Goal: Information Seeking & Learning: Learn about a topic

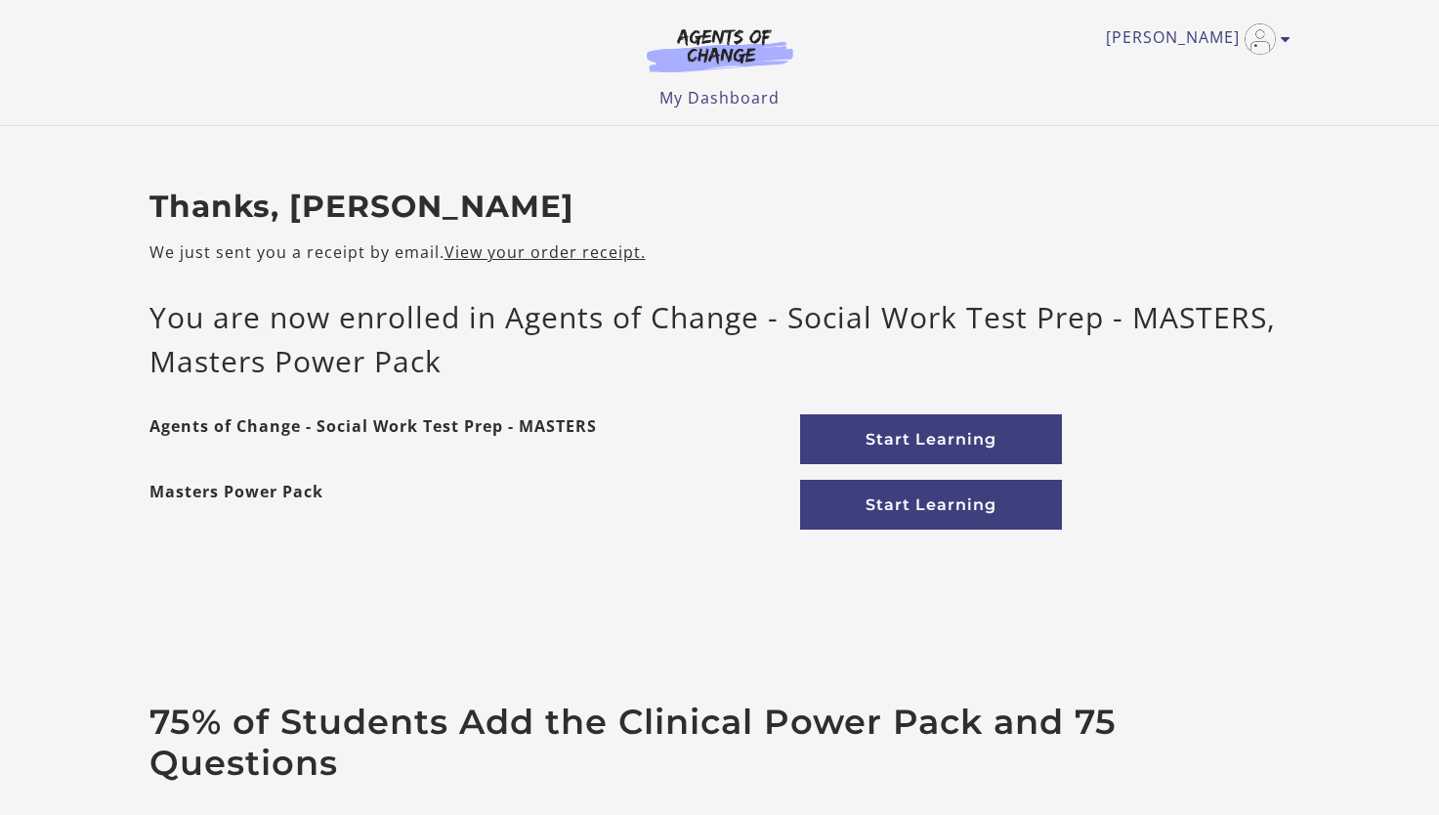
click at [942, 436] on link "Start Learning" at bounding box center [931, 439] width 262 height 50
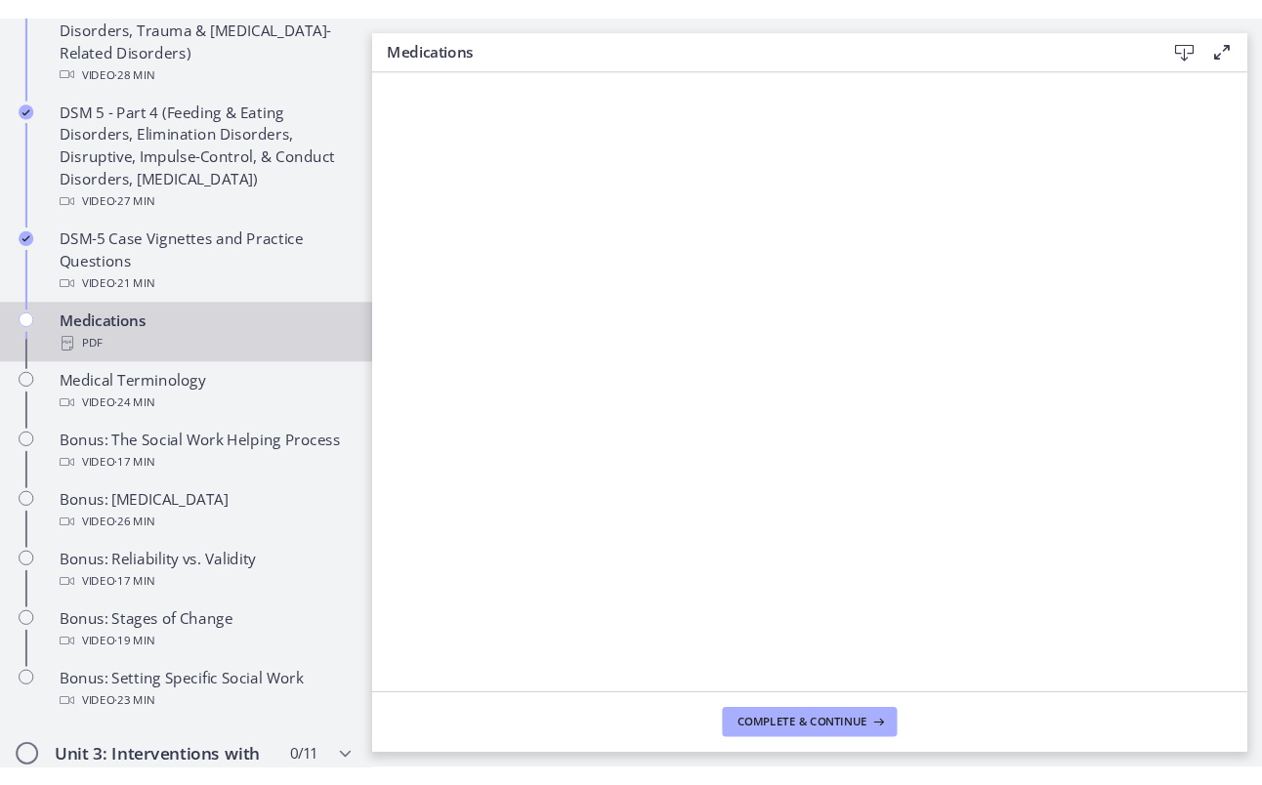
scroll to position [1211, 0]
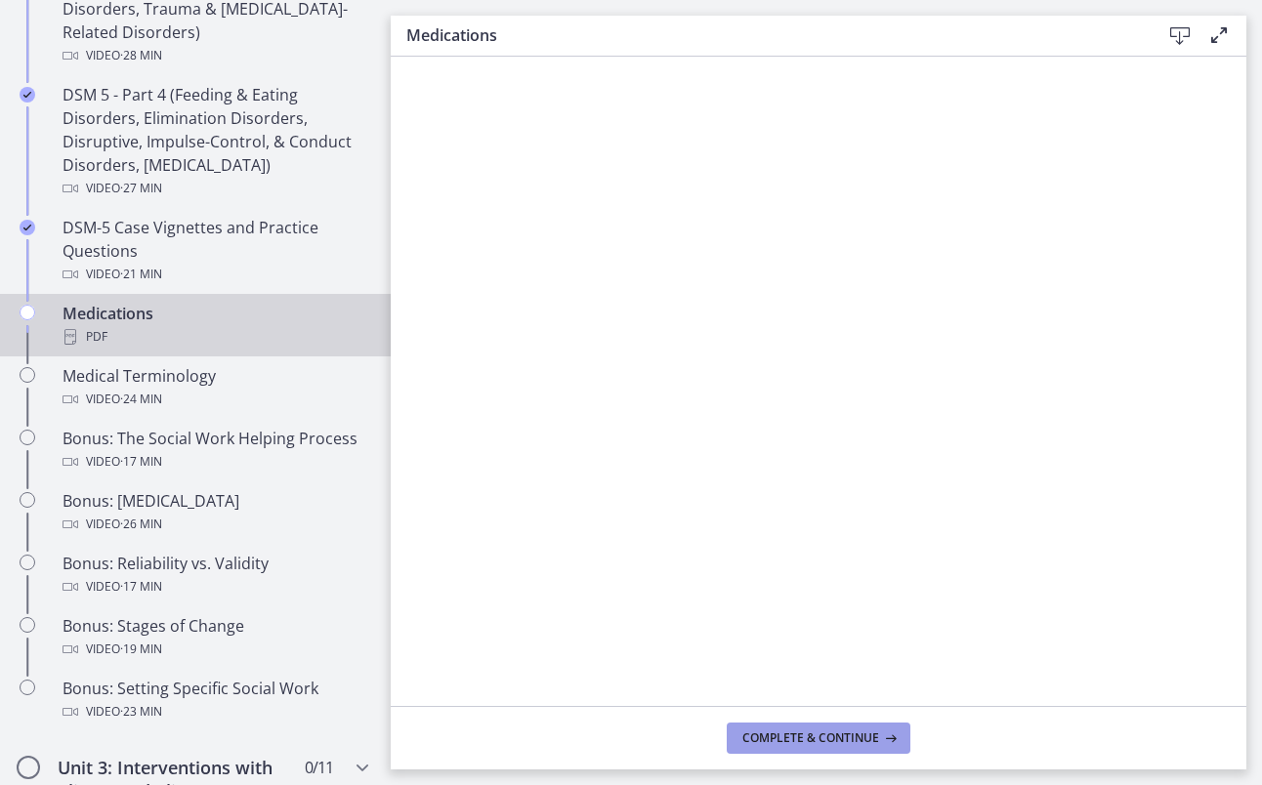
click at [848, 724] on button "Complete & continue" at bounding box center [819, 738] width 184 height 31
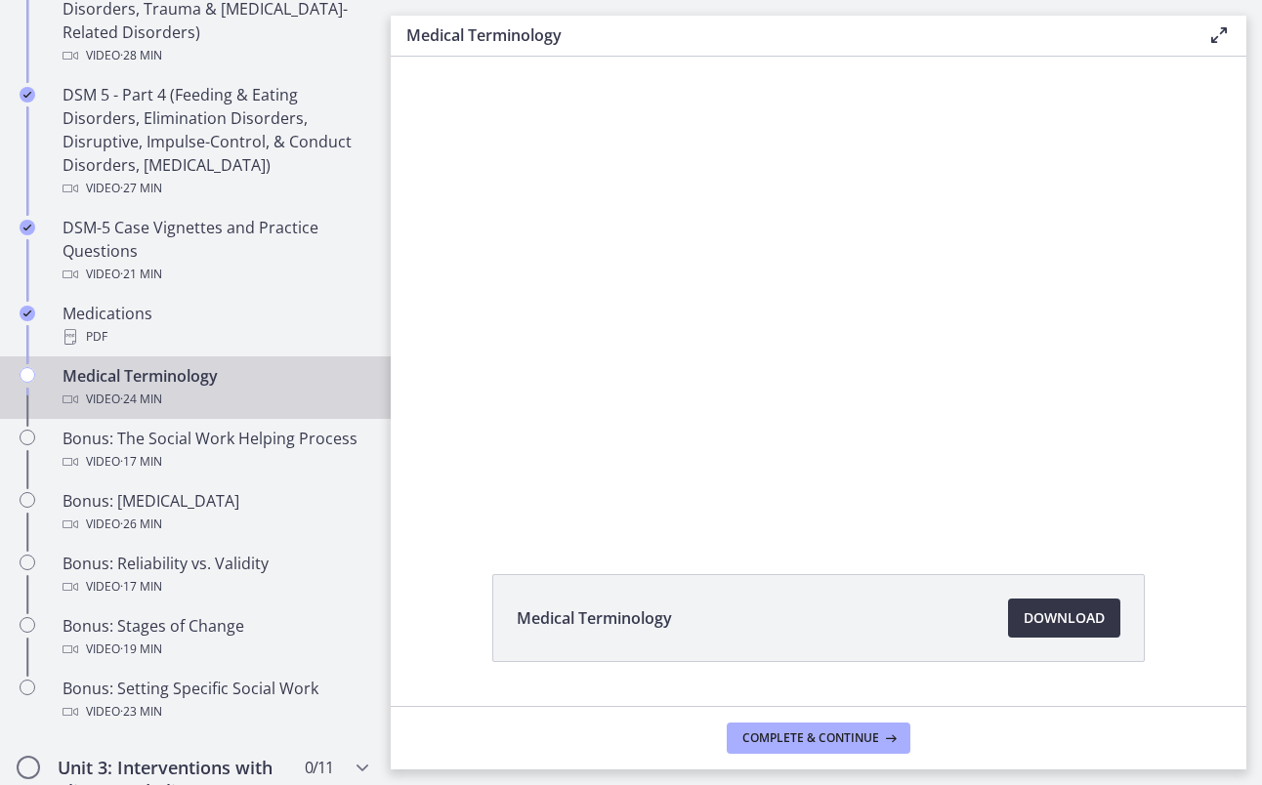
click at [1076, 620] on span "Download Opens in a new window" at bounding box center [1064, 618] width 81 height 23
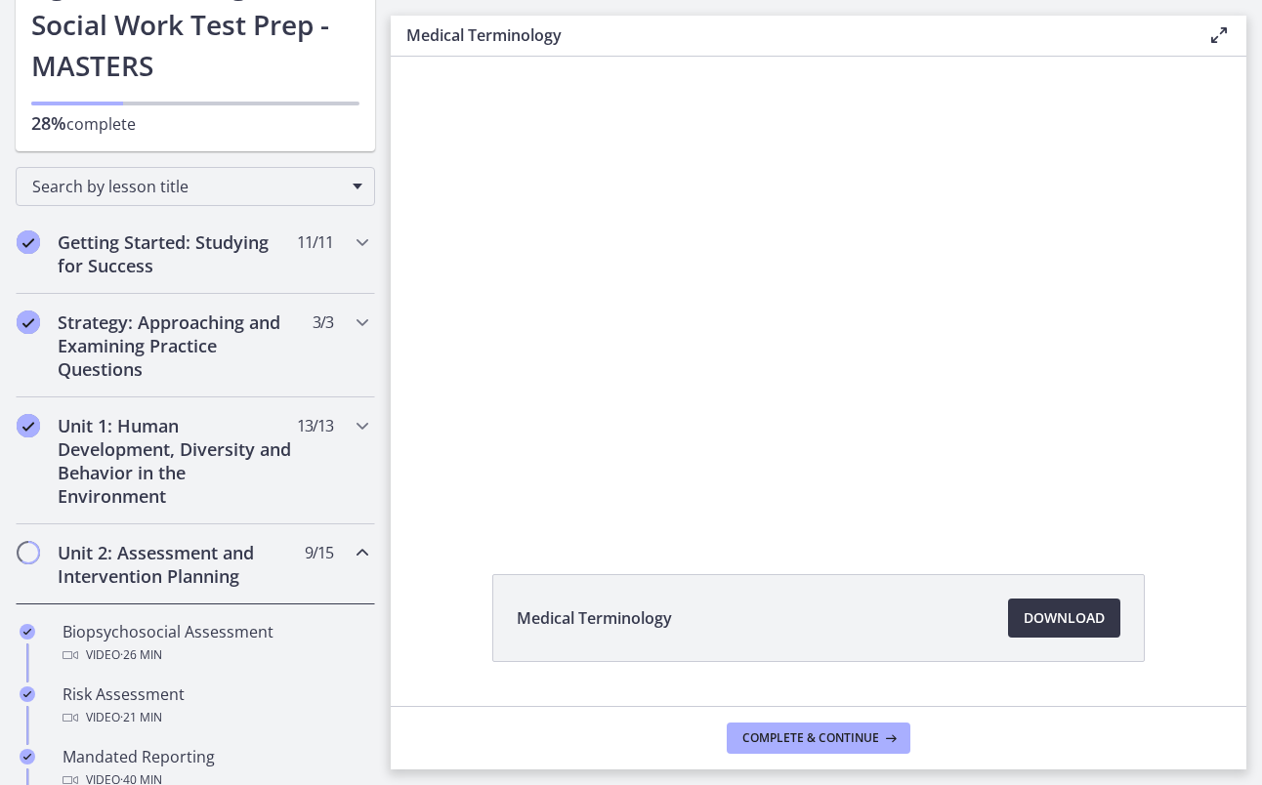
scroll to position [132, 0]
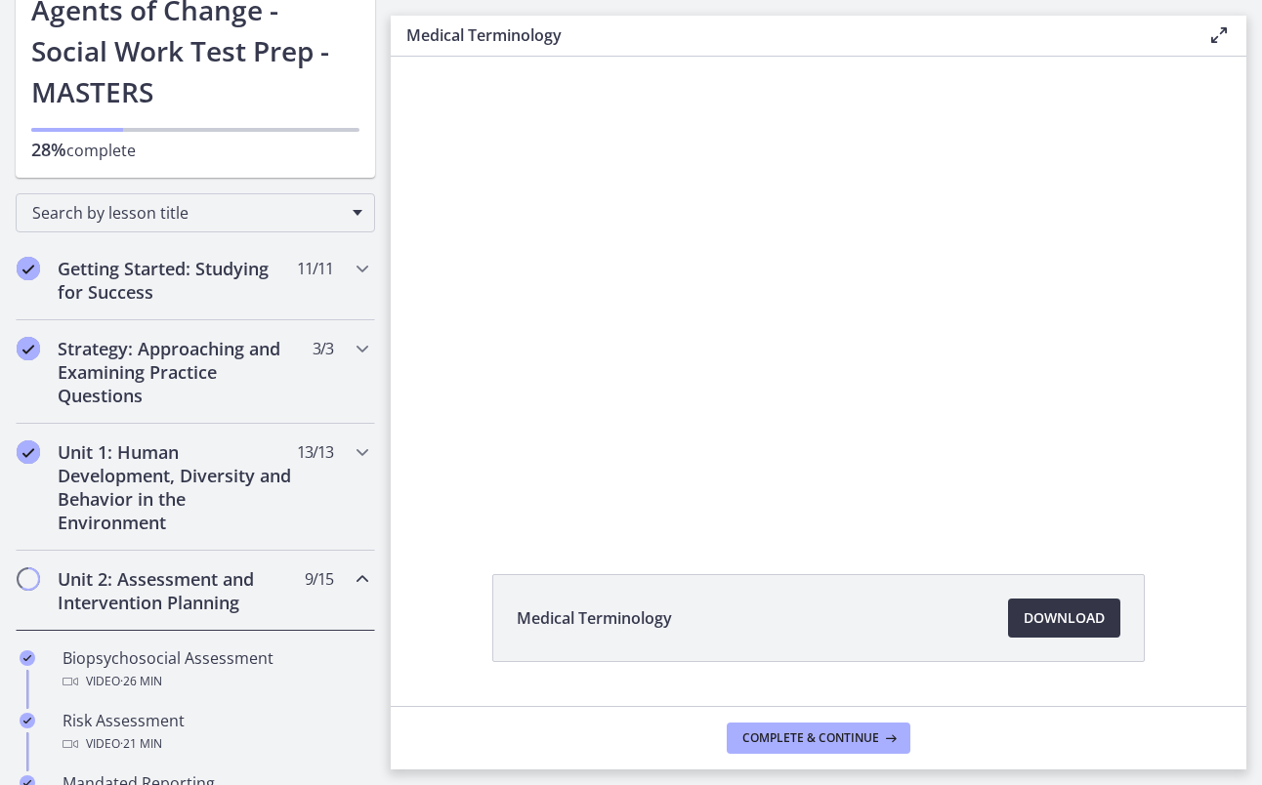
drag, startPoint x: 380, startPoint y: 379, endPoint x: 0, endPoint y: 42, distance: 508.0
click at [351, 452] on icon "Chapters" at bounding box center [362, 452] width 23 height 23
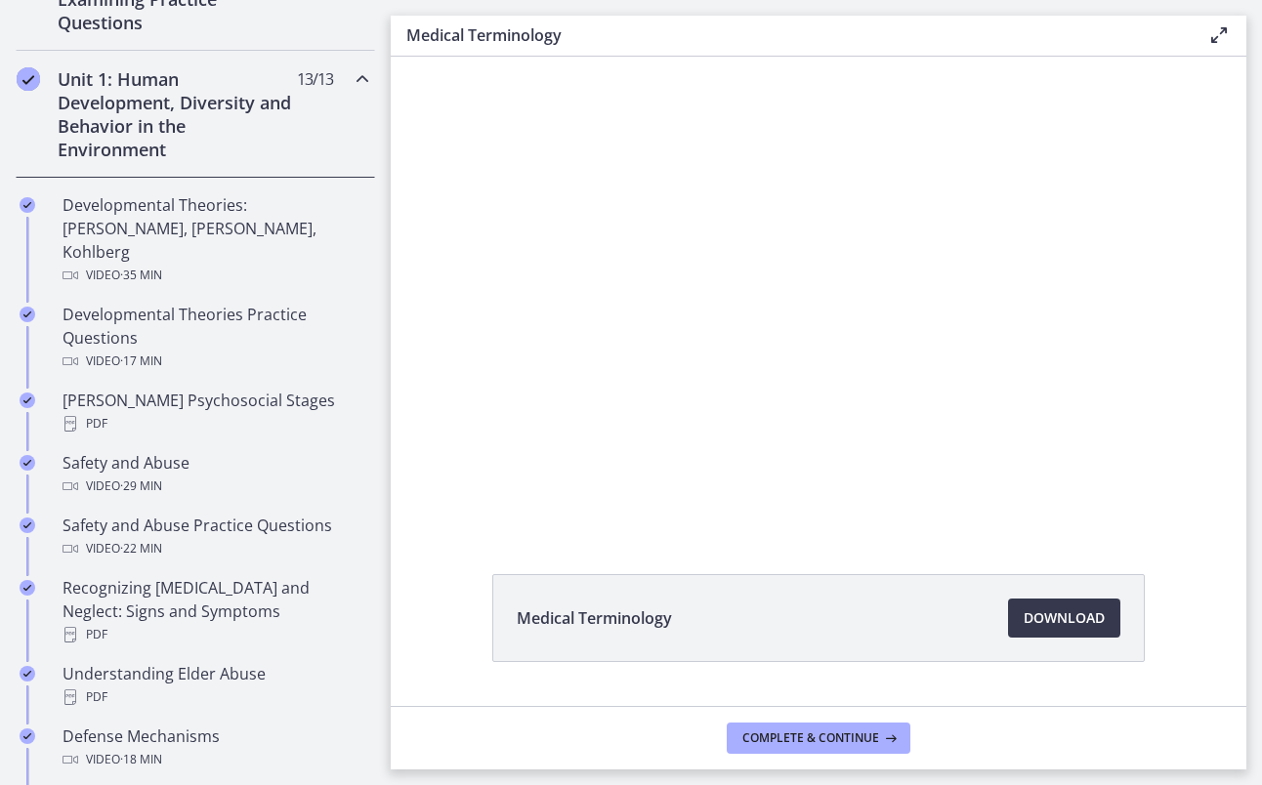
scroll to position [530, 0]
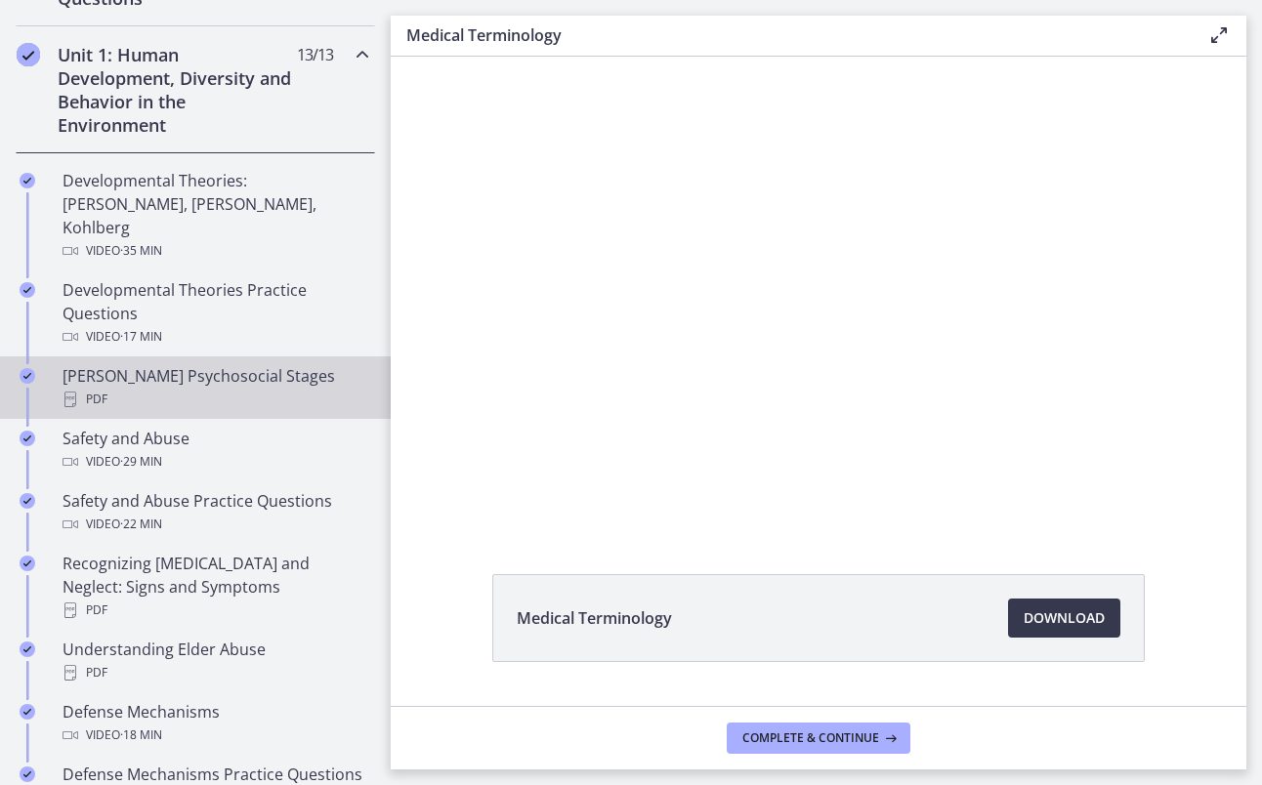
click at [266, 364] on div "[PERSON_NAME] Psychosocial Stages PDF" at bounding box center [215, 387] width 305 height 47
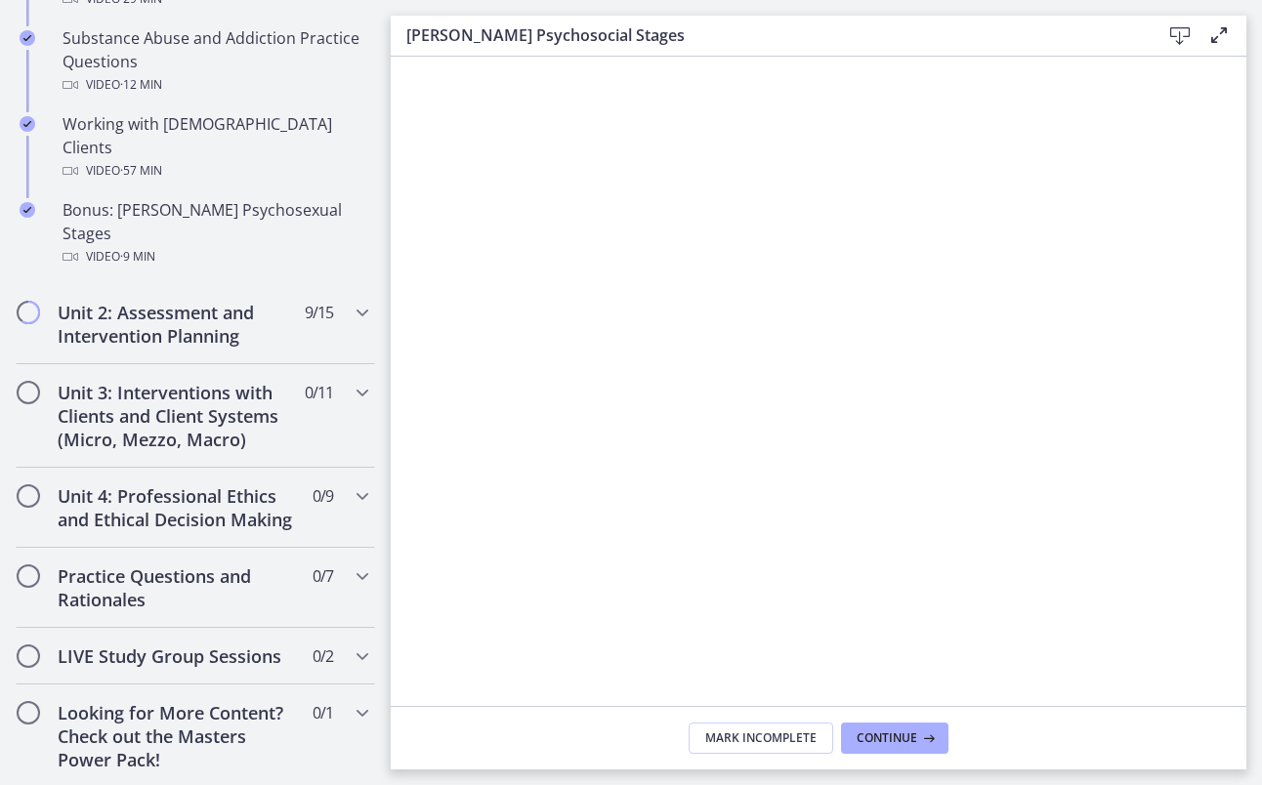
scroll to position [1356, 0]
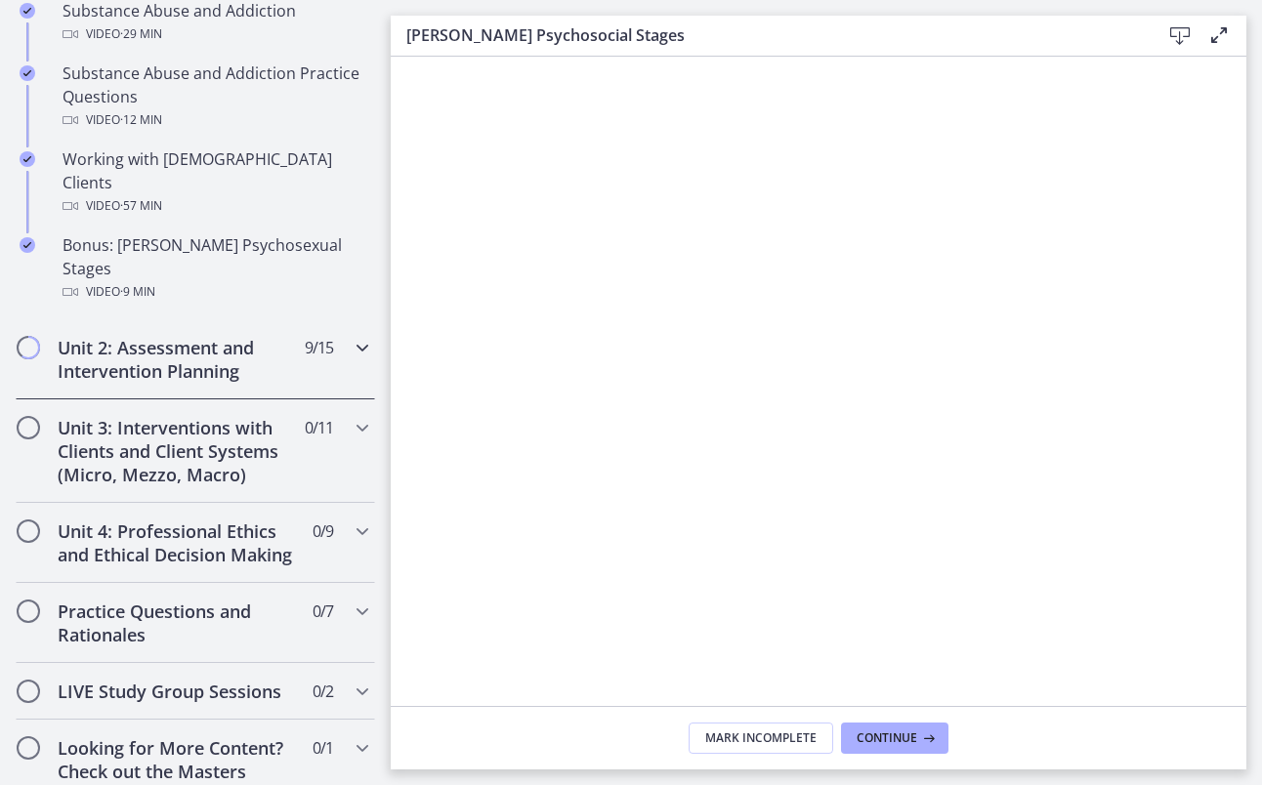
click at [337, 319] on div "Unit 2: Assessment and Intervention Planning 9 / 15 Completed" at bounding box center [196, 359] width 360 height 80
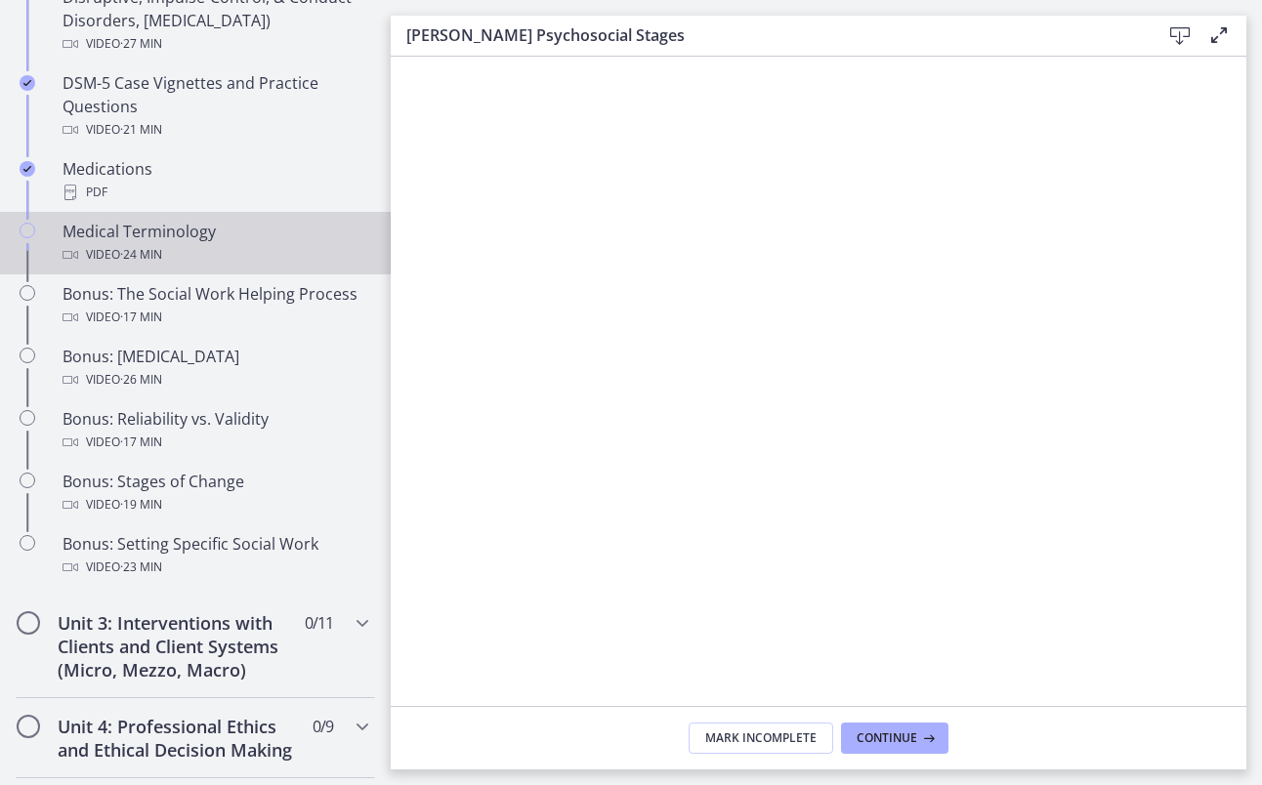
click at [224, 254] on div "Video · 24 min" at bounding box center [215, 254] width 305 height 23
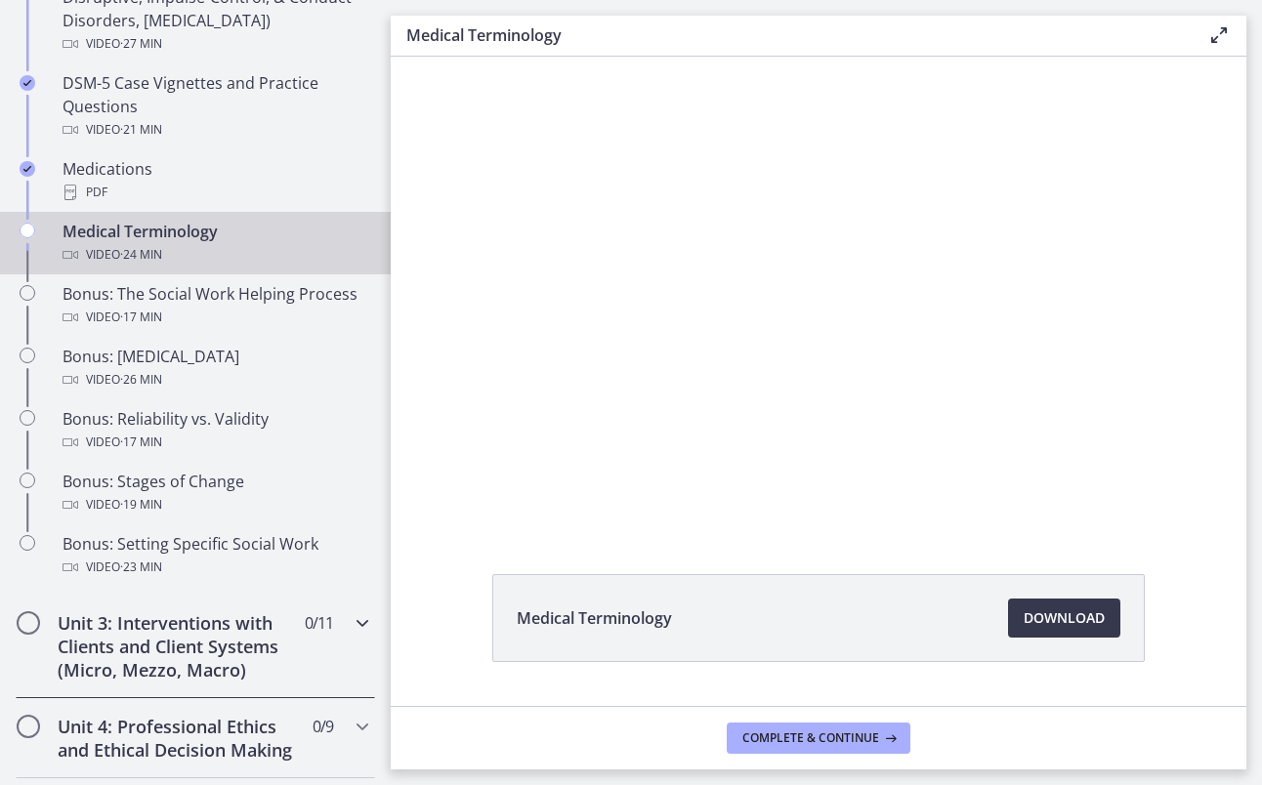
click at [352, 619] on div "Unit 3: Interventions with Clients and Client Systems (Micro, Mezzo, Macro) 0 /…" at bounding box center [196, 647] width 360 height 104
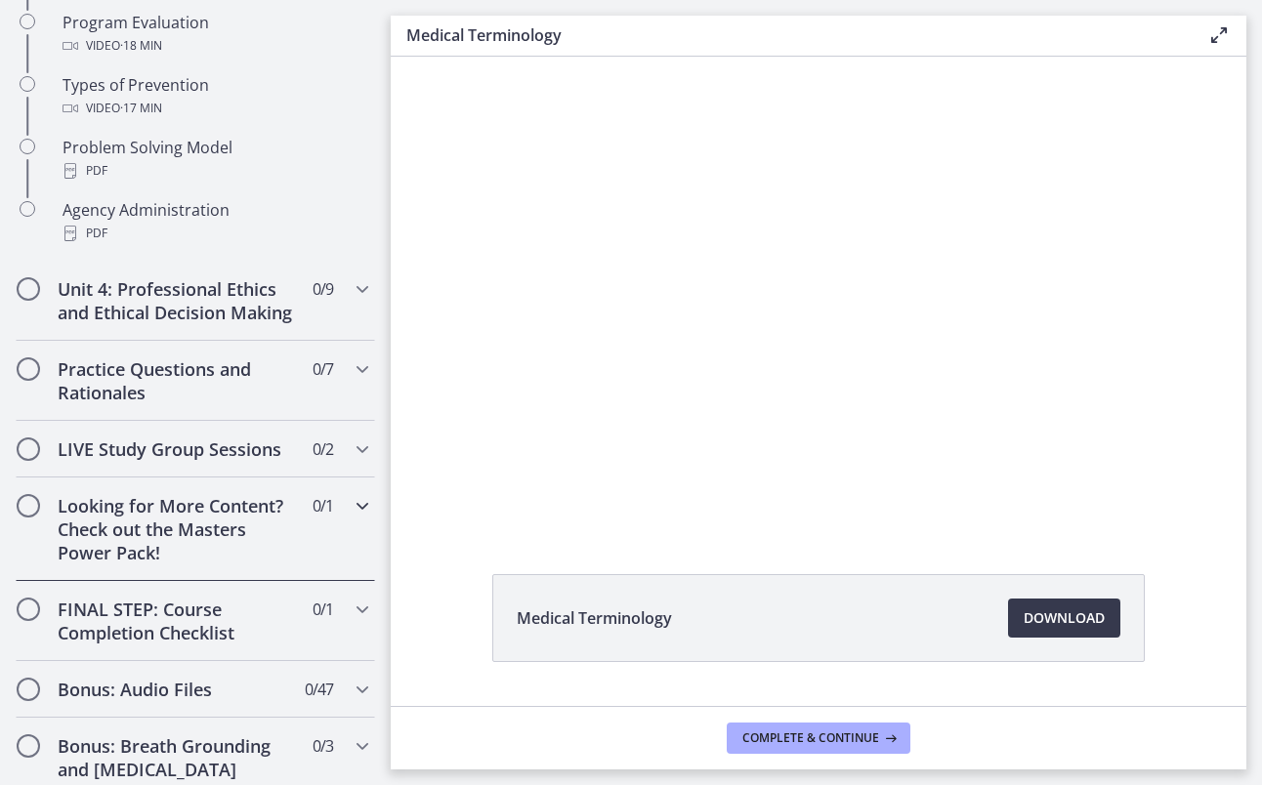
click at [233, 565] on h2 "Looking for More Content? Check out the Masters Power Pack!" at bounding box center [177, 529] width 238 height 70
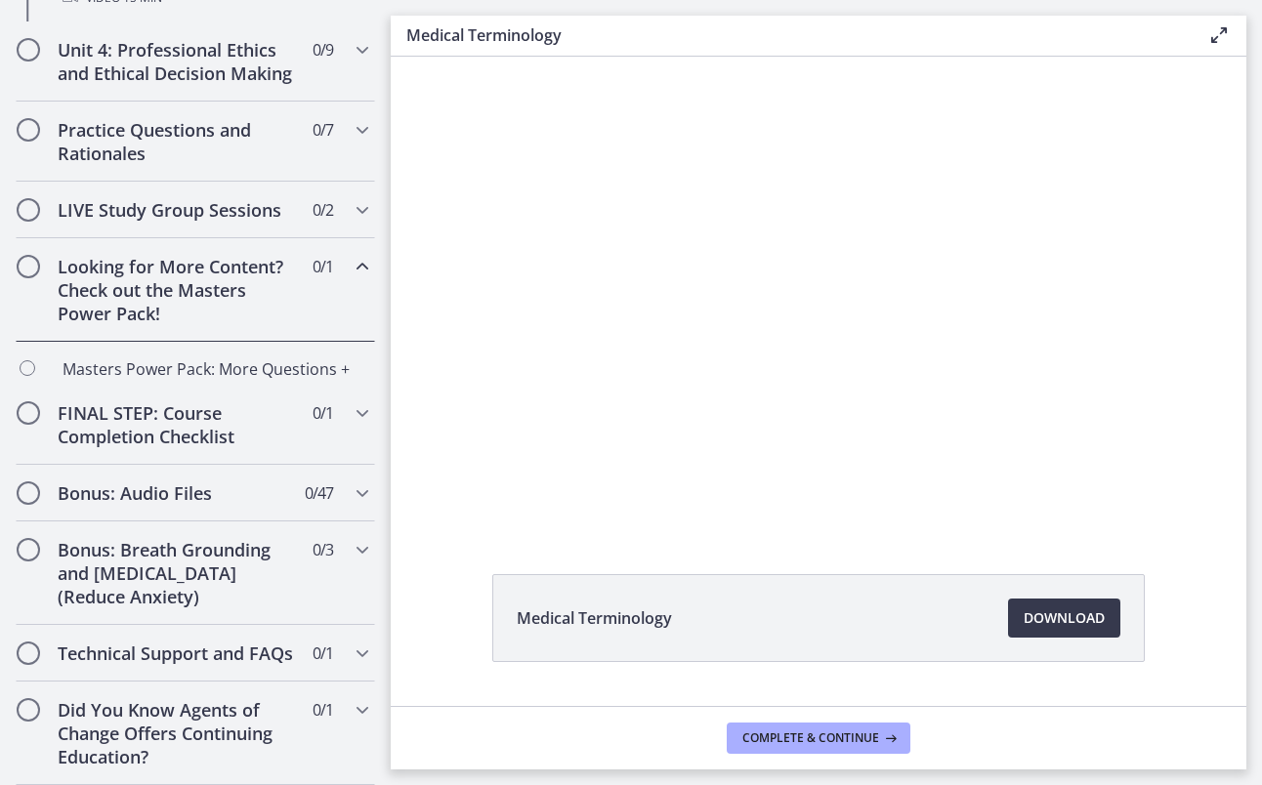
scroll to position [886, 0]
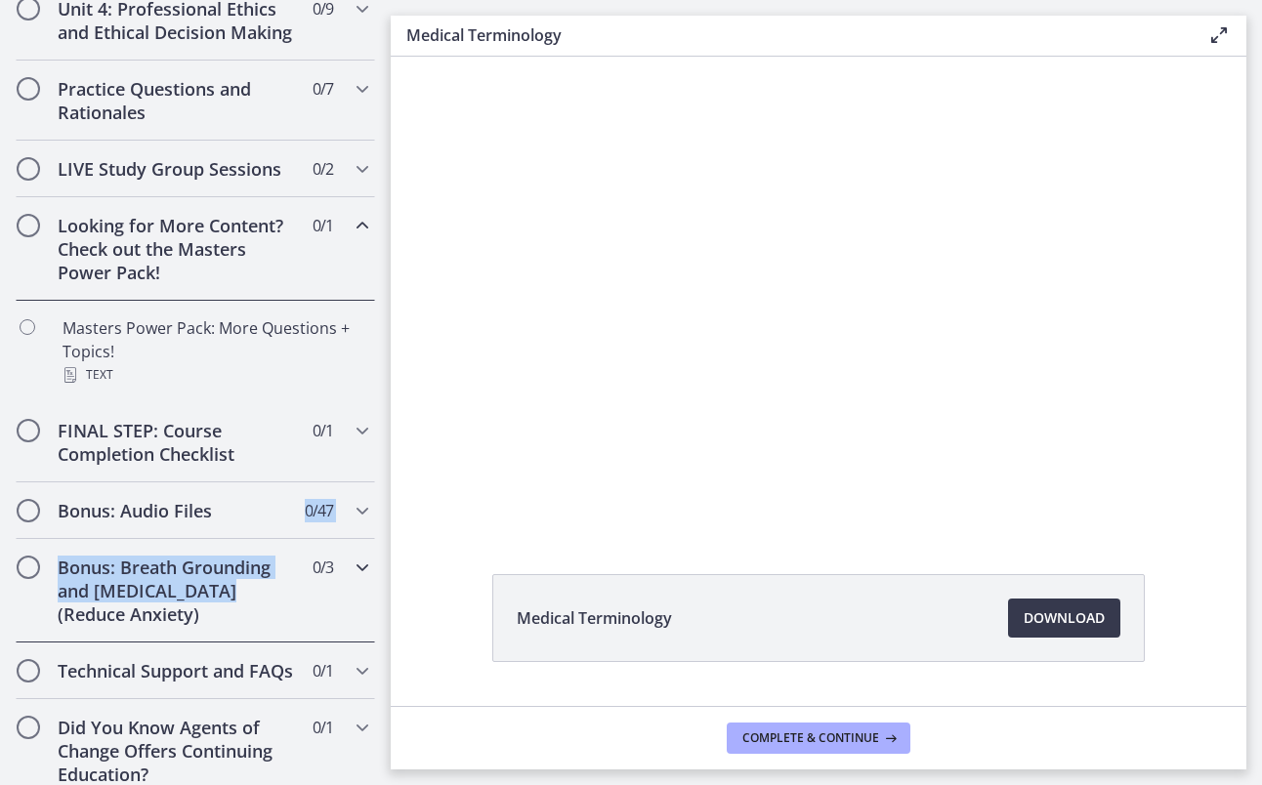
drag, startPoint x: 374, startPoint y: 609, endPoint x: 381, endPoint y: 554, distance: 55.1
click at [381, 554] on nav "Go to Dashboard Go to Dashboard Agents of Change - Social Work Test Prep - MAST…" at bounding box center [195, 392] width 391 height 785
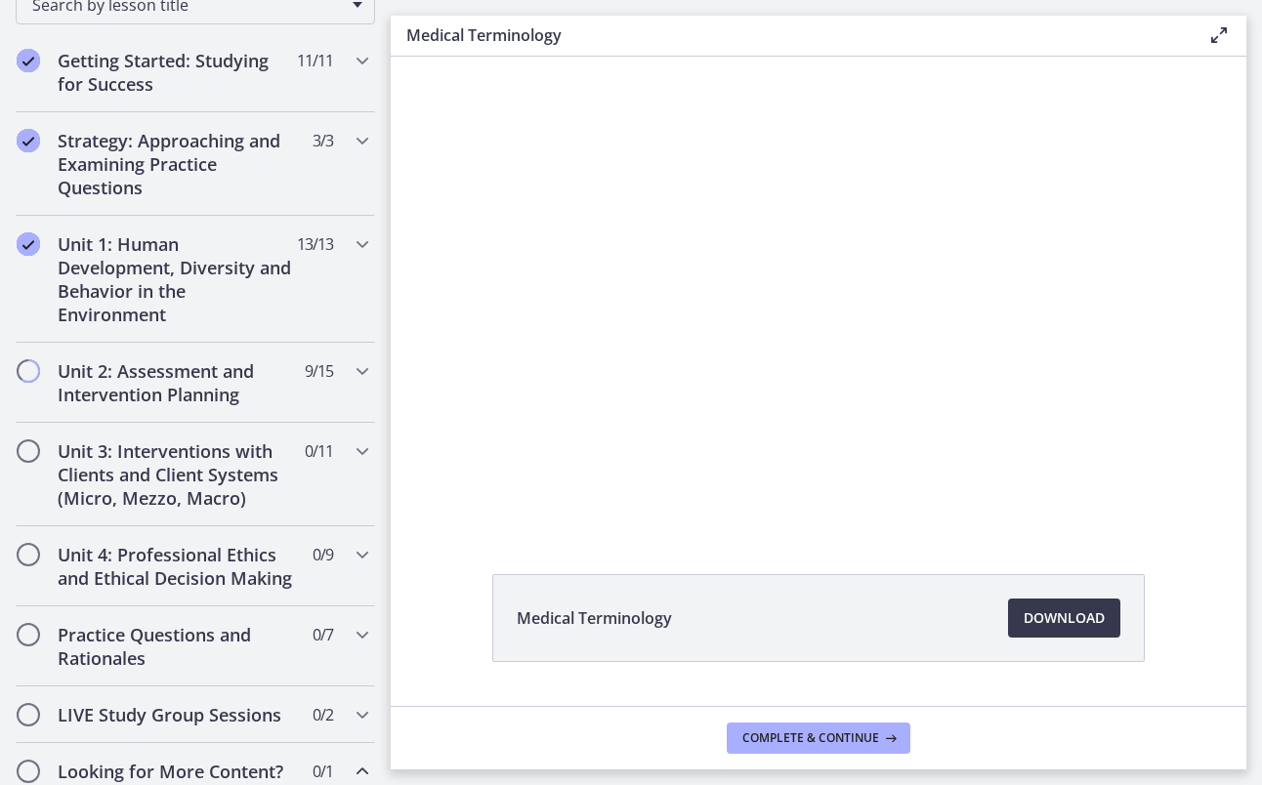
scroll to position [375, 0]
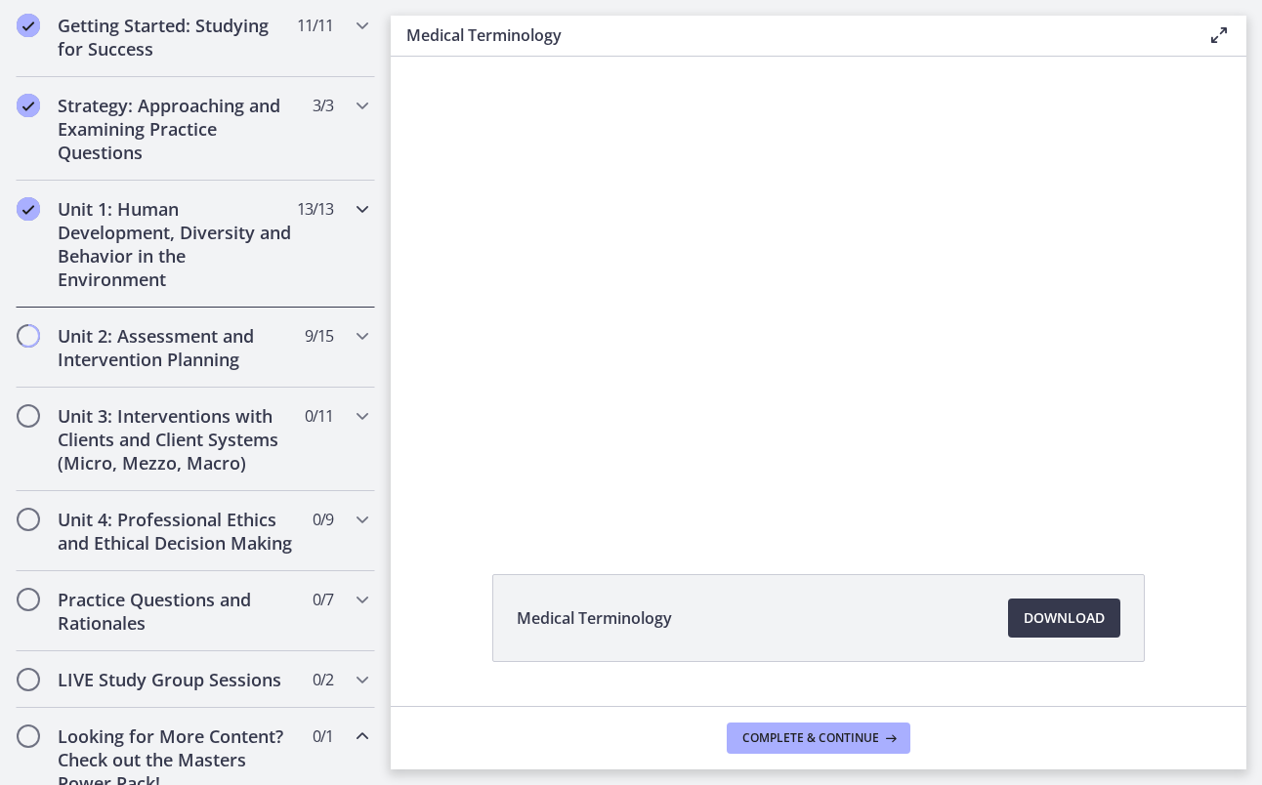
click at [351, 214] on icon "Chapters" at bounding box center [362, 208] width 23 height 23
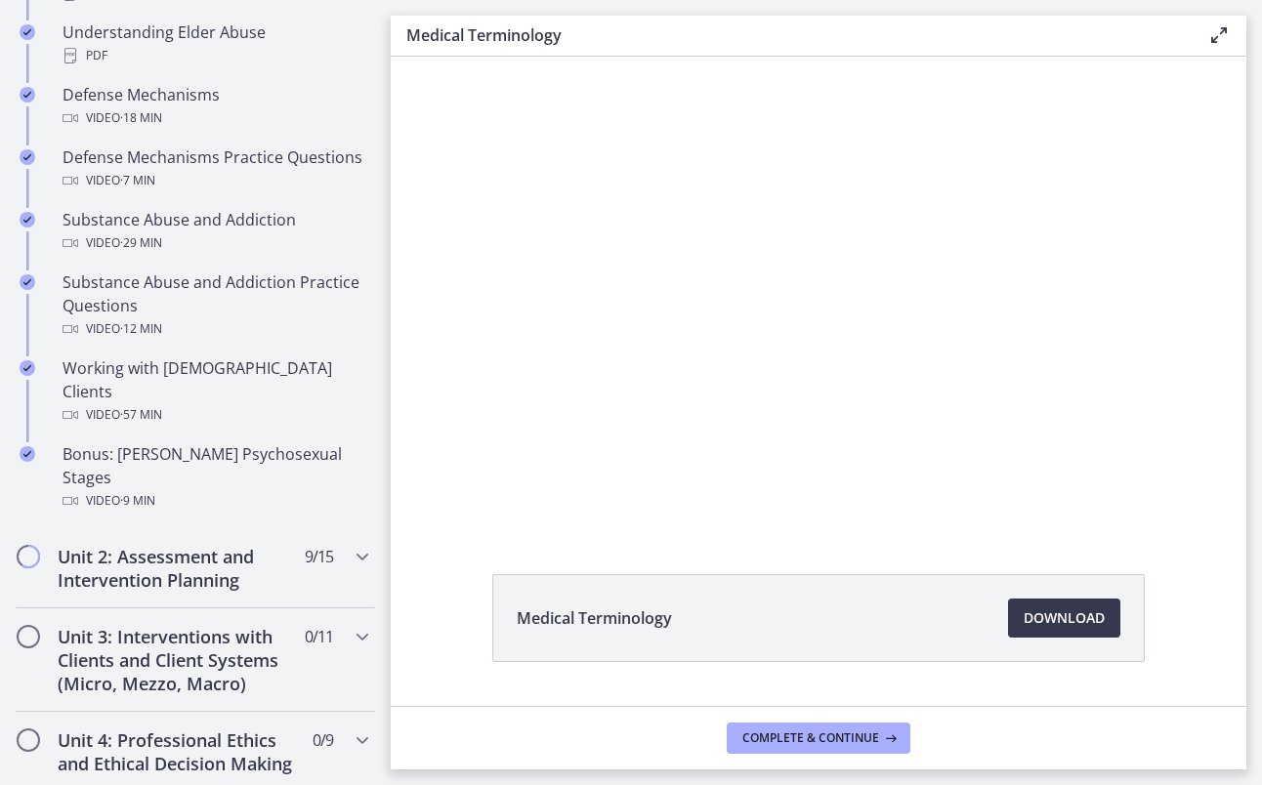
scroll to position [1153, 0]
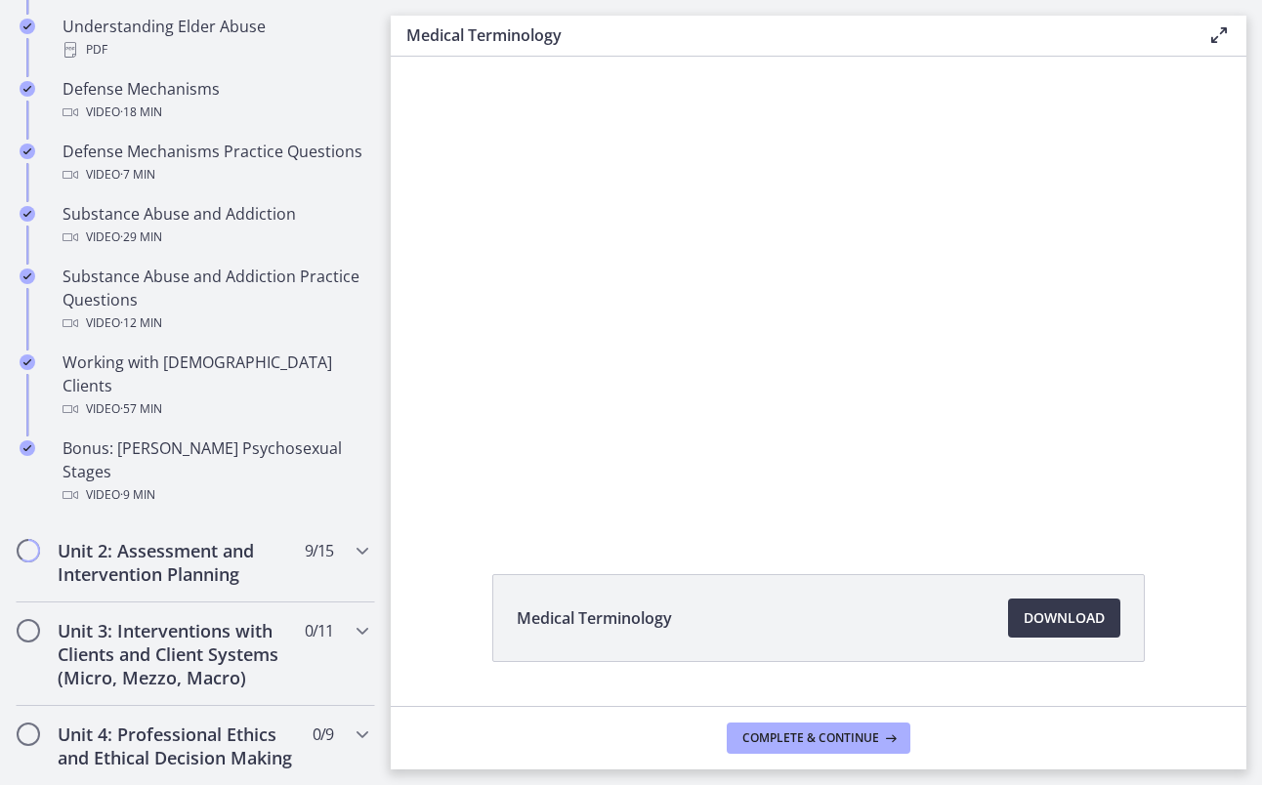
drag, startPoint x: 380, startPoint y: 247, endPoint x: 2, endPoint y: 414, distance: 413.3
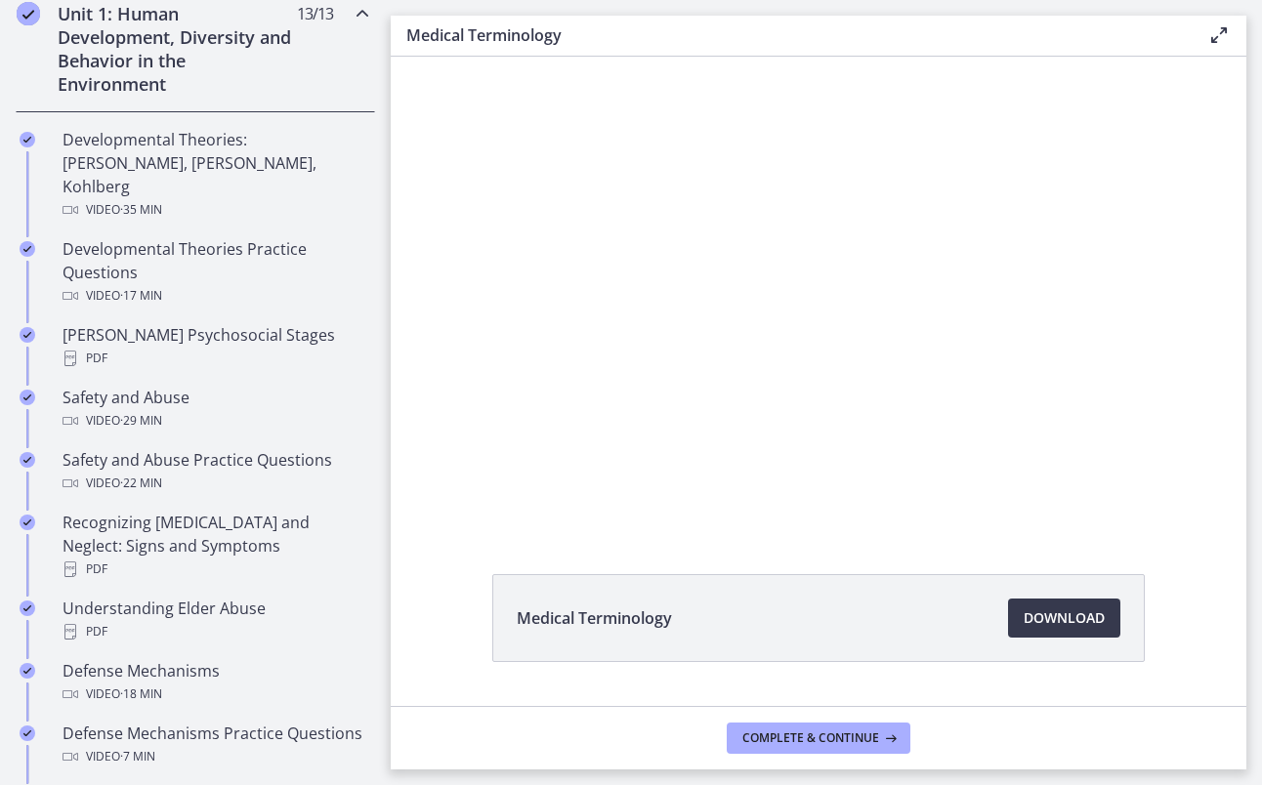
scroll to position [563, 0]
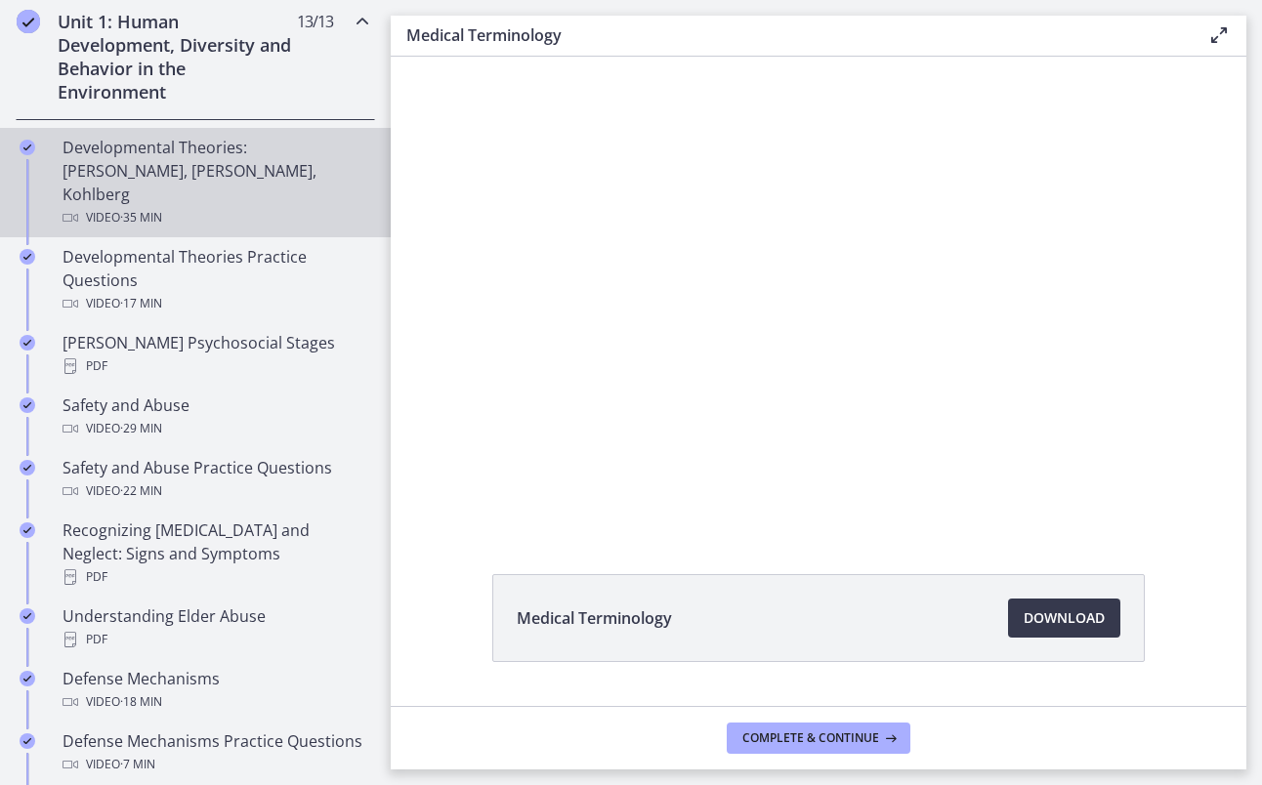
click at [223, 179] on div "Developmental Theories: [PERSON_NAME], [PERSON_NAME], Kohlberg Video · 35 min" at bounding box center [215, 183] width 305 height 94
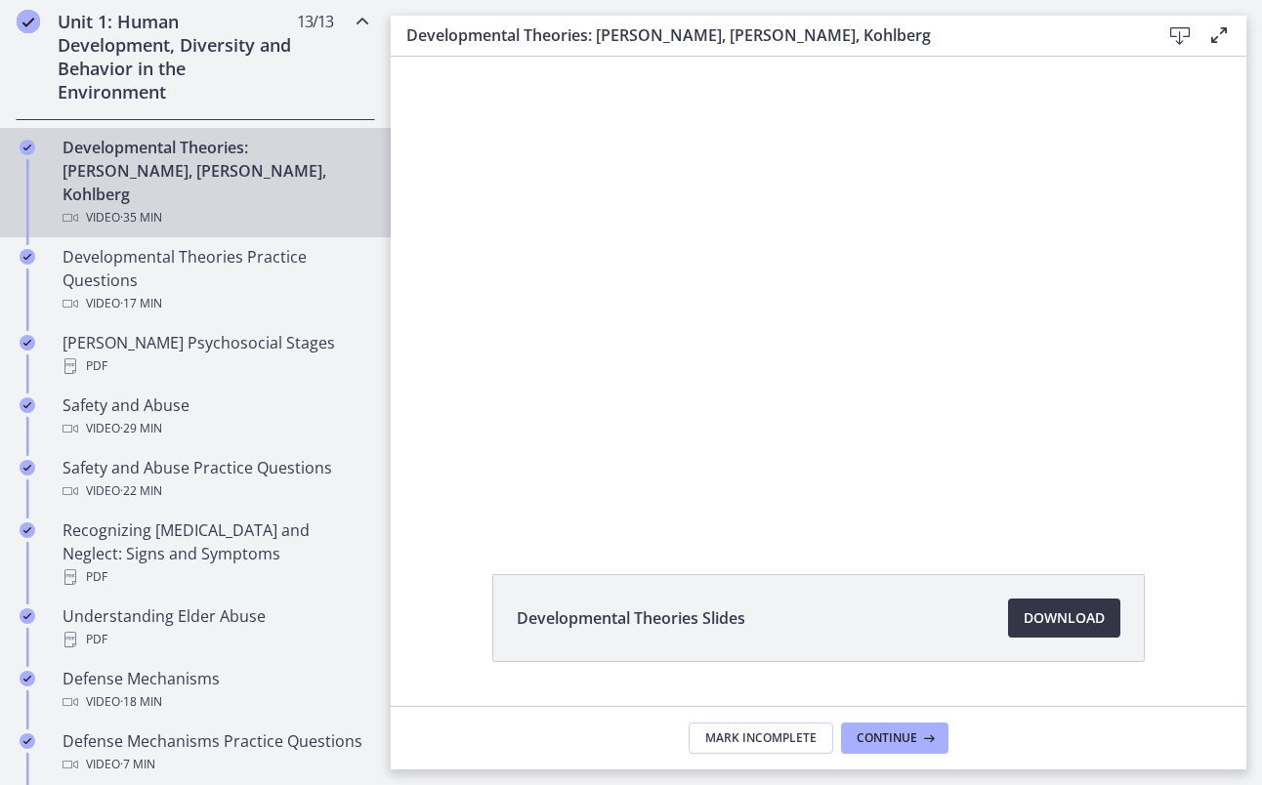
click at [1062, 618] on span "Download Opens in a new window" at bounding box center [1064, 618] width 81 height 23
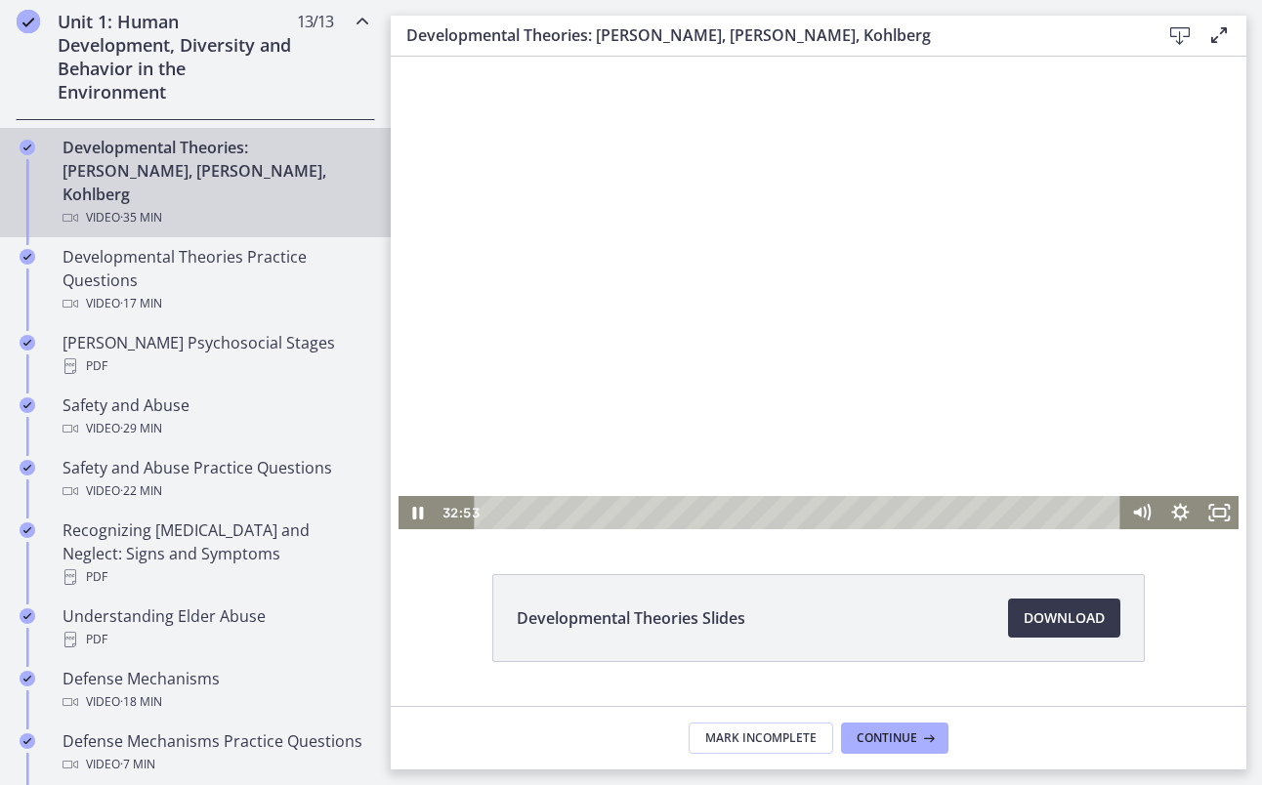
click at [762, 280] on div at bounding box center [819, 293] width 841 height 473
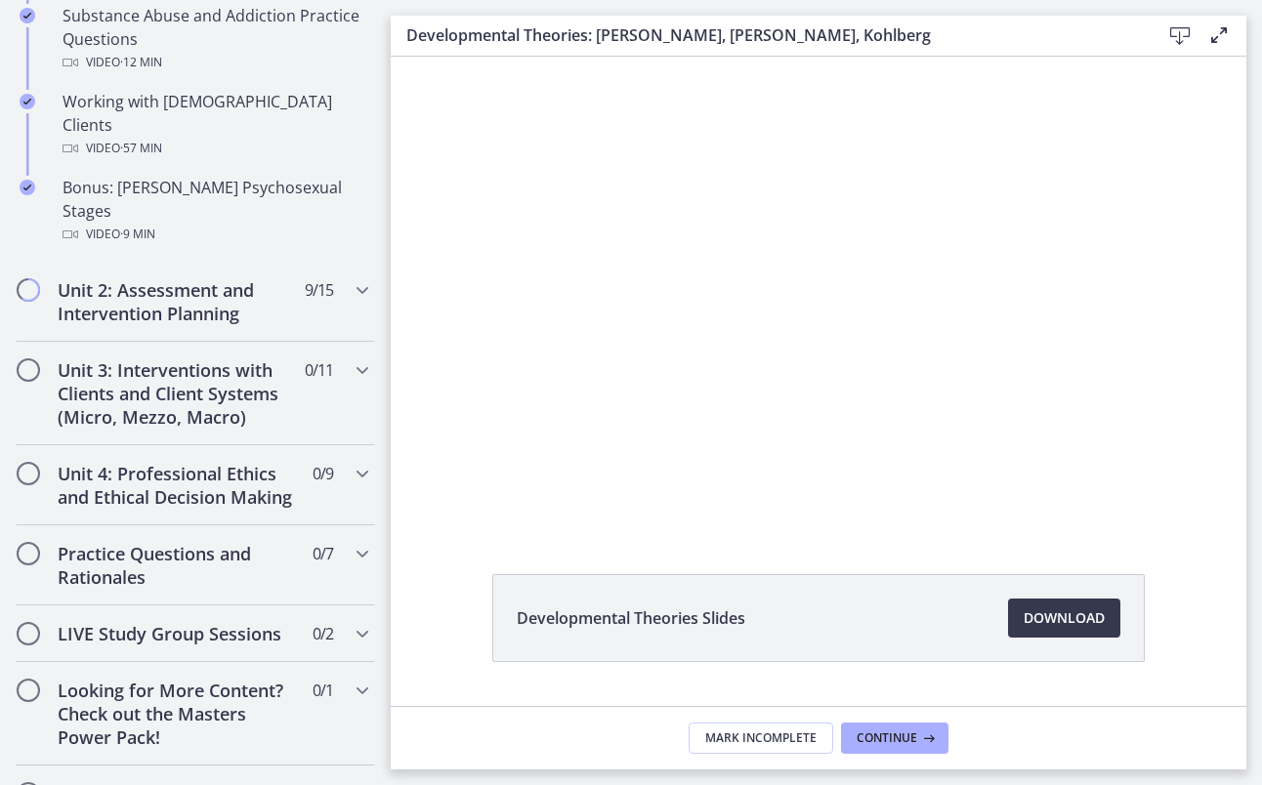
scroll to position [1449, 0]
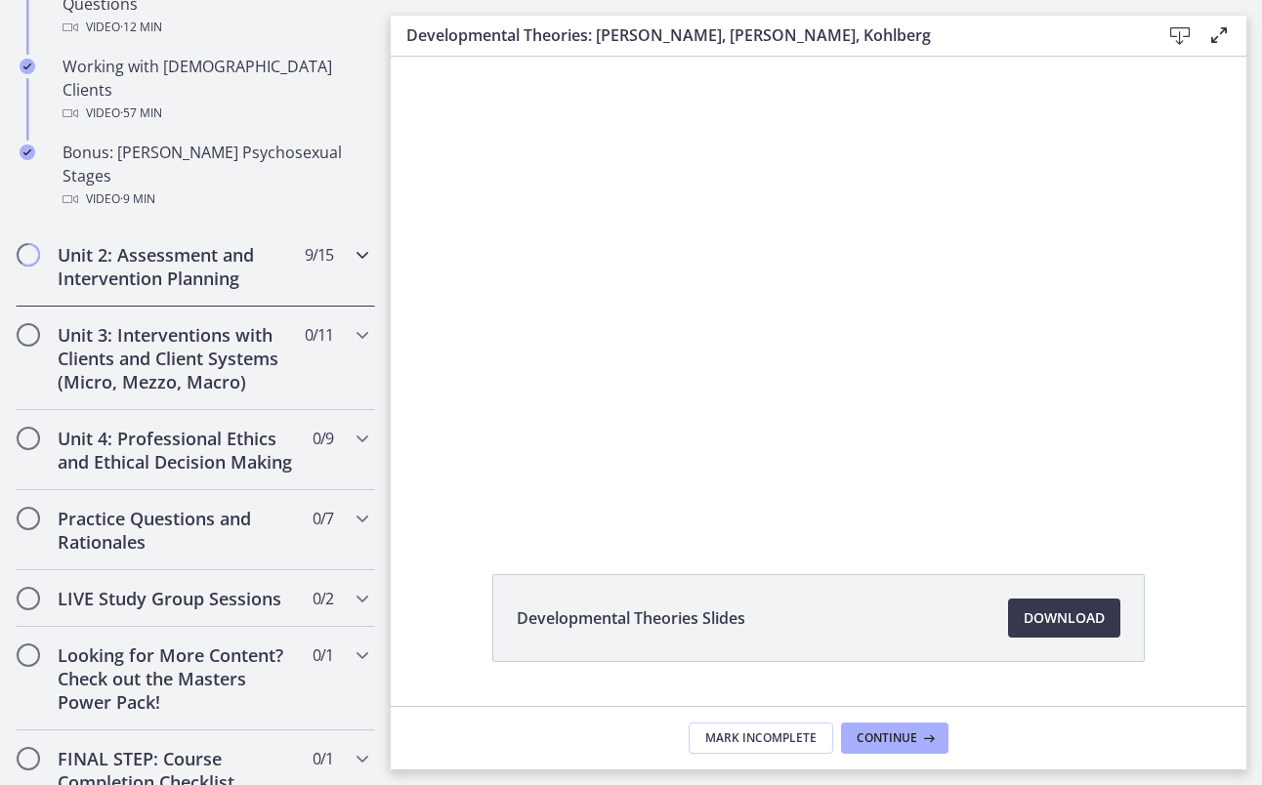
click at [330, 227] on div "Unit 2: Assessment and Intervention Planning 9 / 15 Completed" at bounding box center [196, 267] width 360 height 80
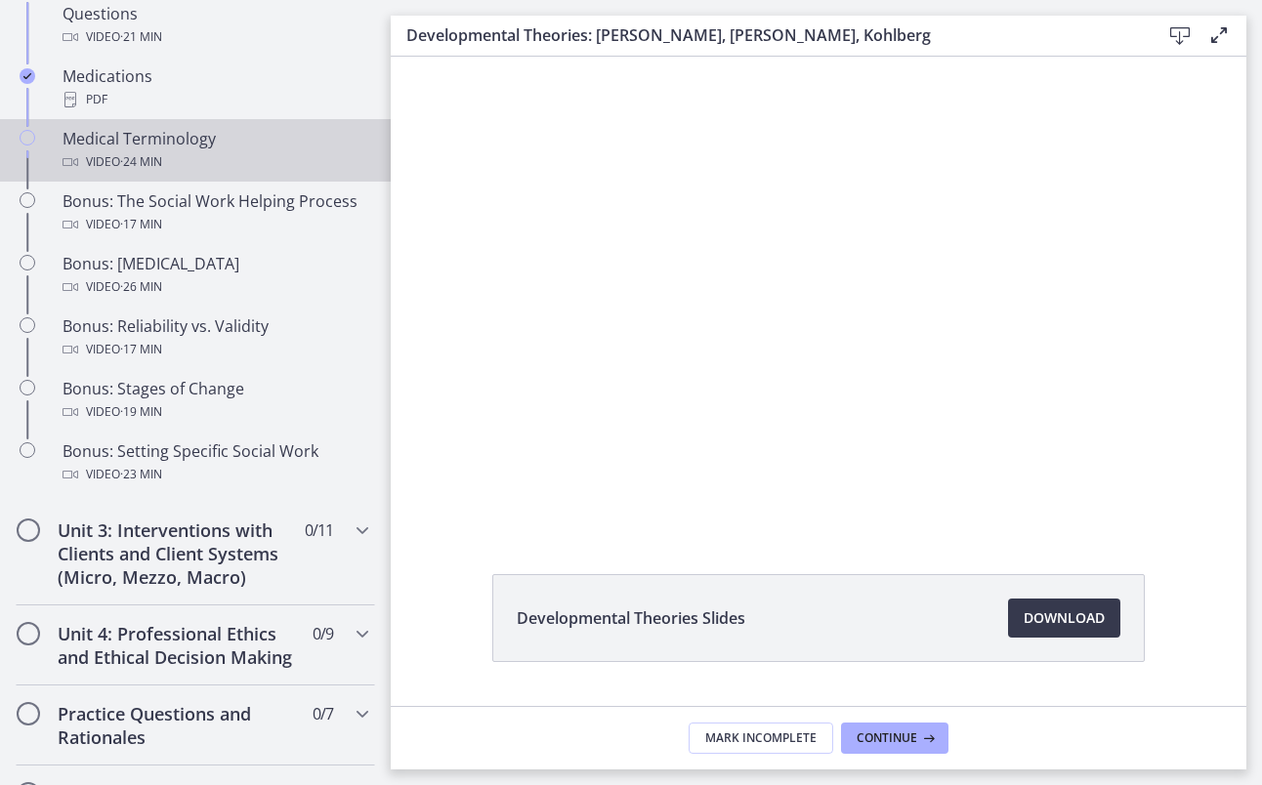
click at [251, 157] on div "Video · 24 min" at bounding box center [215, 161] width 305 height 23
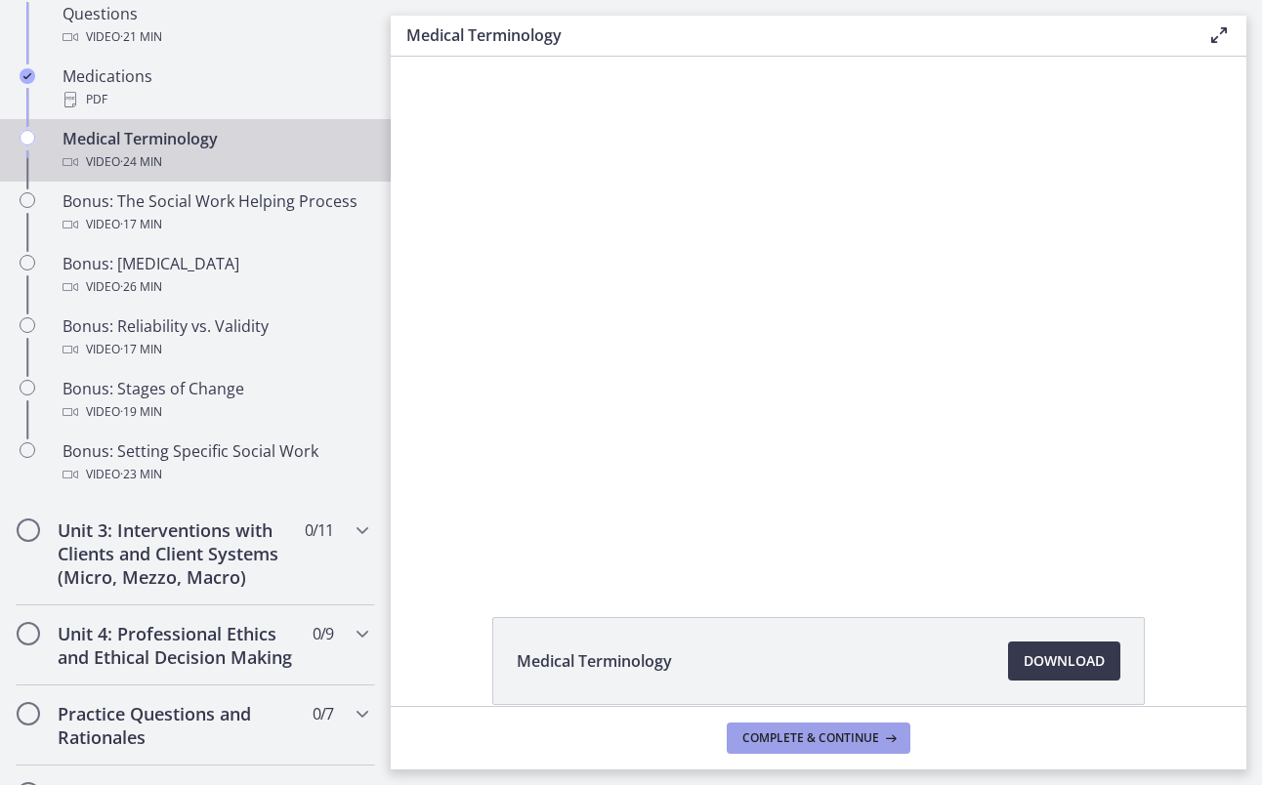
click at [779, 729] on button "Complete & continue" at bounding box center [819, 738] width 184 height 31
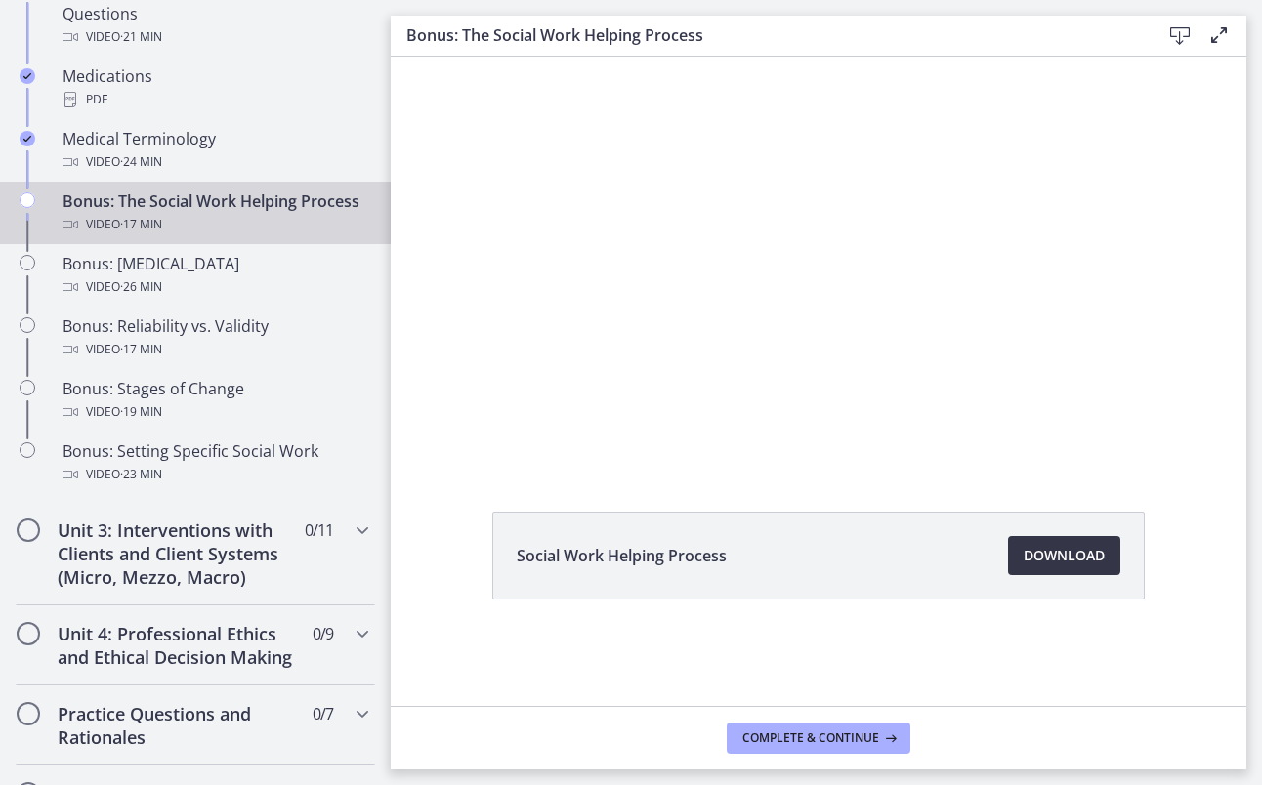
click at [1067, 541] on link "Download Opens in a new window" at bounding box center [1064, 555] width 112 height 39
click at [817, 731] on span "Complete & continue" at bounding box center [810, 739] width 137 height 16
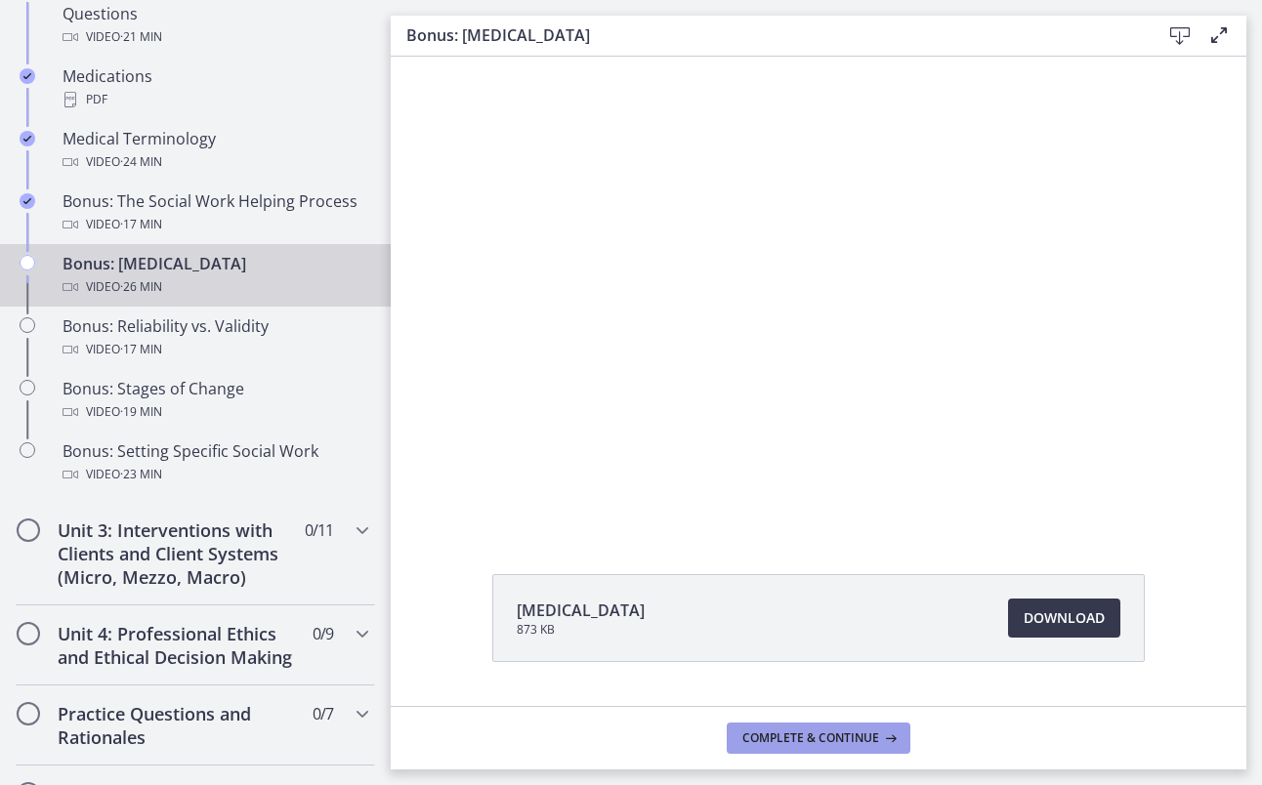
click at [817, 731] on span "Complete & continue" at bounding box center [810, 739] width 137 height 16
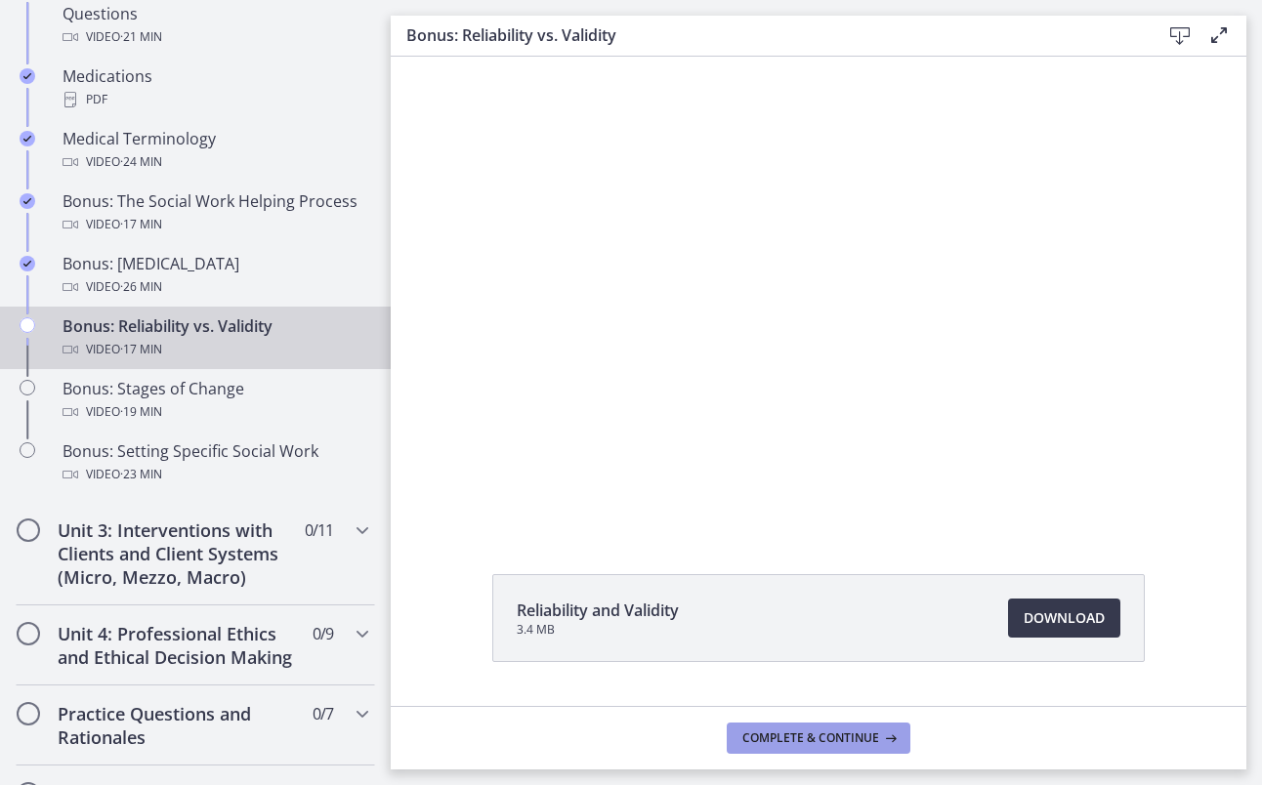
click at [817, 731] on span "Complete & continue" at bounding box center [810, 739] width 137 height 16
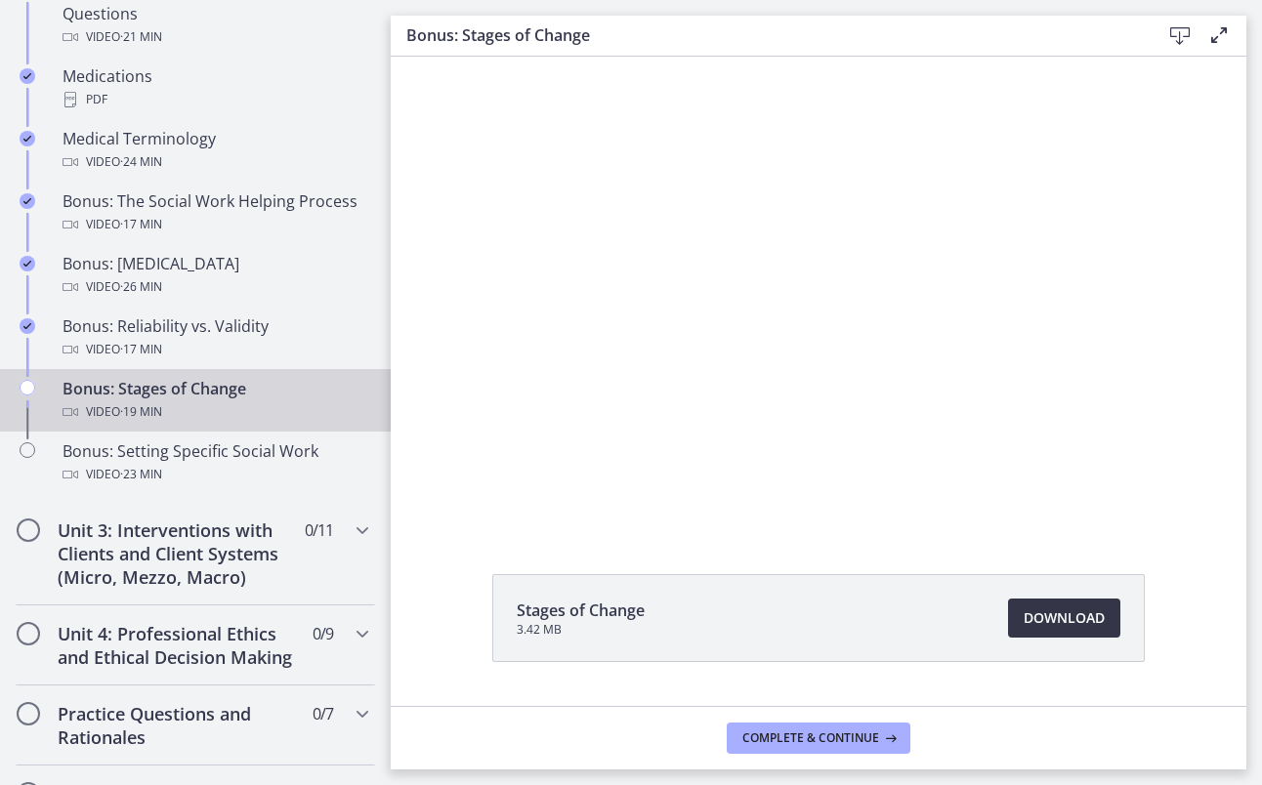
click at [1037, 609] on span "Download Opens in a new window" at bounding box center [1064, 618] width 81 height 23
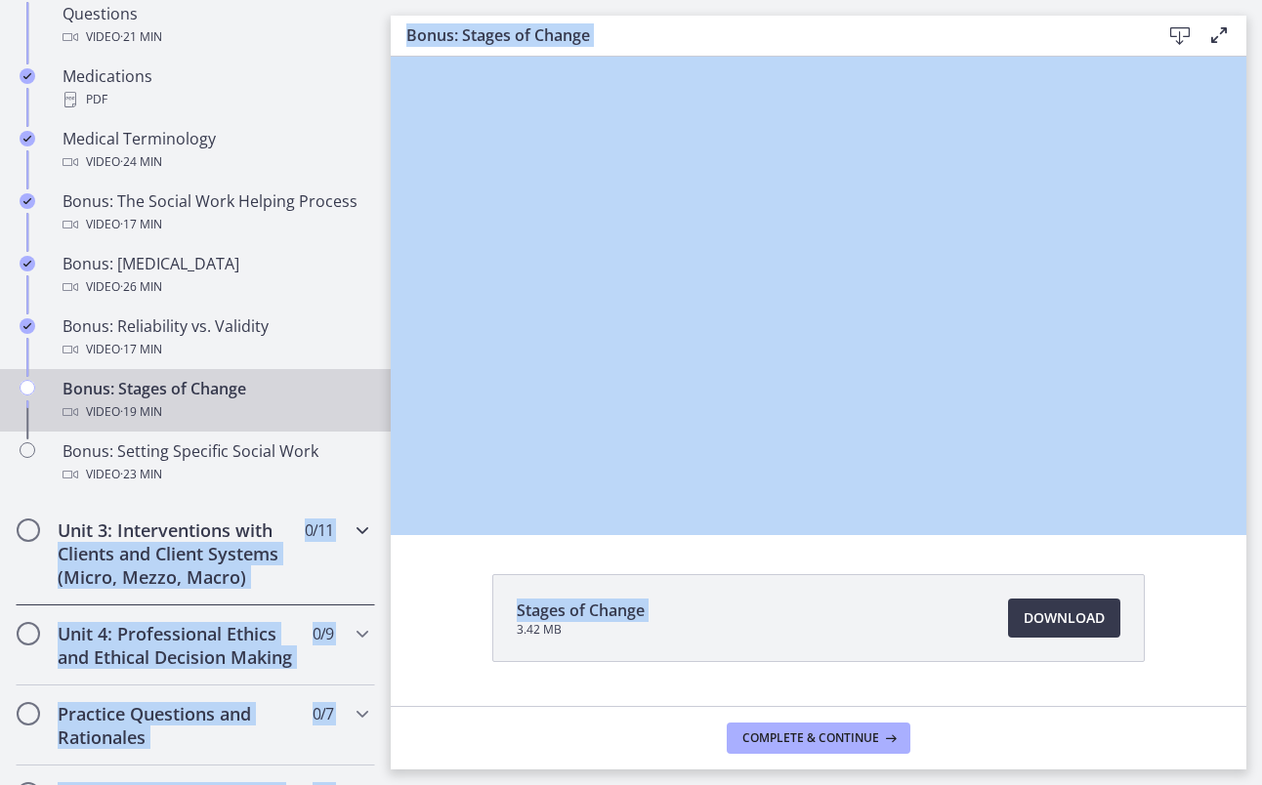
drag, startPoint x: 375, startPoint y: 562, endPoint x: 470, endPoint y: 625, distance: 114.1
click at [470, 625] on div "Go to Dashboard Go to Dashboard Agents of Change - Social Work Test Prep - MAST…" at bounding box center [631, 392] width 1262 height 785
drag, startPoint x: 470, startPoint y: 625, endPoint x: 417, endPoint y: 625, distance: 52.8
click at [417, 625] on div "Stages of Change 3.42 MB Download Opens in a new window" at bounding box center [819, 665] width 856 height 182
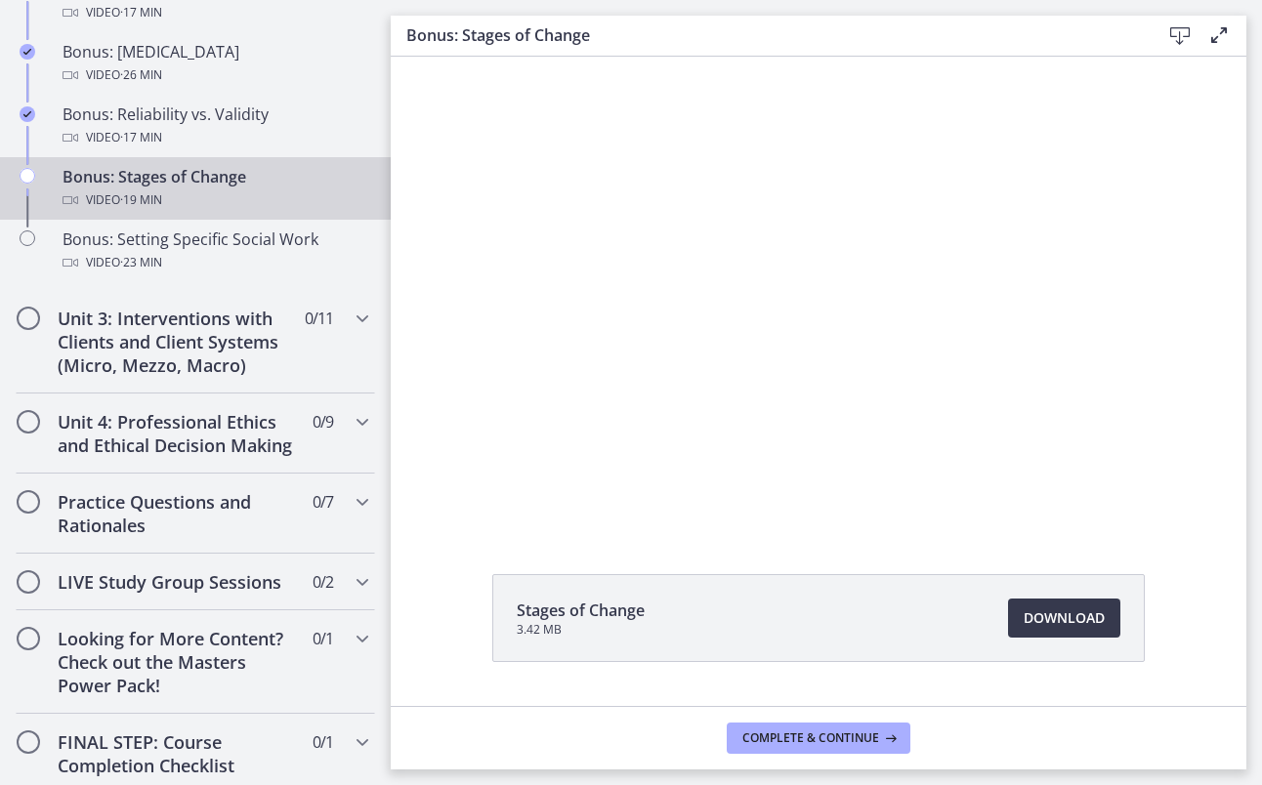
scroll to position [1640, 0]
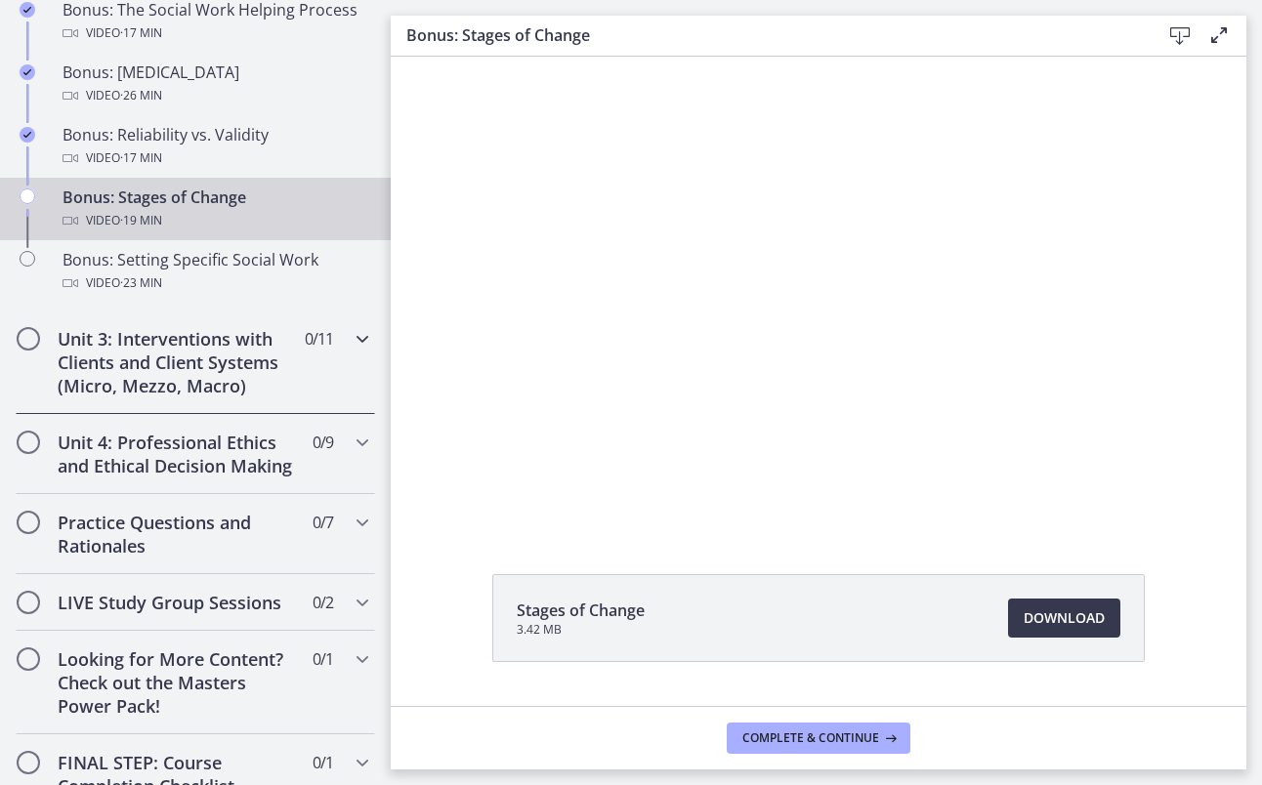
click at [351, 351] on icon "Chapters" at bounding box center [362, 338] width 23 height 23
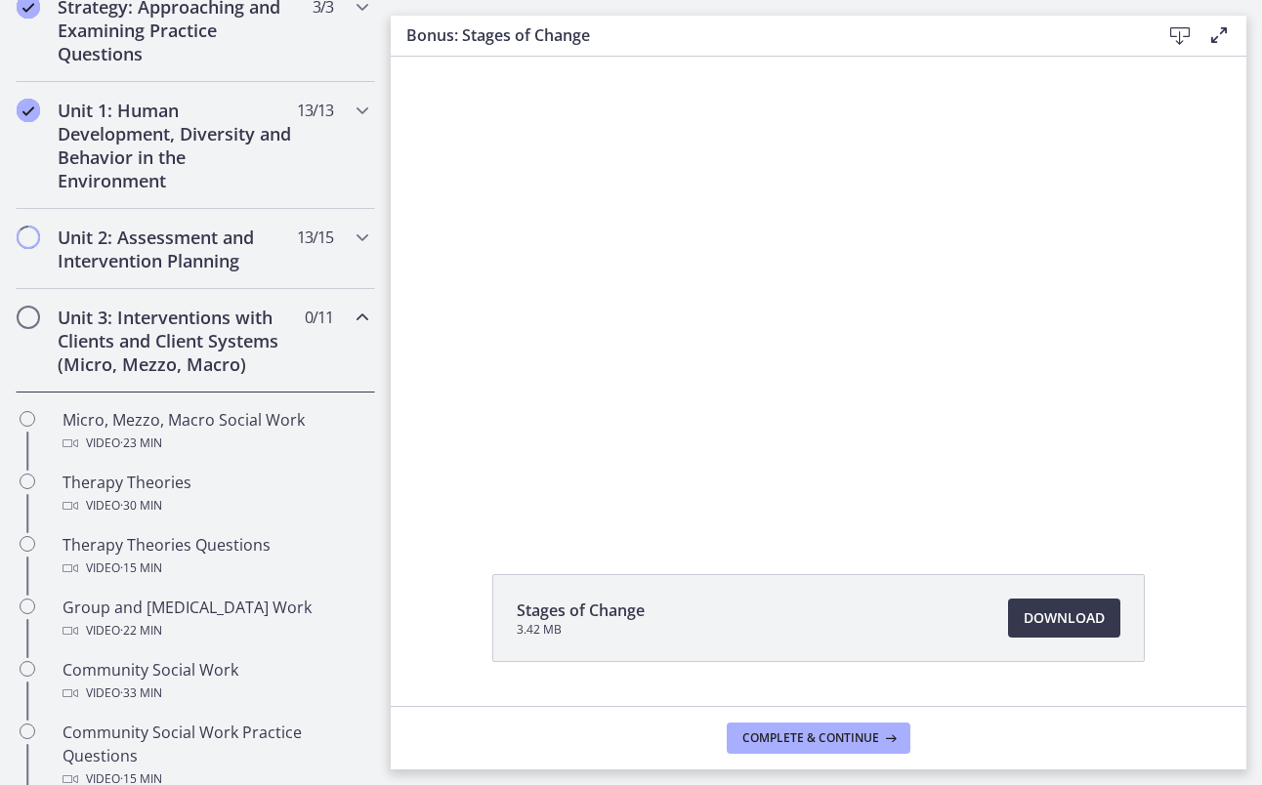
scroll to position [467, 0]
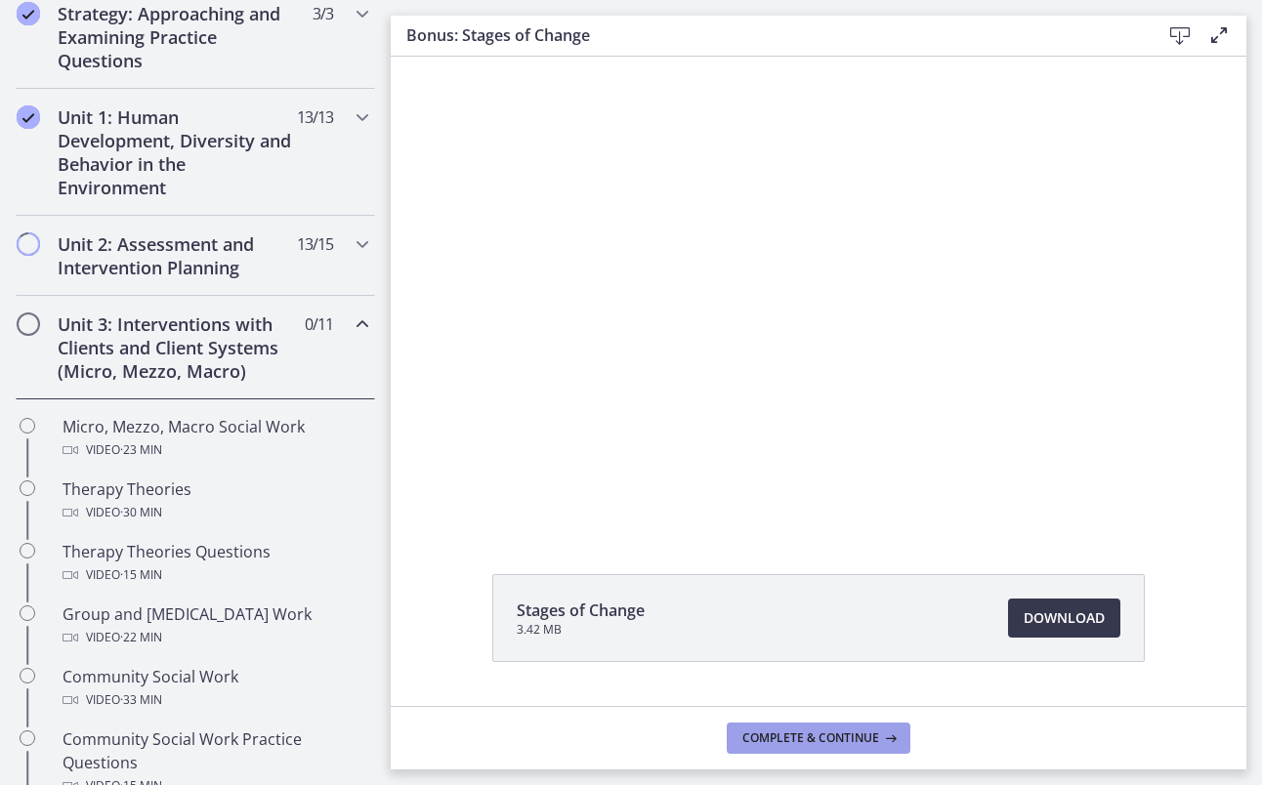
click at [794, 727] on button "Complete & continue" at bounding box center [819, 738] width 184 height 31
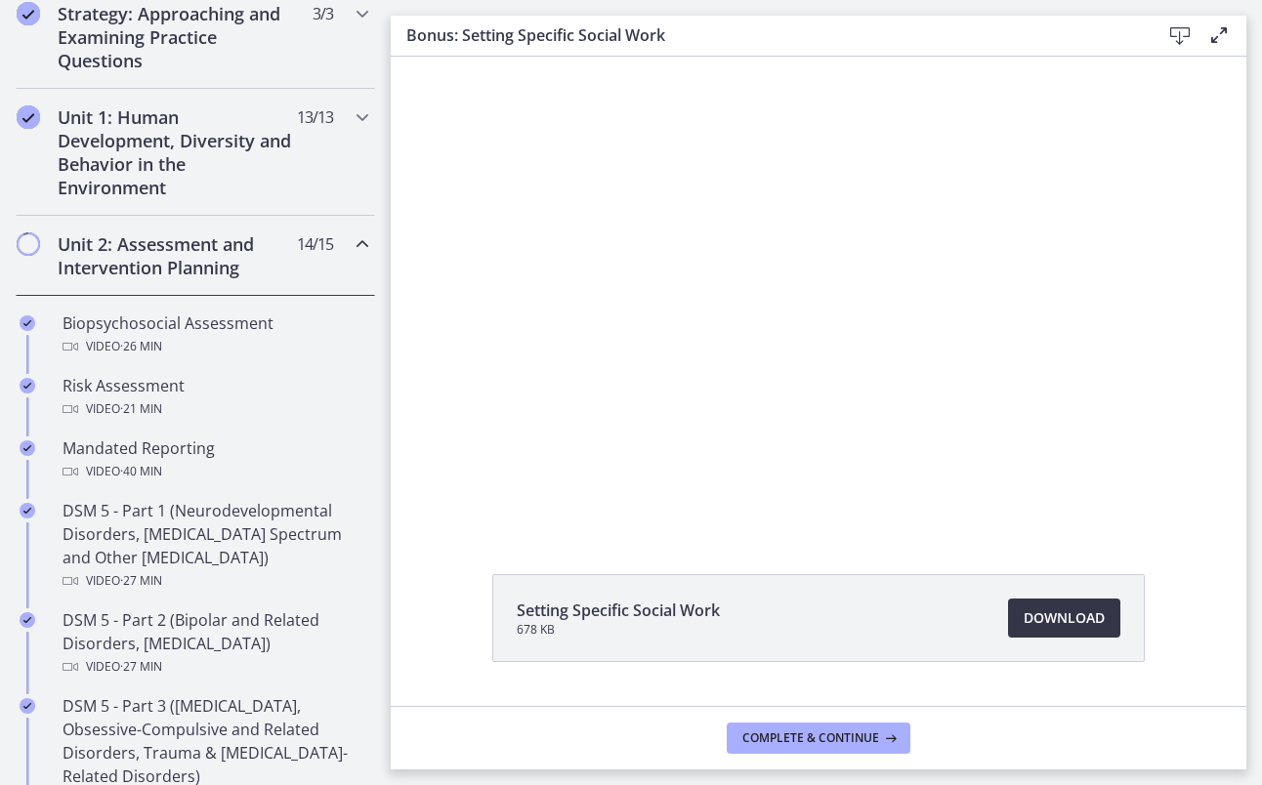
click at [1042, 608] on span "Download Opens in a new window" at bounding box center [1064, 618] width 81 height 23
click at [864, 741] on span "Complete & continue" at bounding box center [810, 739] width 137 height 16
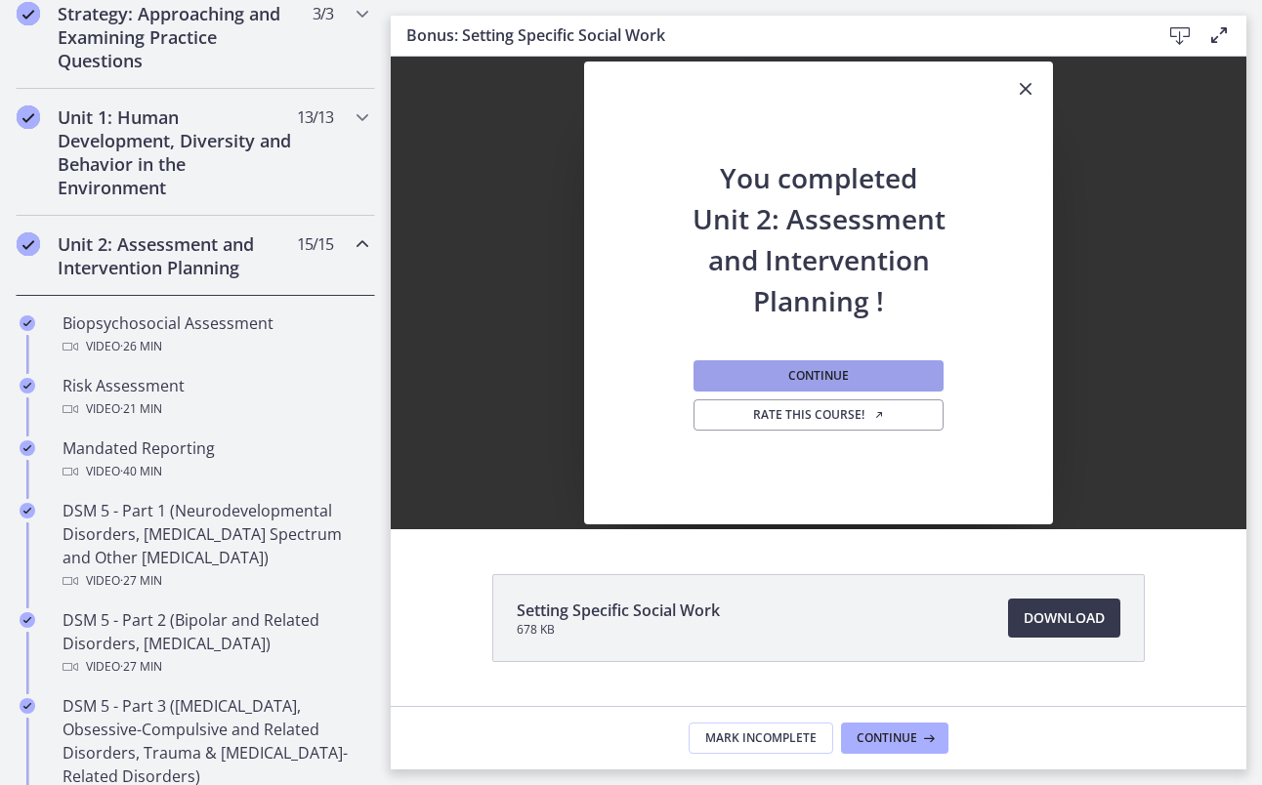
click at [808, 382] on span "Continue" at bounding box center [818, 376] width 61 height 16
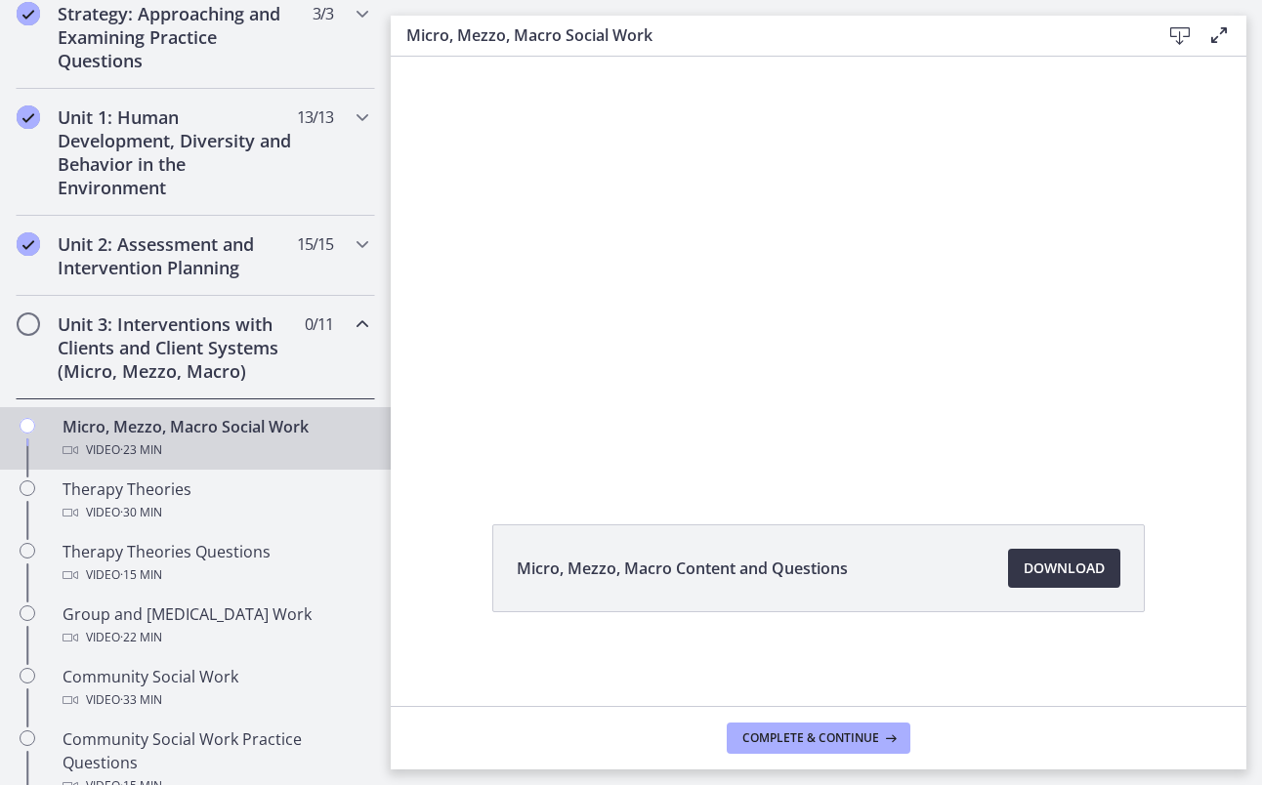
click at [1043, 576] on span "Download Opens in a new window" at bounding box center [1064, 568] width 81 height 23
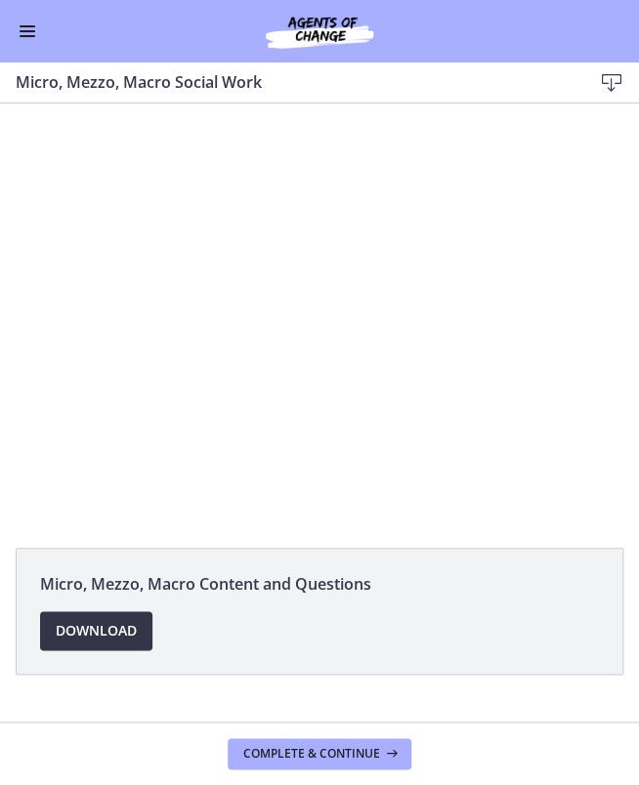
scroll to position [463, 0]
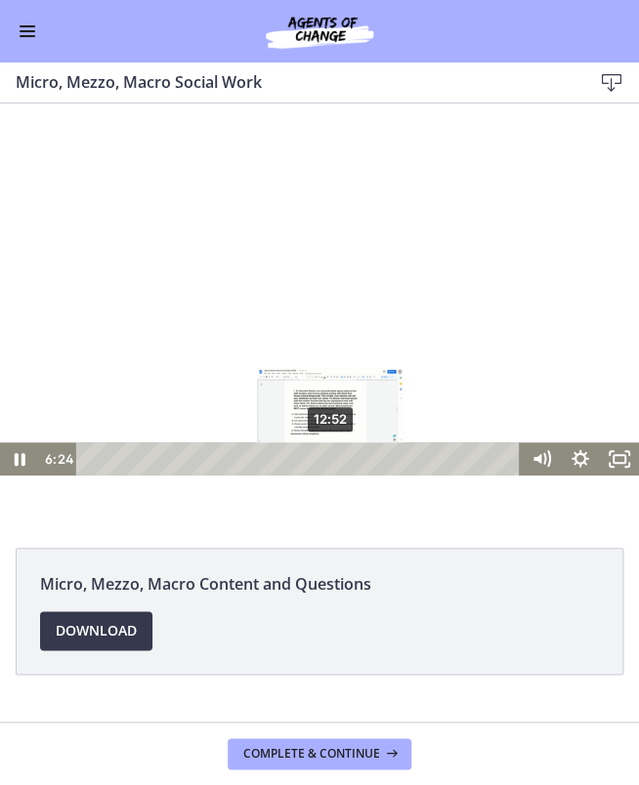
click at [331, 455] on div "12:52" at bounding box center [301, 459] width 421 height 33
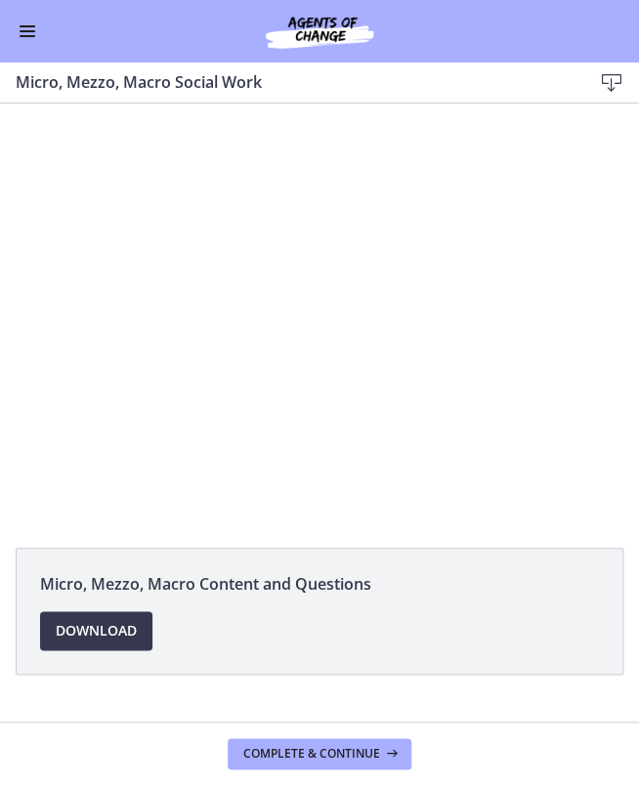
click at [329, 357] on div at bounding box center [319, 314] width 639 height 321
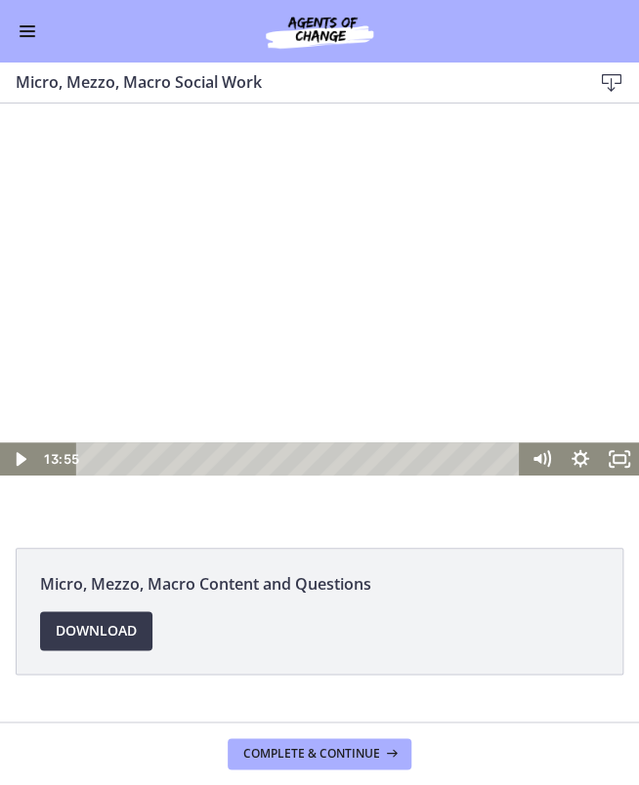
click at [495, 327] on div at bounding box center [319, 314] width 639 height 321
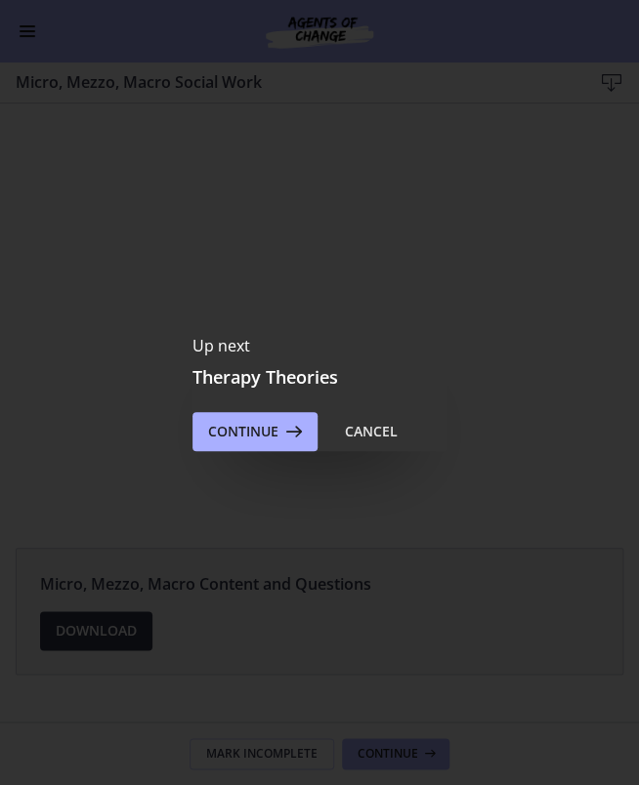
scroll to position [0, 0]
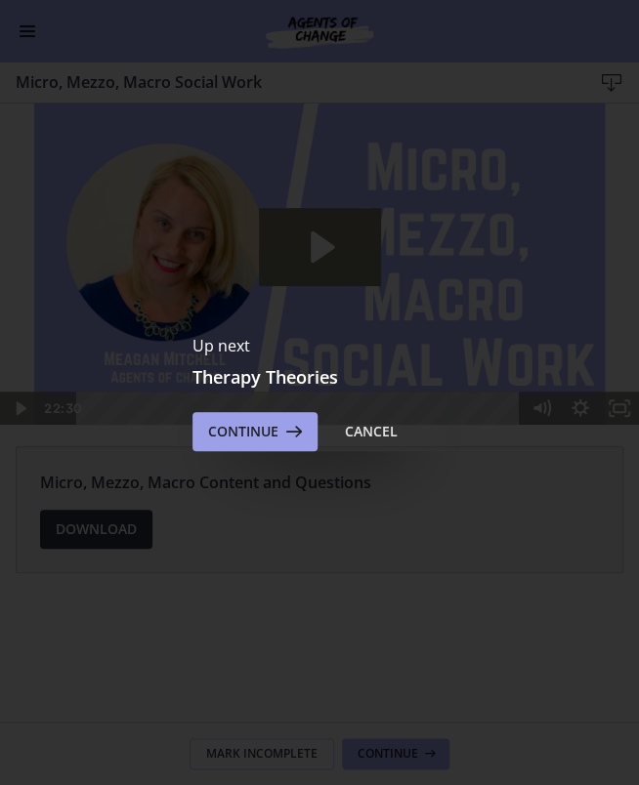
click at [264, 449] on button "Continue" at bounding box center [254, 431] width 125 height 39
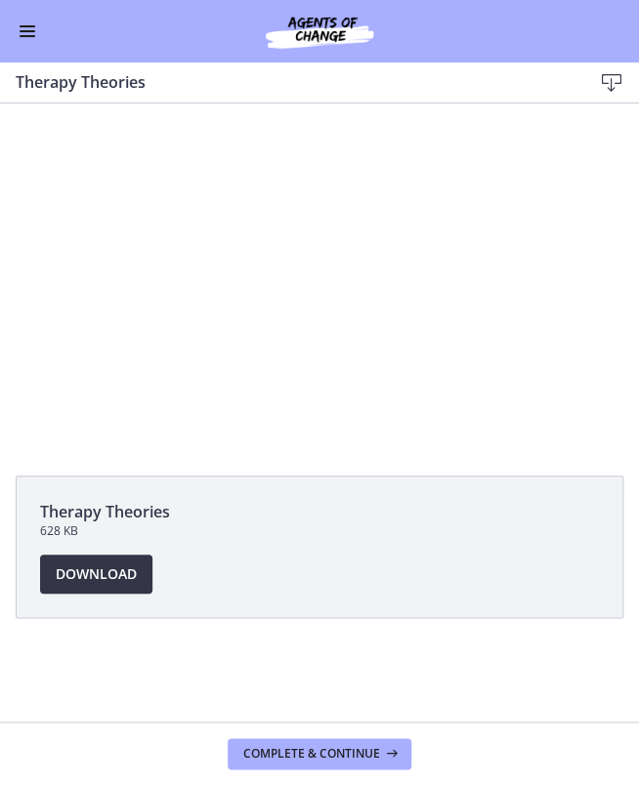
click at [134, 571] on span "Download Opens in a new window" at bounding box center [96, 574] width 81 height 23
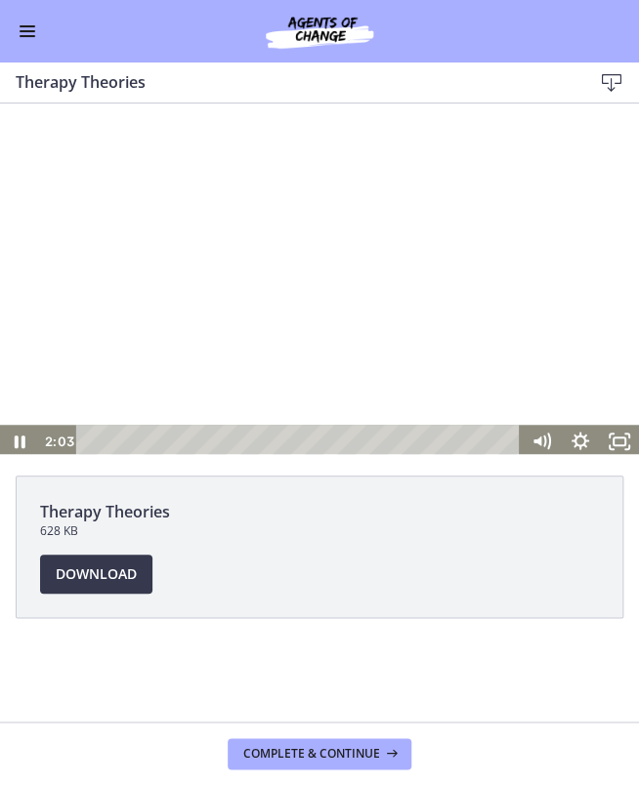
click at [284, 253] on div at bounding box center [319, 280] width 639 height 360
click at [277, 243] on div at bounding box center [319, 280] width 639 height 360
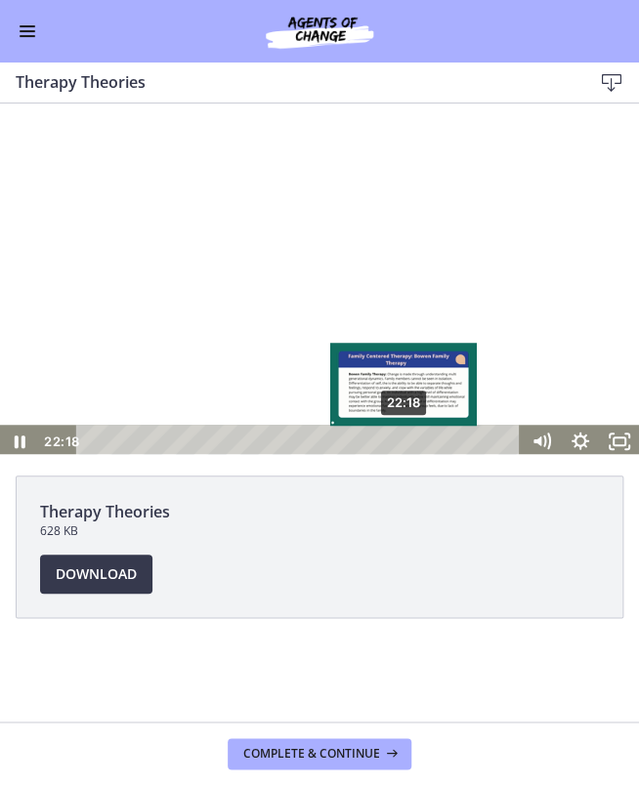
scroll to position [4, 0]
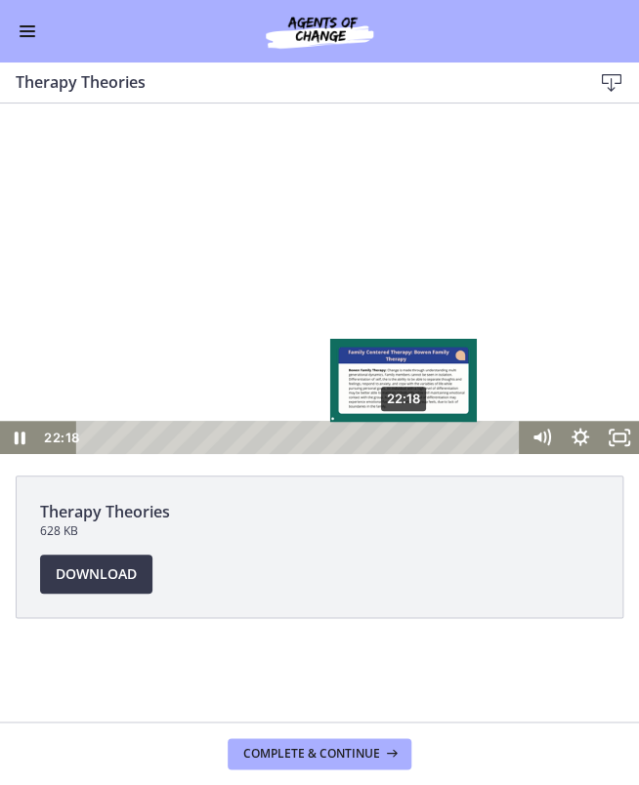
click at [404, 439] on div "22:18" at bounding box center [301, 437] width 421 height 33
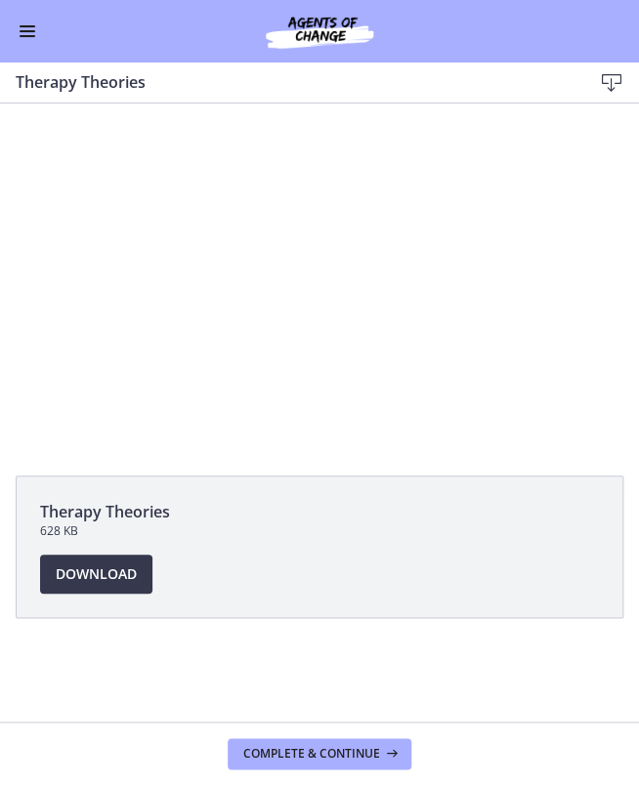
click at [236, 263] on div at bounding box center [319, 276] width 639 height 360
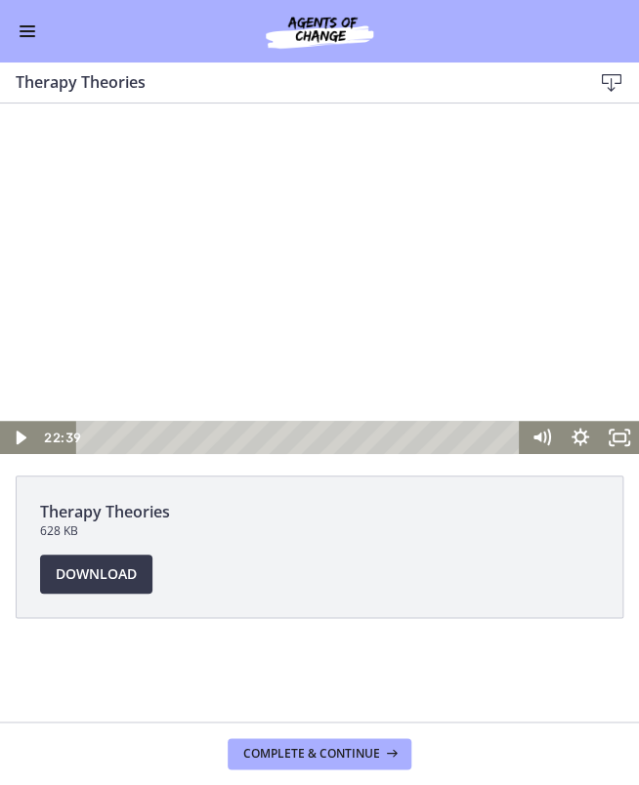
click at [274, 223] on div at bounding box center [319, 276] width 639 height 360
click at [332, 760] on span "Complete & continue" at bounding box center [311, 754] width 137 height 16
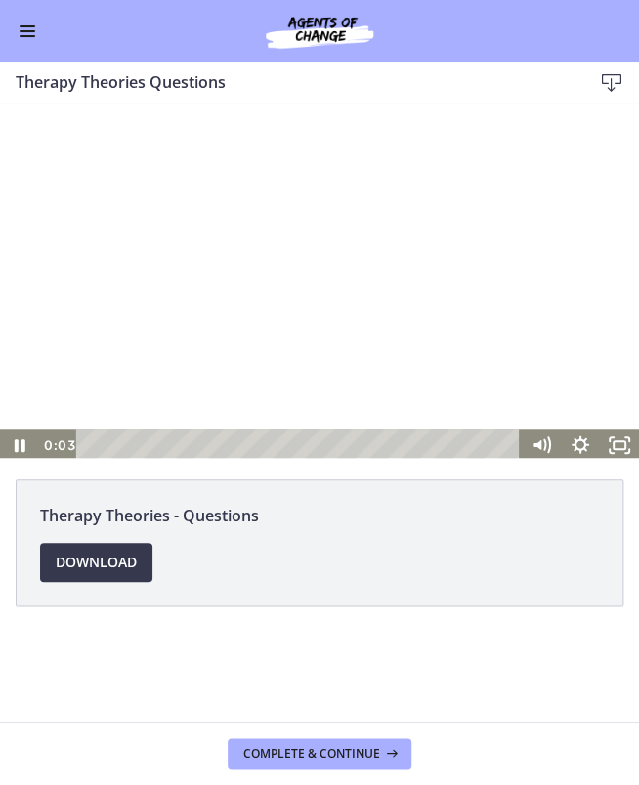
click at [260, 276] on div at bounding box center [319, 281] width 639 height 363
click at [145, 572] on link "Download Opens in a new window" at bounding box center [96, 562] width 112 height 39
click at [259, 278] on div at bounding box center [319, 281] width 639 height 363
click at [224, 226] on div at bounding box center [319, 281] width 639 height 363
click at [286, 261] on div at bounding box center [319, 281] width 639 height 363
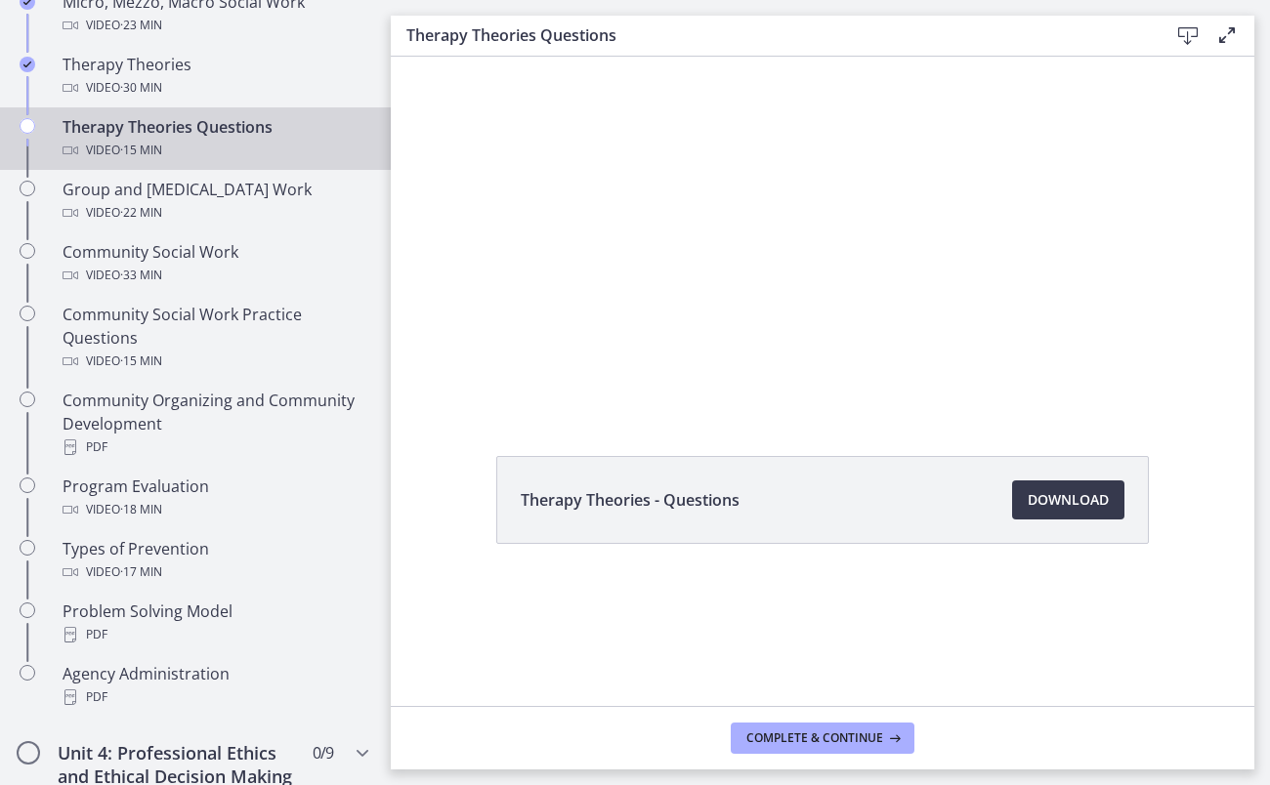
scroll to position [890, 0]
click at [638, 749] on button "Complete & continue" at bounding box center [823, 738] width 184 height 31
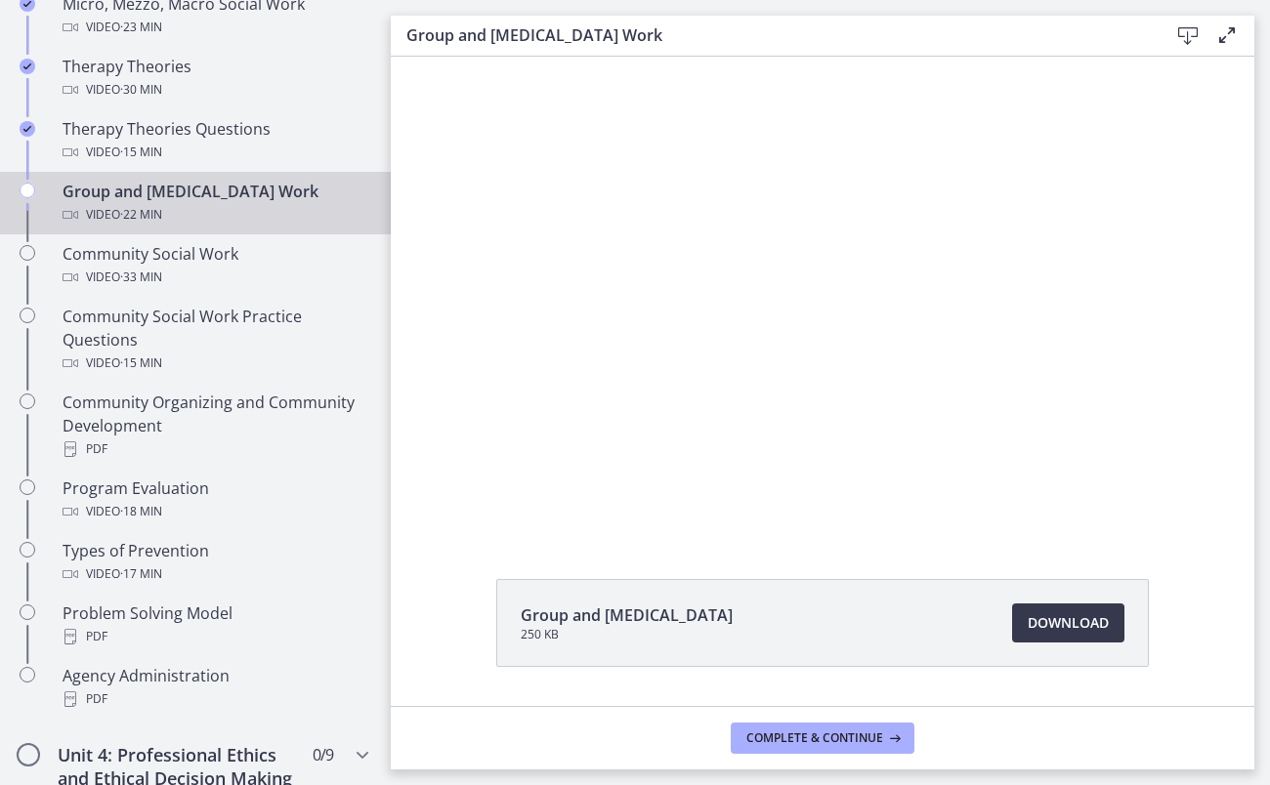
click at [638, 345] on div at bounding box center [823, 296] width 849 height 478
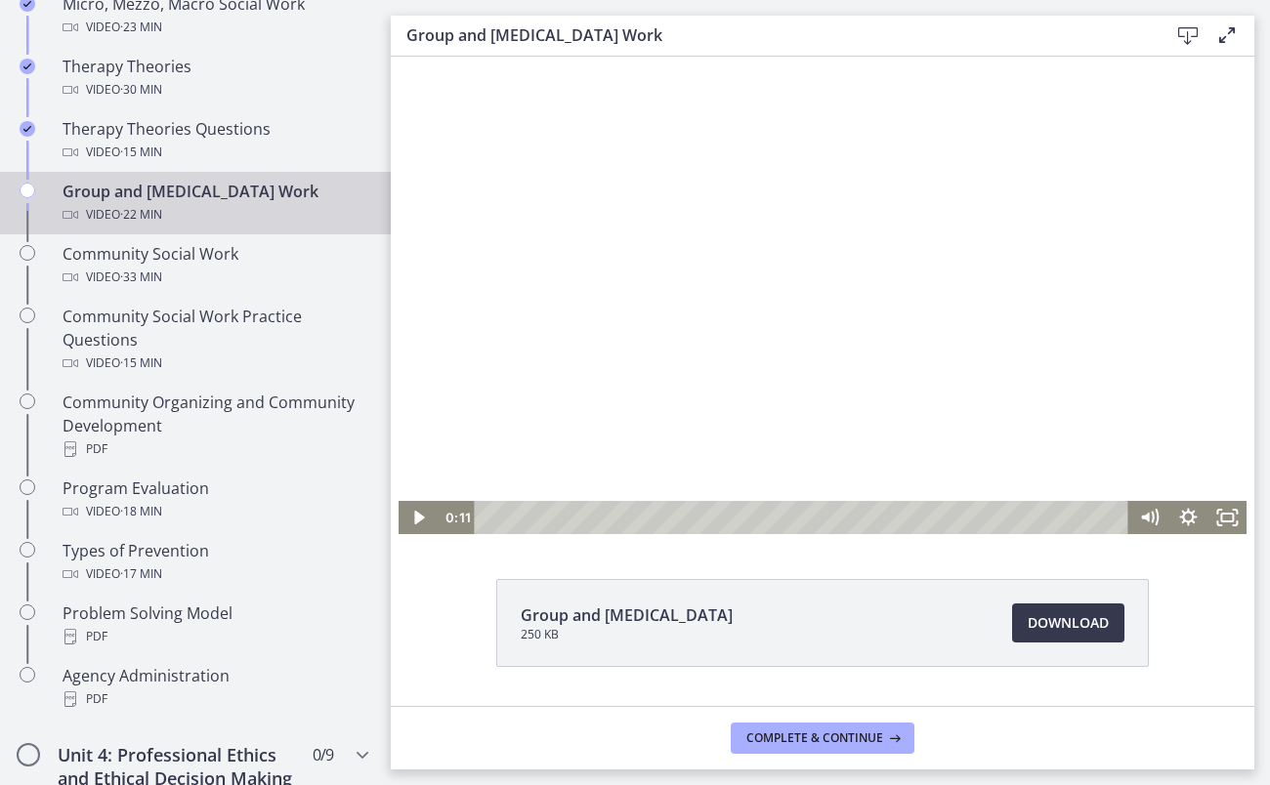
click at [638, 312] on div at bounding box center [823, 296] width 849 height 478
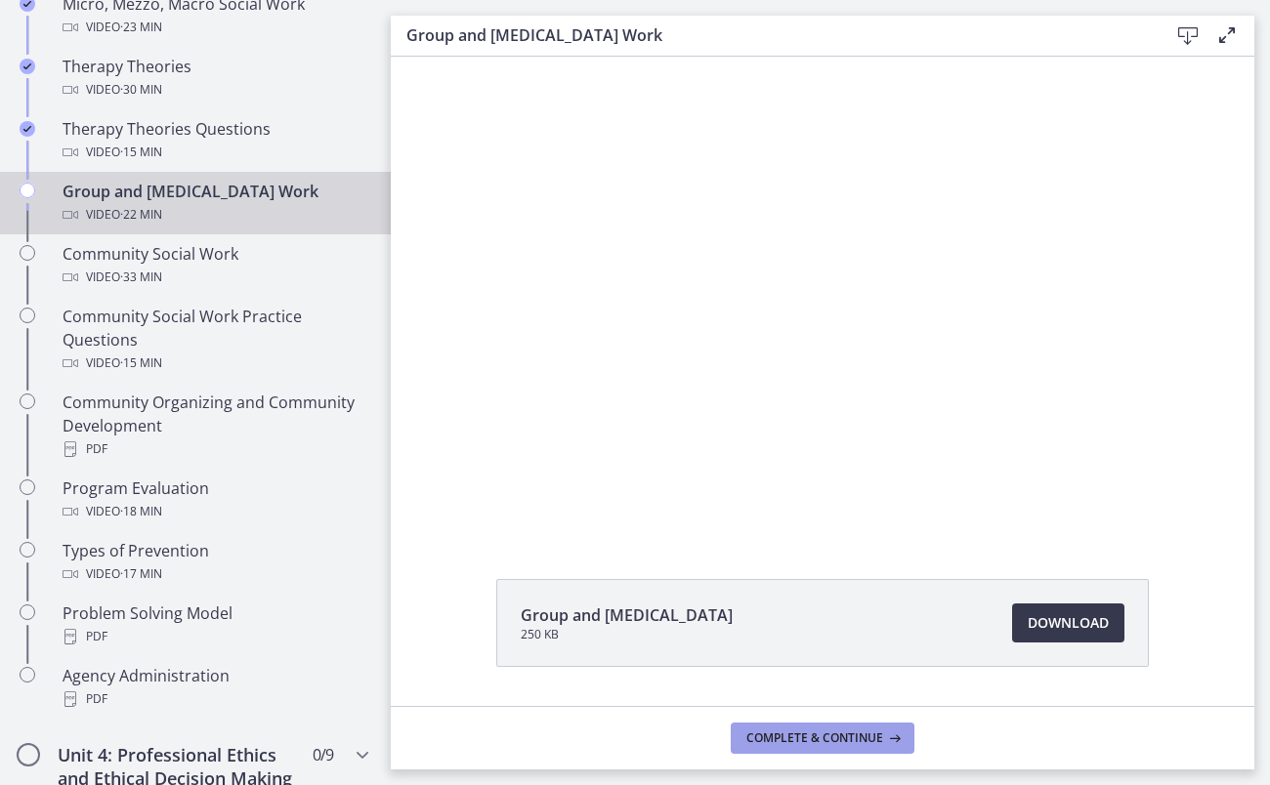
click at [638, 741] on span "Complete & continue" at bounding box center [814, 739] width 137 height 16
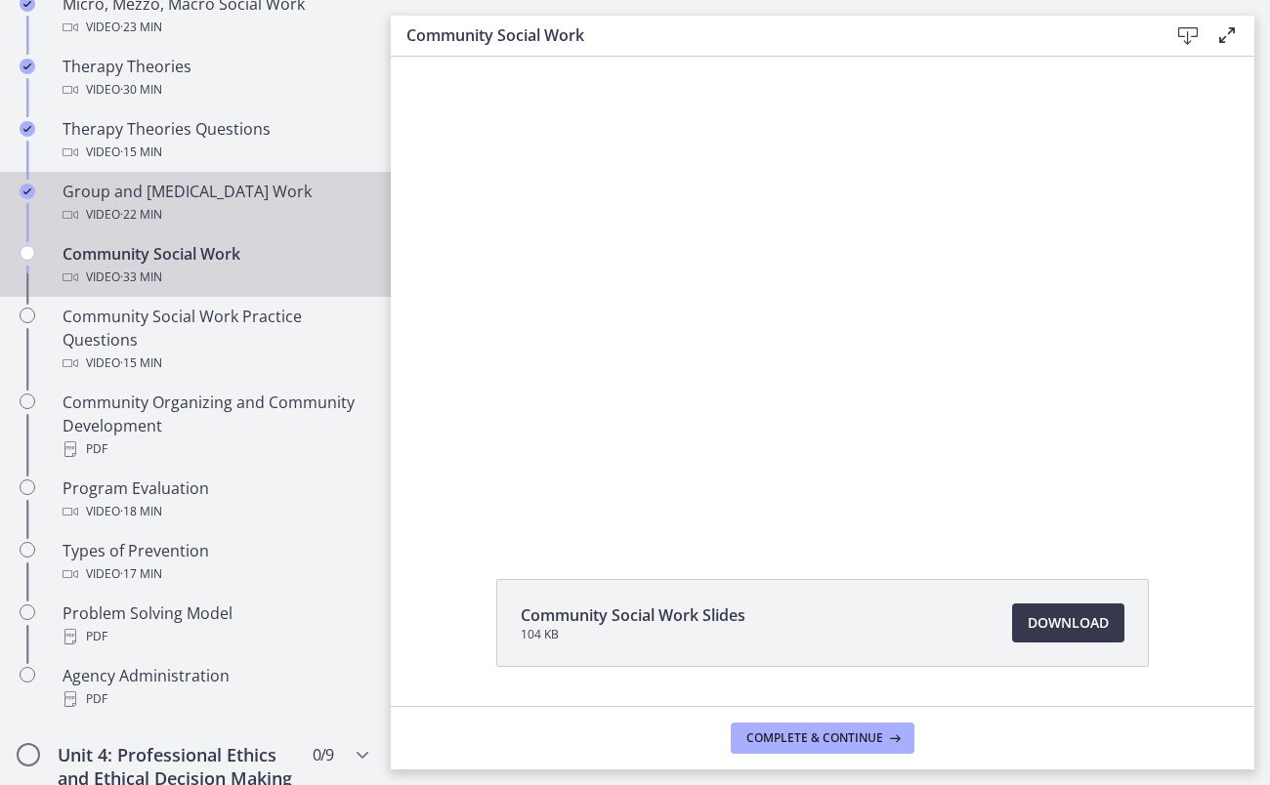
click at [210, 206] on div "Video · 22 min" at bounding box center [215, 214] width 305 height 23
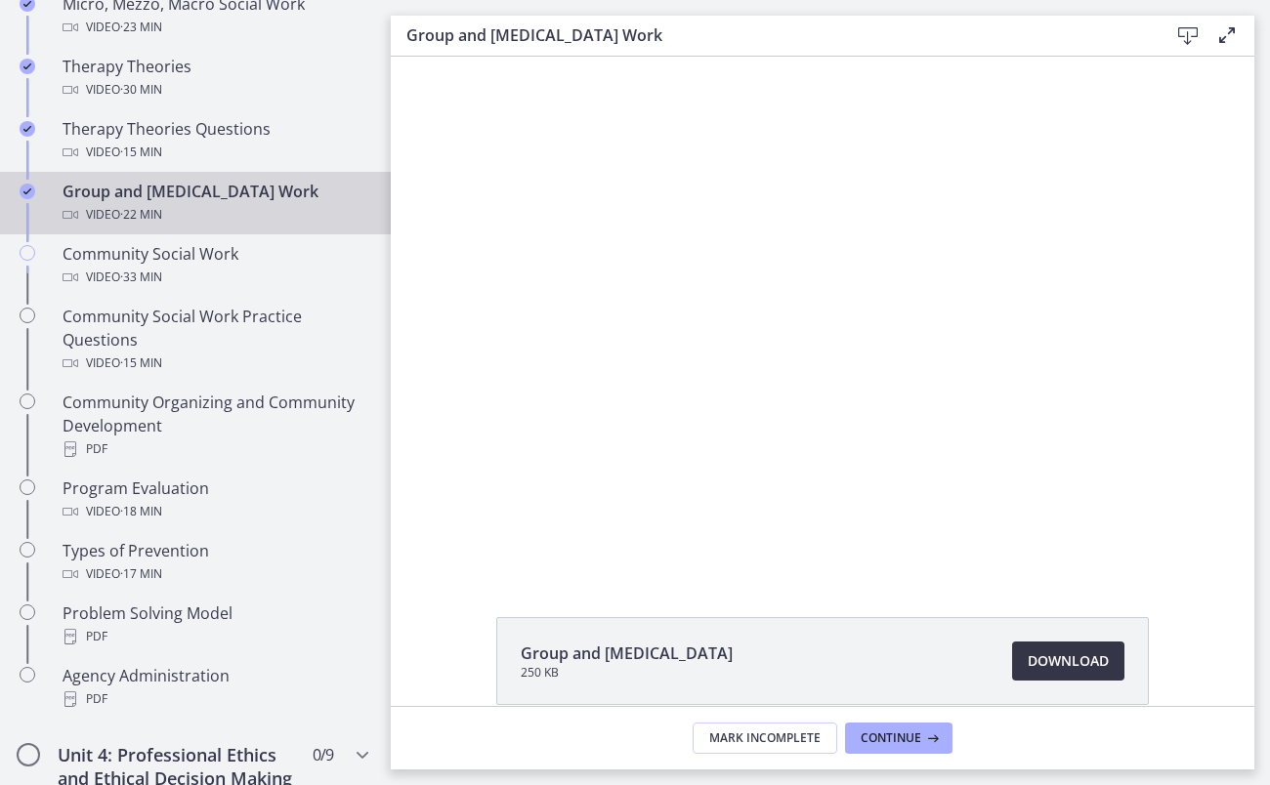
click at [638, 656] on span "Download Opens in a new window" at bounding box center [1068, 661] width 81 height 23
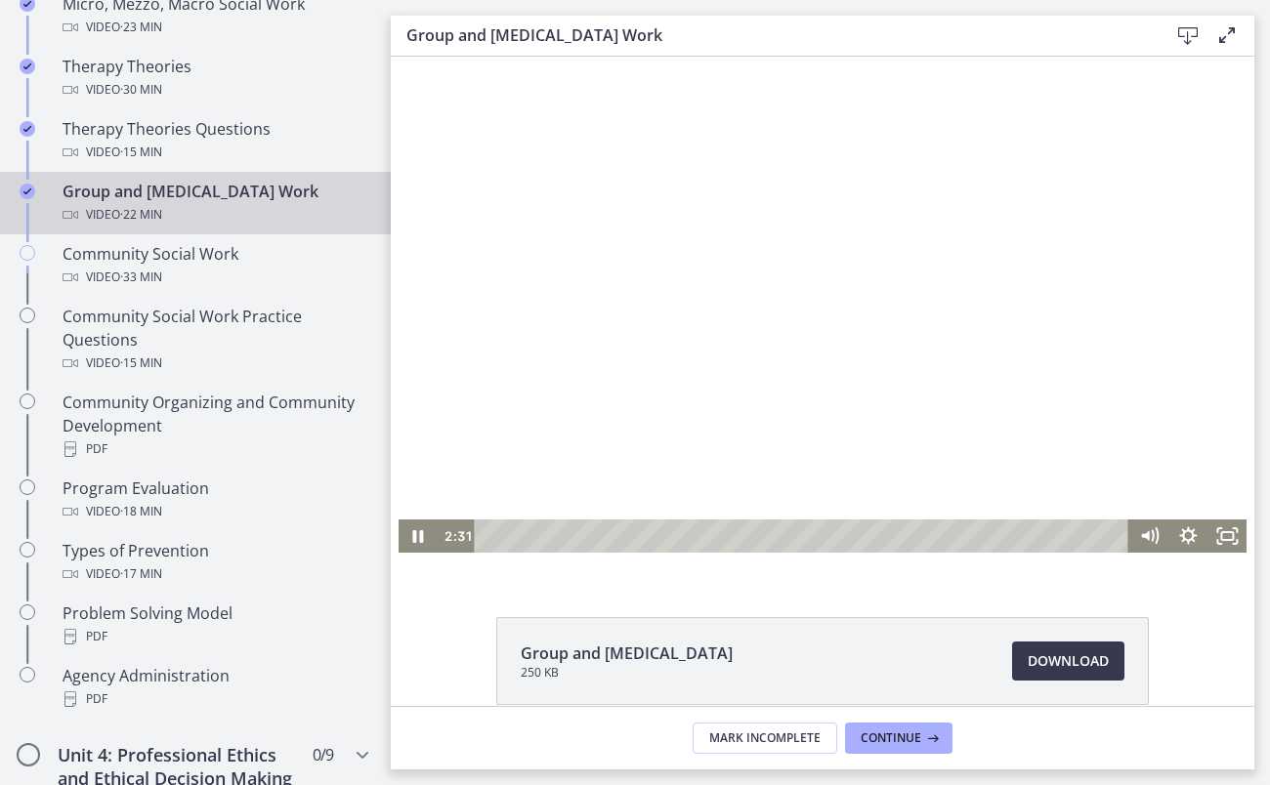
click at [638, 312] on div at bounding box center [823, 315] width 849 height 478
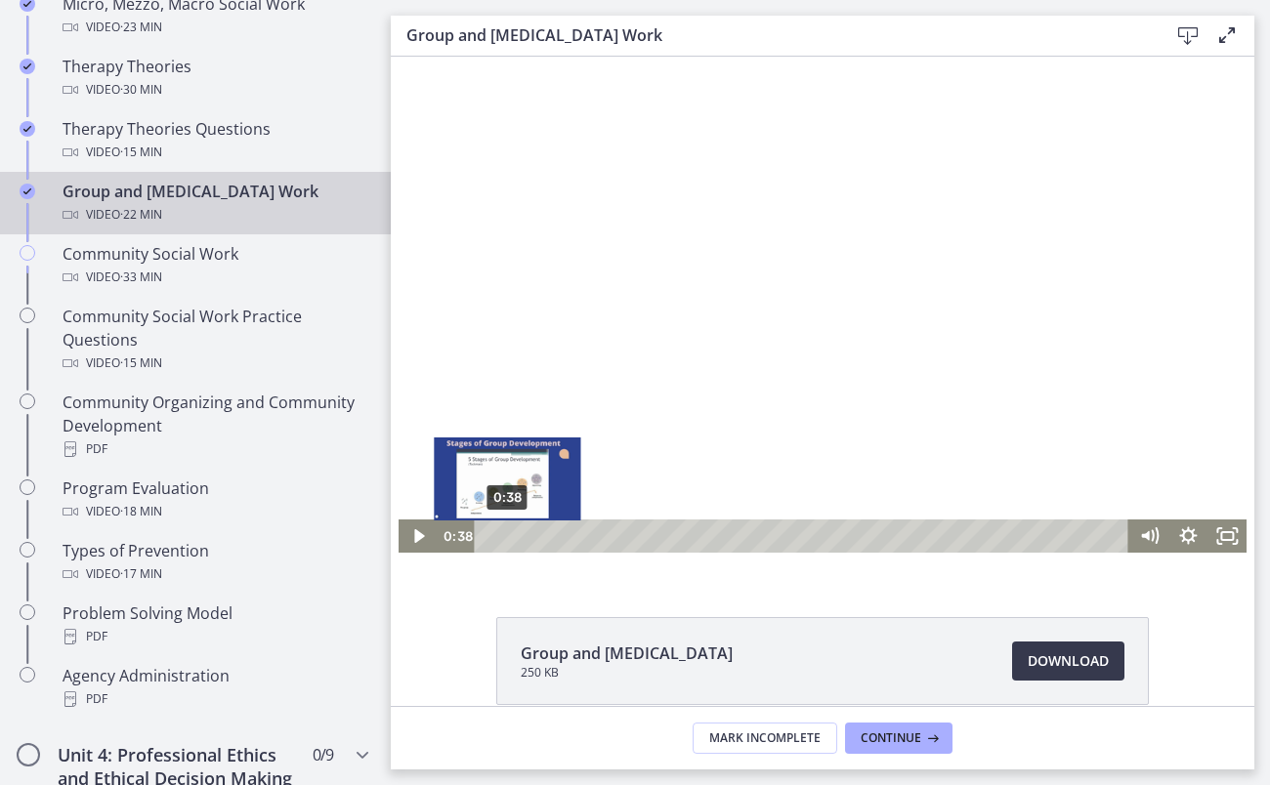
click at [500, 535] on div "0:38" at bounding box center [804, 536] width 631 height 33
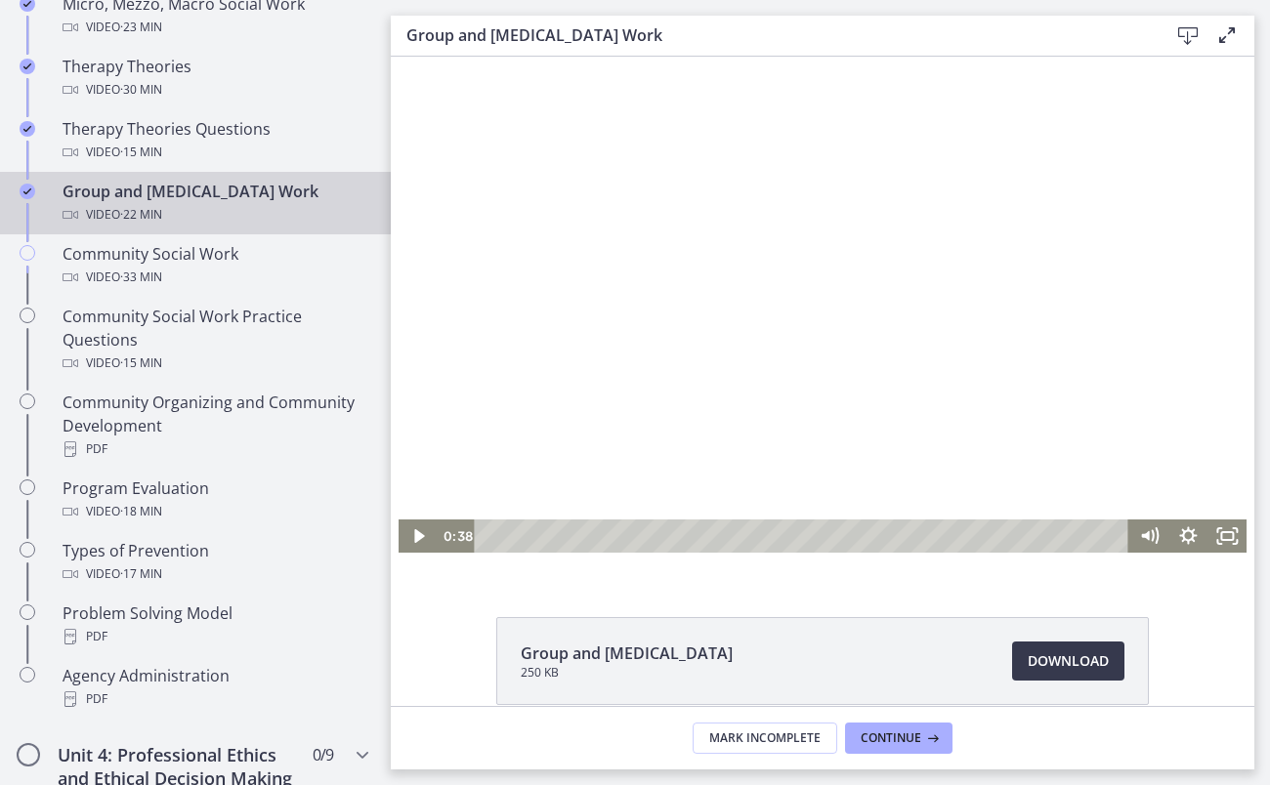
click at [598, 400] on div at bounding box center [823, 315] width 849 height 478
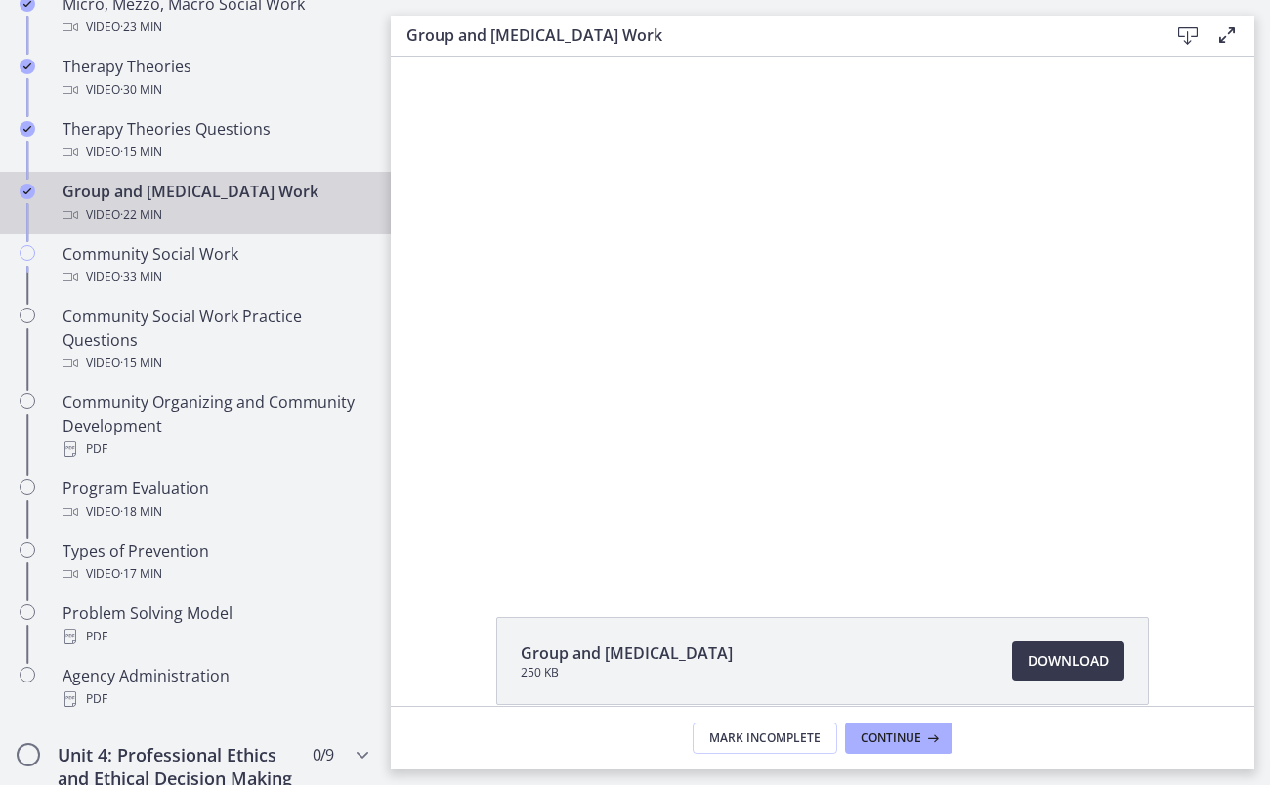
click at [528, 321] on div at bounding box center [823, 315] width 849 height 478
click at [399, 76] on button "Pause: cls57b8rkbac72sj77c0.mp4" at bounding box center [399, 76] width 1 height 1
click at [528, 321] on div at bounding box center [823, 315] width 849 height 478
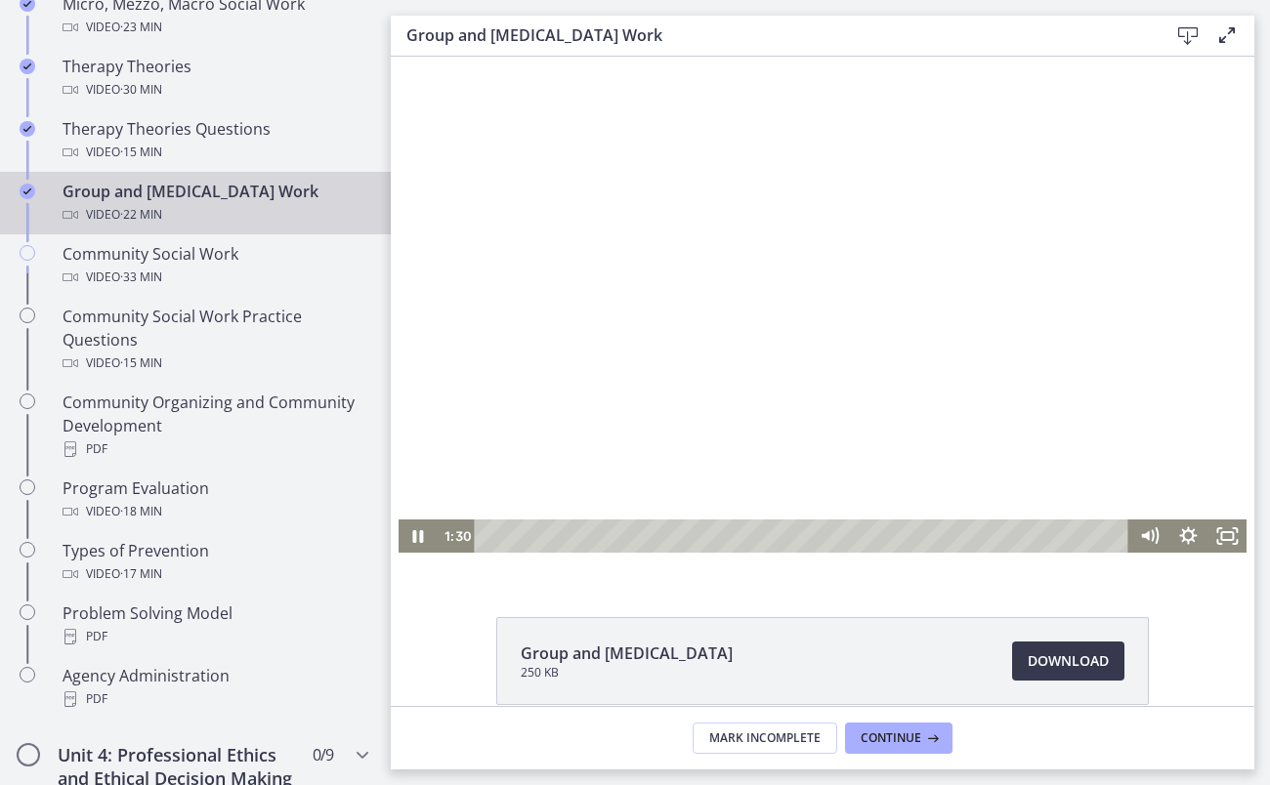
click at [528, 321] on div at bounding box center [823, 315] width 849 height 478
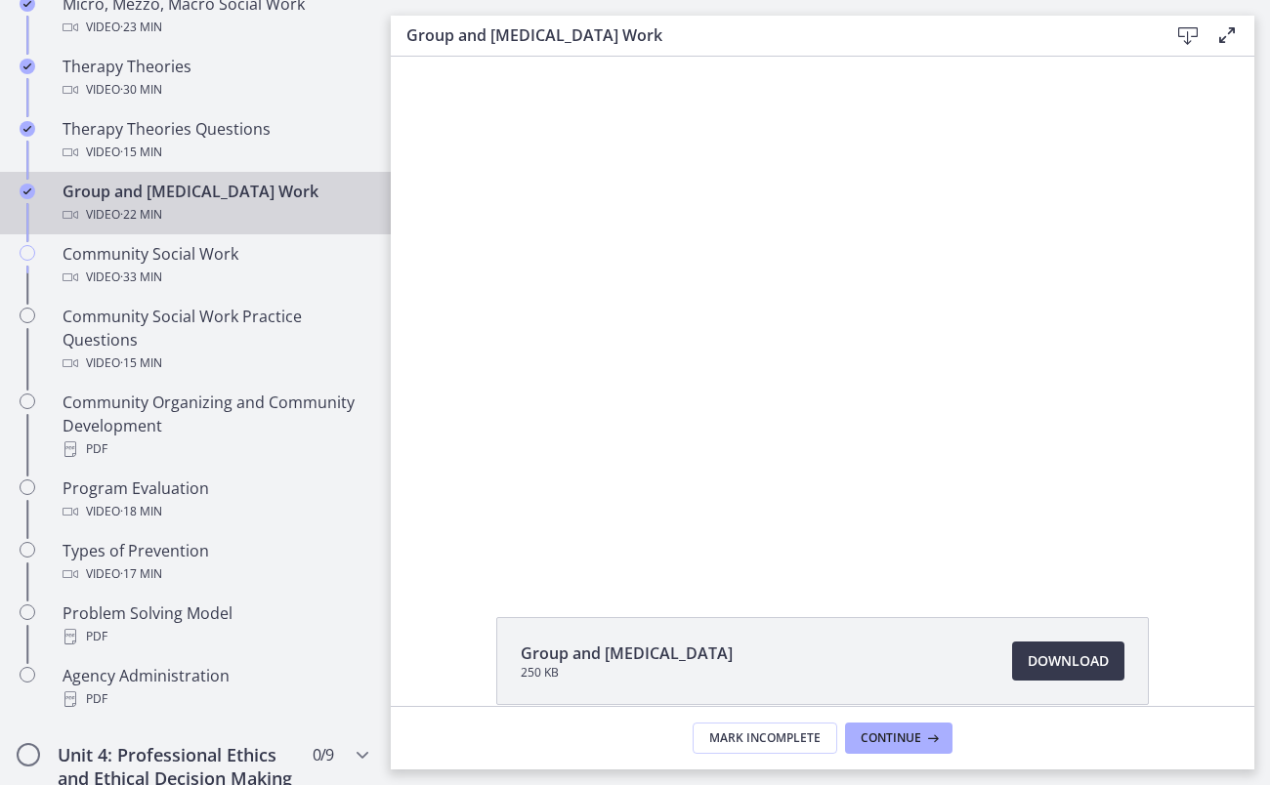
click at [399, 76] on button "Play Video: cls57b8rkbac72sj77c0.mp4" at bounding box center [399, 76] width 1 height 1
click at [528, 321] on div at bounding box center [823, 315] width 849 height 478
click at [399, 76] on button "Play Video: cls57b8rkbac72sj77c0.mp4" at bounding box center [399, 76] width 1 height 1
click at [399, 76] on button "Pause: cls57b8rkbac72sj77c0.mp4" at bounding box center [399, 76] width 1 height 1
click at [399, 76] on button "Play Video: cls57b8rkbac72sj77c0.mp4" at bounding box center [399, 76] width 1 height 1
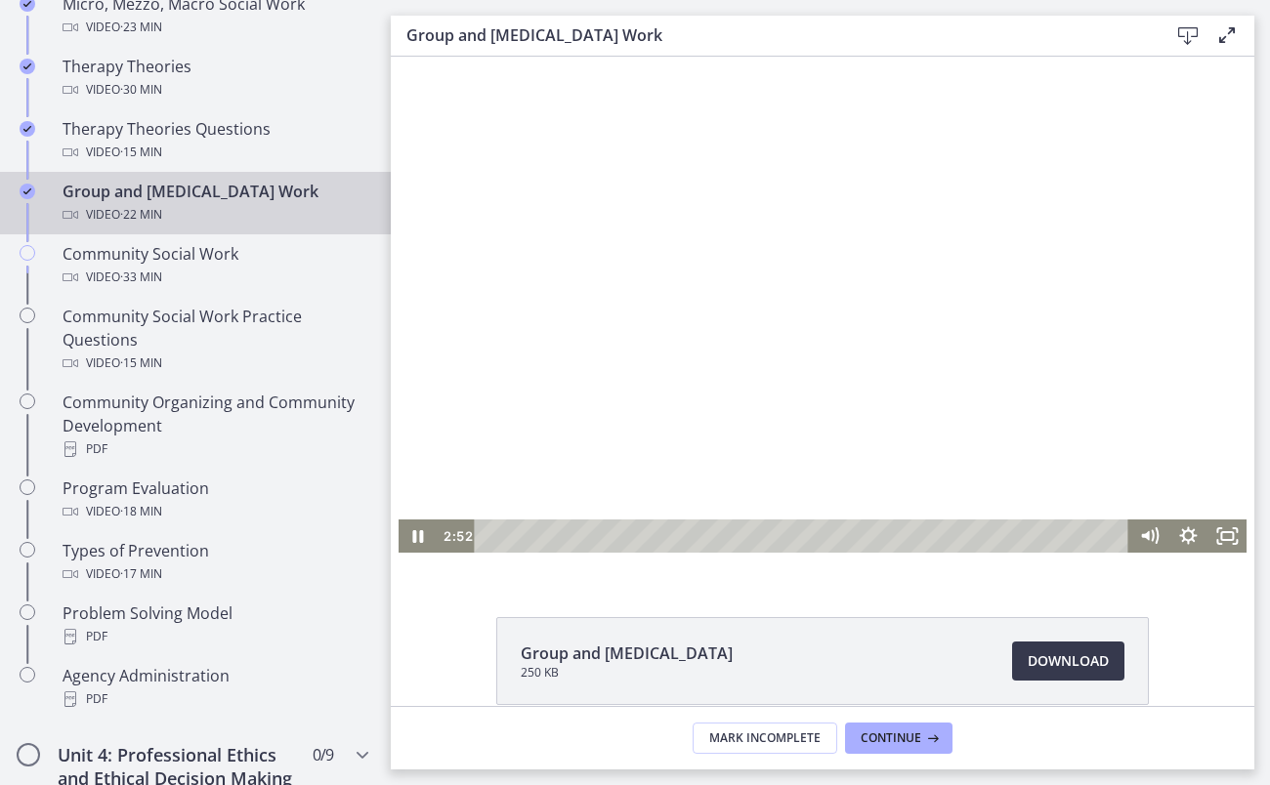
click at [399, 76] on button "Pause: cls57b8rkbac72sj77c0.mp4" at bounding box center [399, 76] width 1 height 1
click at [413, 535] on icon "Play Video" at bounding box center [419, 537] width 12 height 17
click at [608, 315] on div at bounding box center [823, 315] width 849 height 478
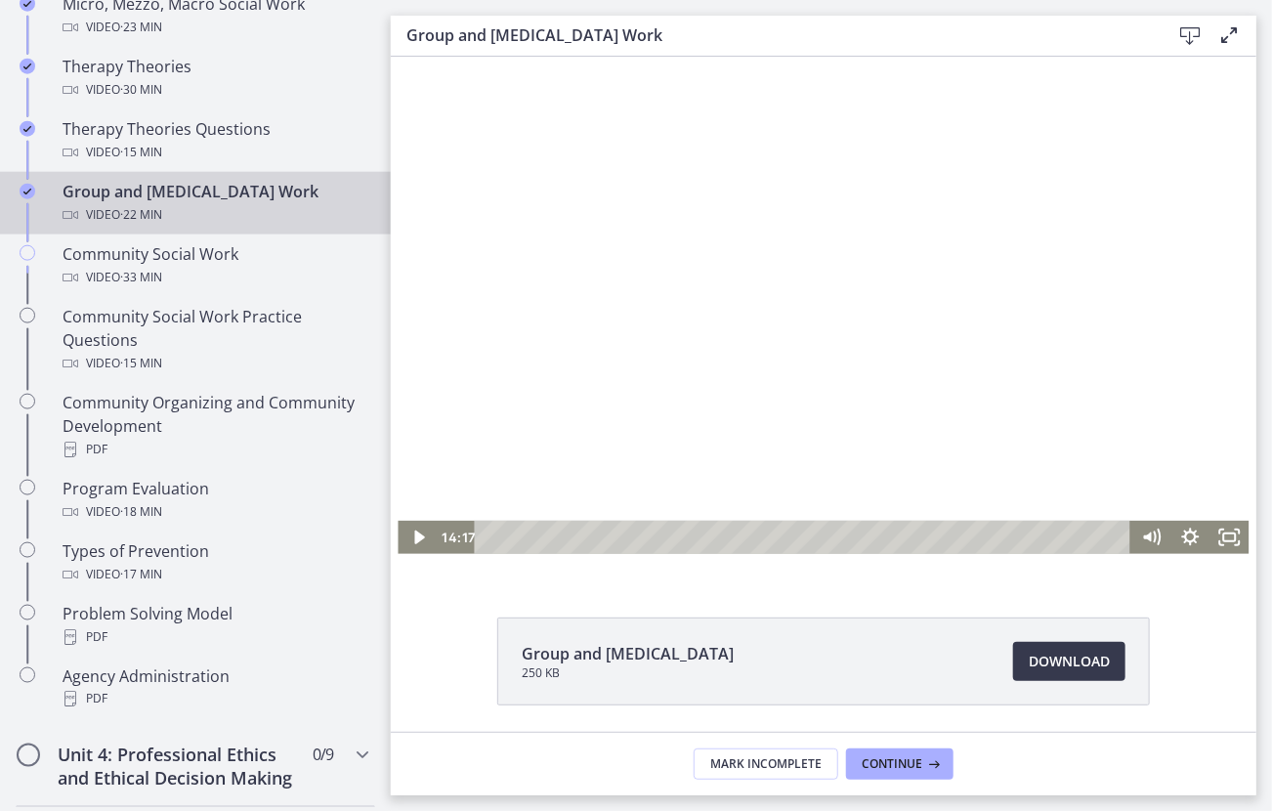
click at [638, 259] on div at bounding box center [822, 313] width 851 height 479
click at [638, 394] on div at bounding box center [822, 313] width 851 height 479
click at [638, 349] on div at bounding box center [822, 313] width 851 height 479
click at [397, 74] on button "Pause: cls57b8rkbac72sj77c0.mp4" at bounding box center [397, 74] width 1 height 1
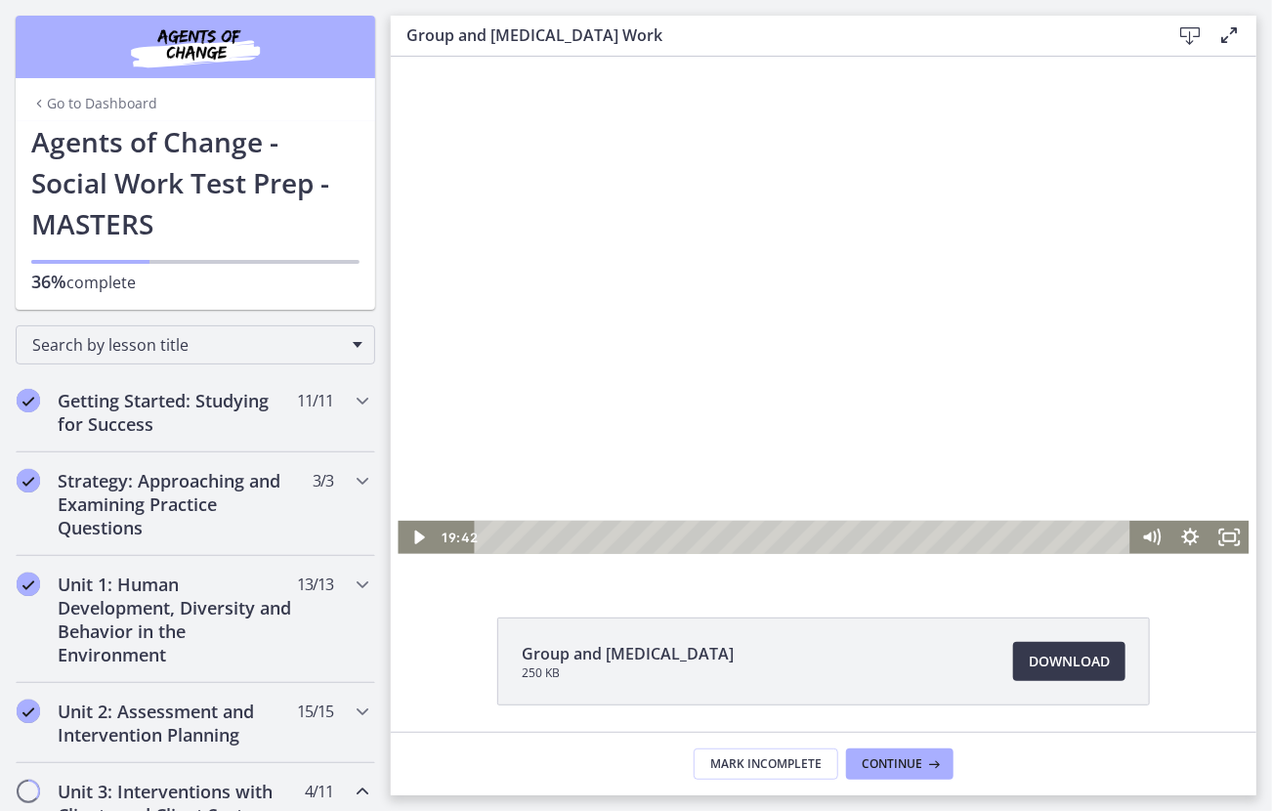
scroll to position [890, 0]
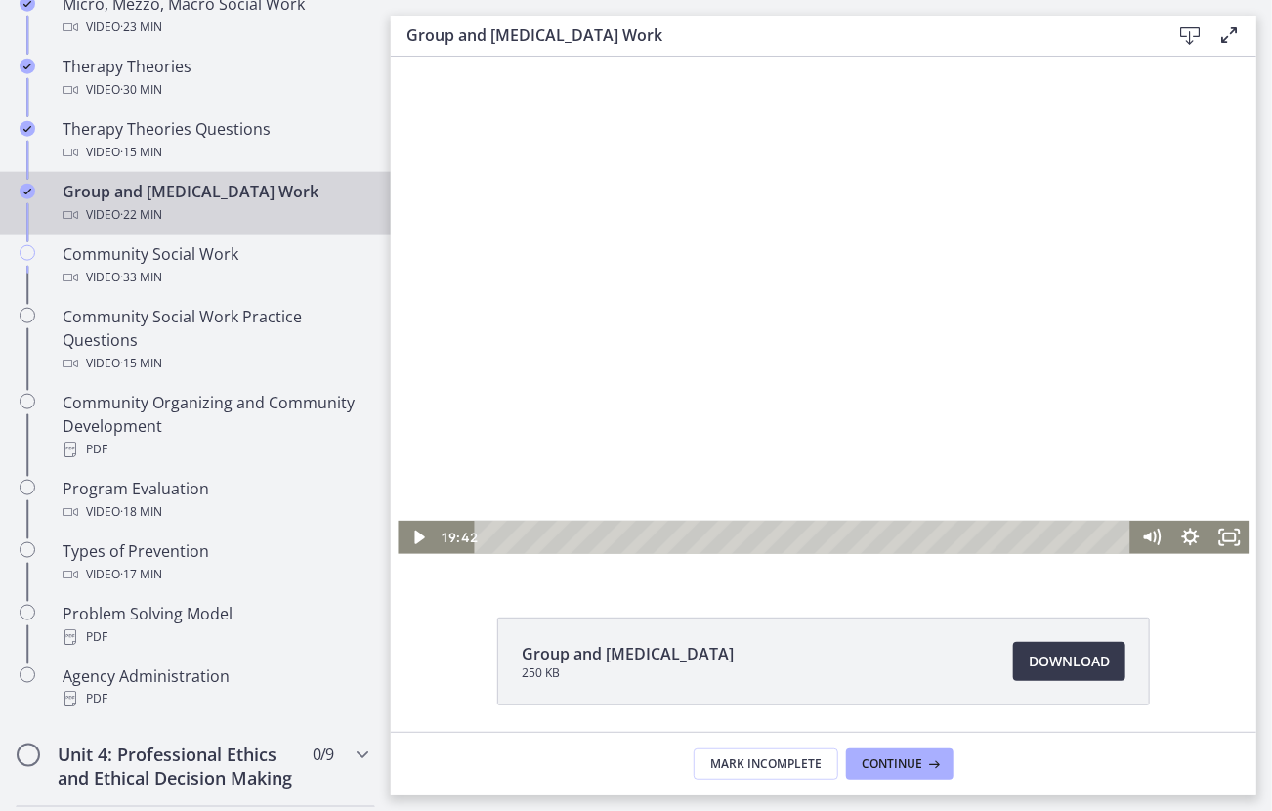
click at [837, 367] on div at bounding box center [822, 313] width 851 height 479
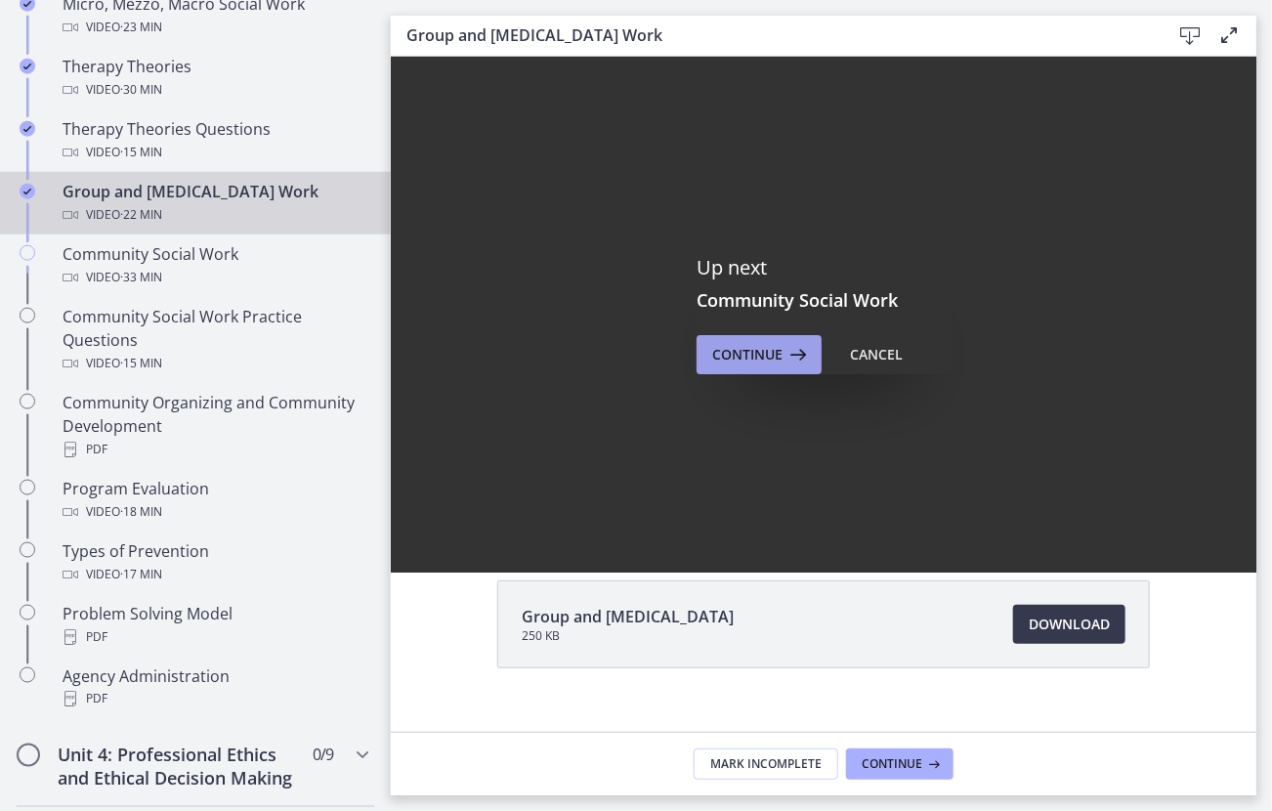
click at [745, 343] on span "Continue" at bounding box center [747, 354] width 70 height 23
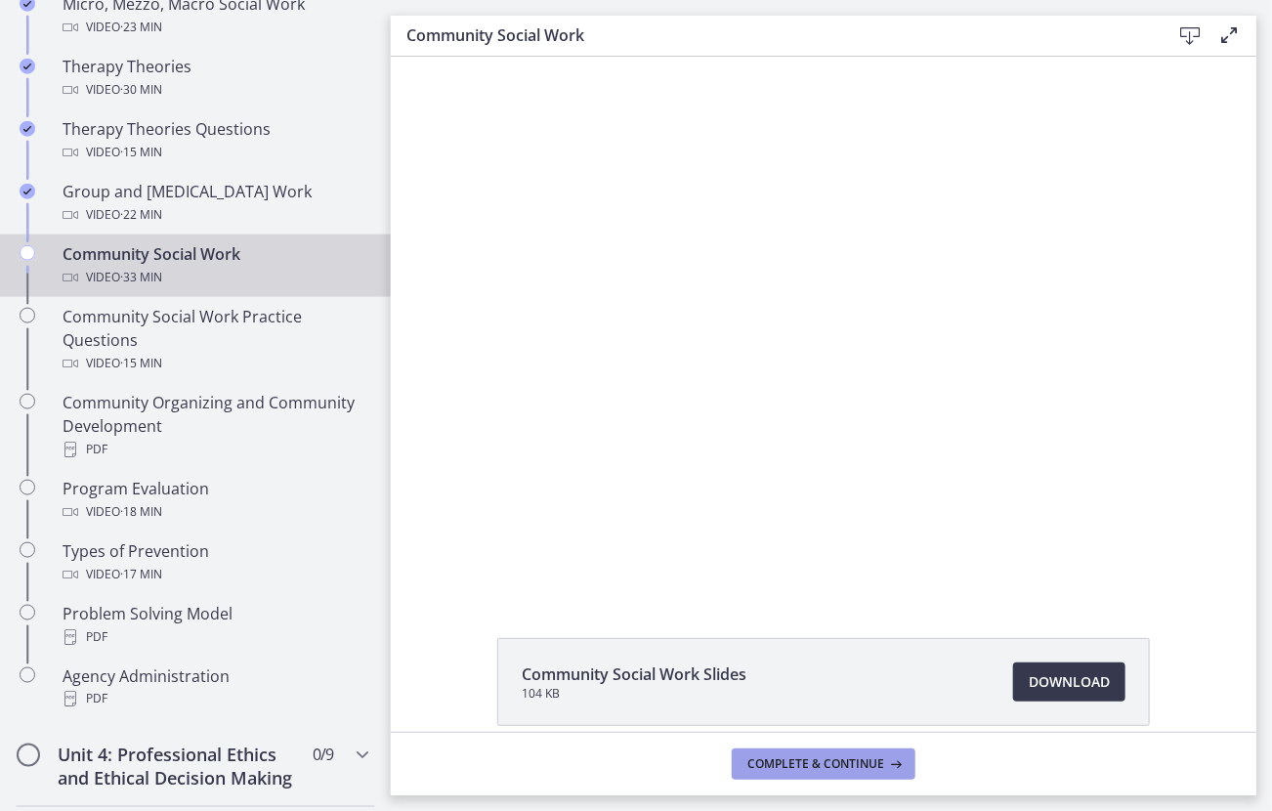
click at [861, 773] on button "Complete & continue" at bounding box center [824, 763] width 184 height 31
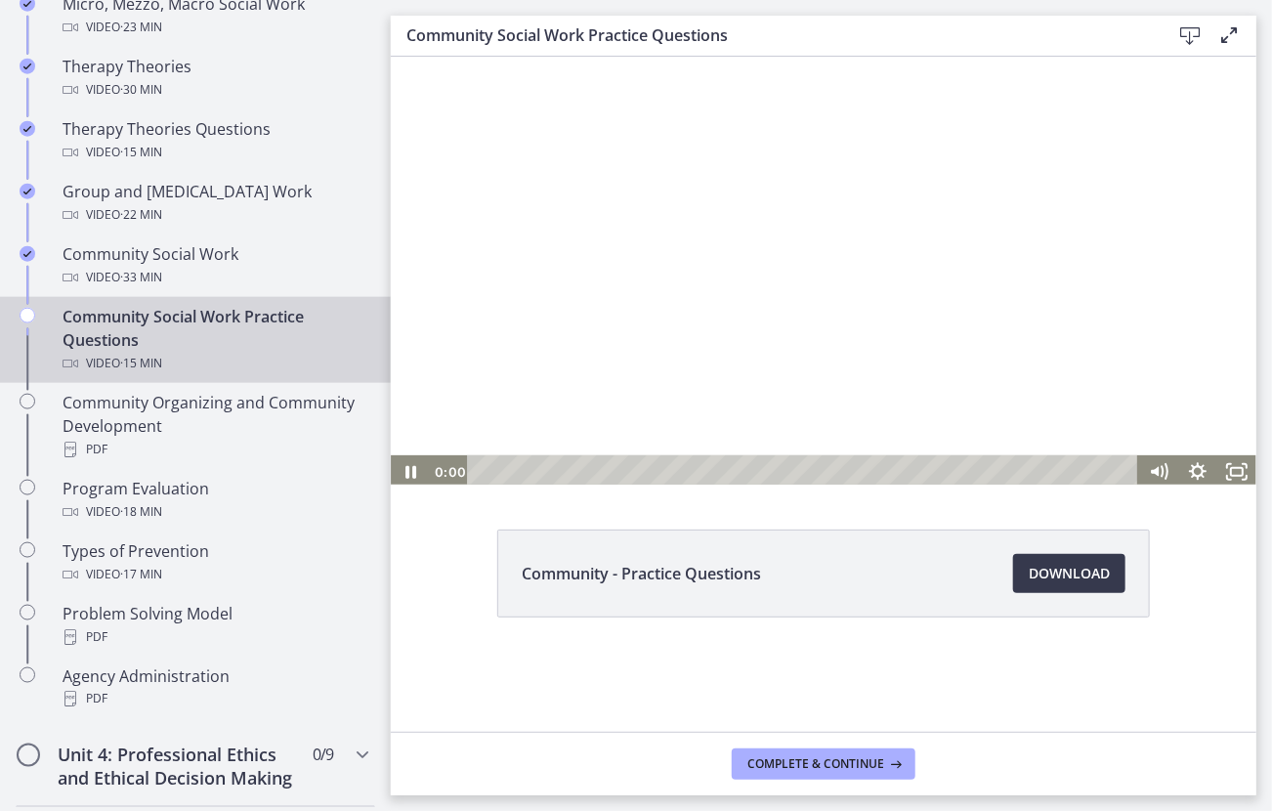
click at [780, 251] on div at bounding box center [823, 270] width 866 height 436
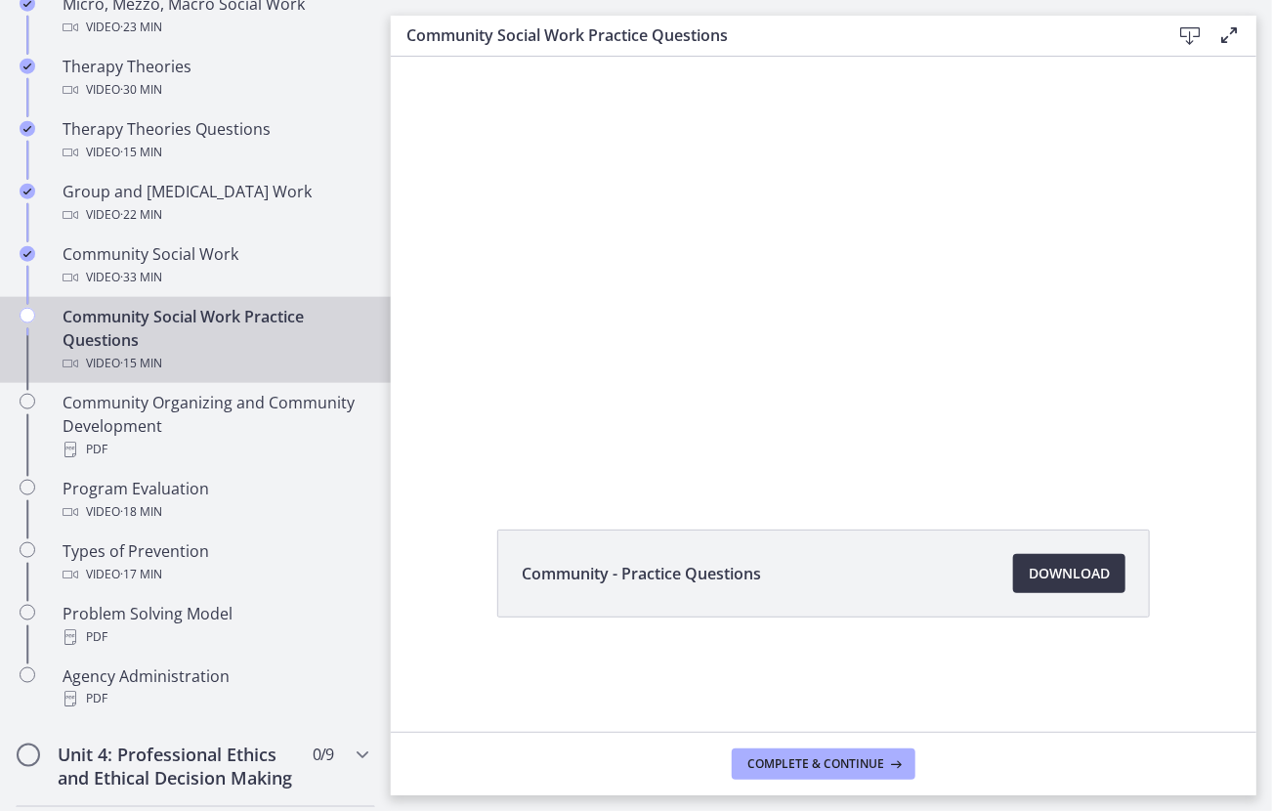
click at [1068, 581] on span "Download Opens in a new window" at bounding box center [1069, 573] width 81 height 23
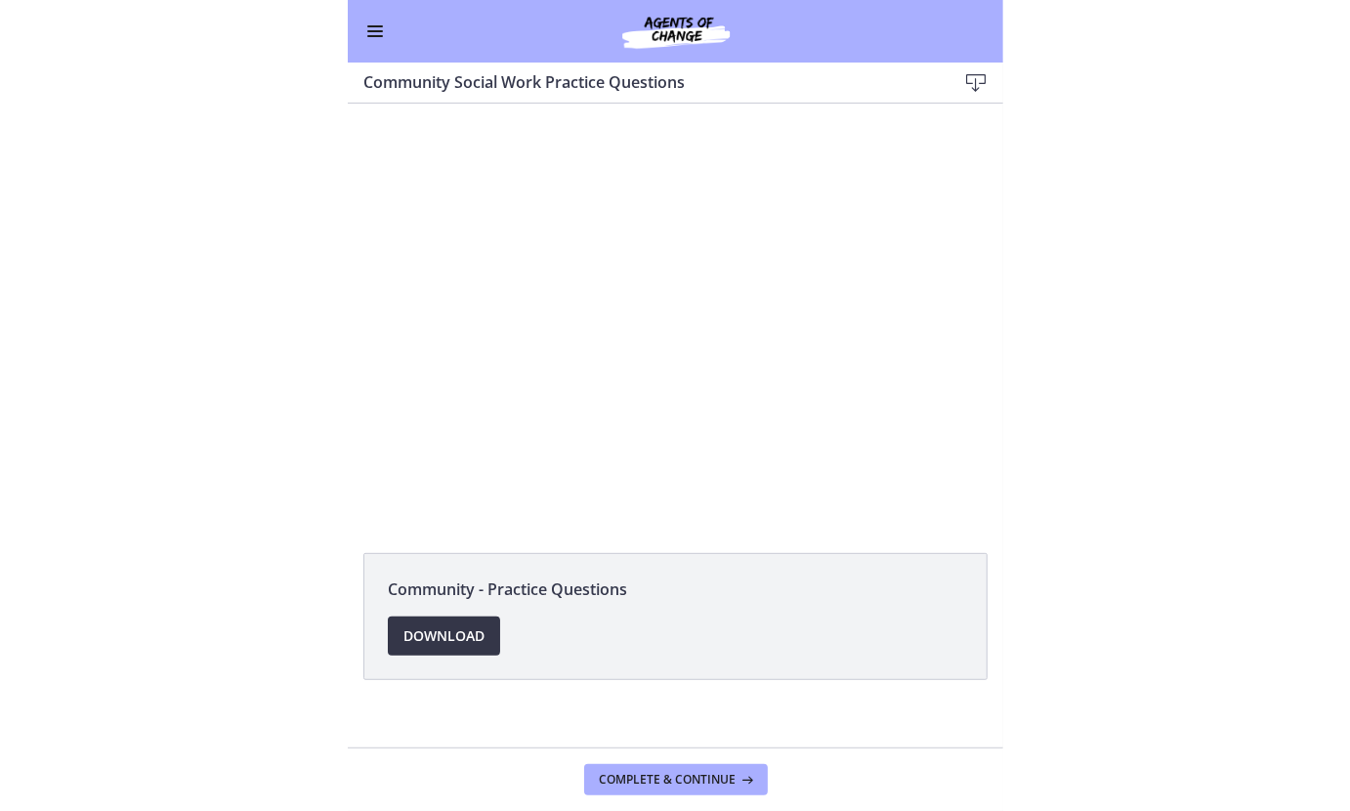
scroll to position [885, 0]
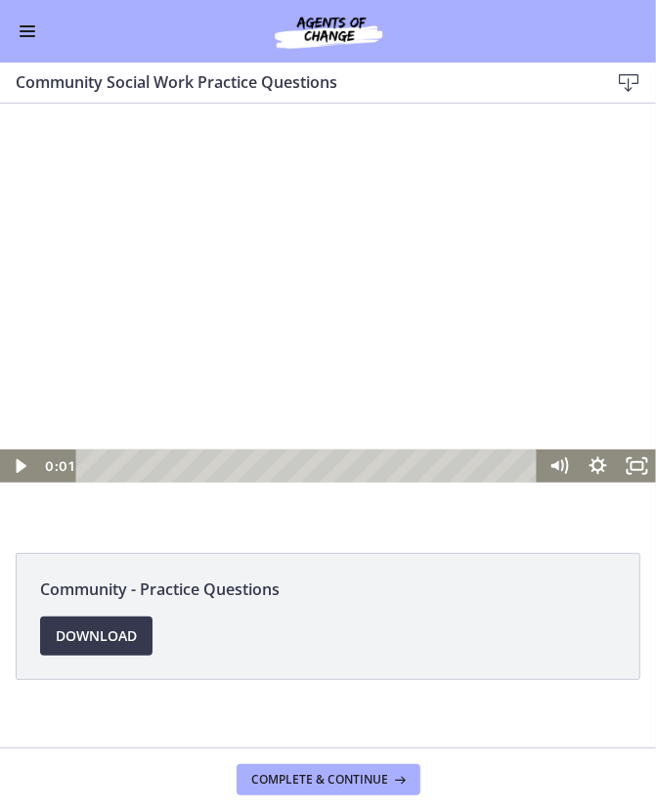
click at [340, 341] on div at bounding box center [328, 316] width 656 height 330
click at [341, 324] on div at bounding box center [328, 316] width 656 height 330
click at [487, 349] on div at bounding box center [328, 316] width 656 height 330
click at [248, 285] on div at bounding box center [328, 316] width 656 height 330
click at [502, 468] on div "14:19" at bounding box center [309, 464] width 439 height 33
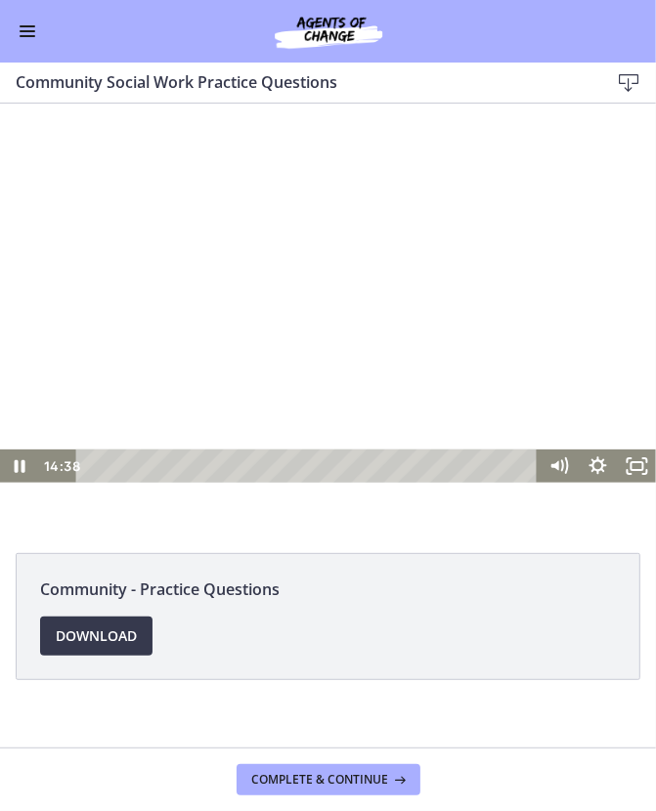
click at [653, 122] on div "The video is loading... Click for sound @keyframes VOLUME_SMALL_WAVE_FLASH { 0%…" at bounding box center [328, 317] width 656 height 428
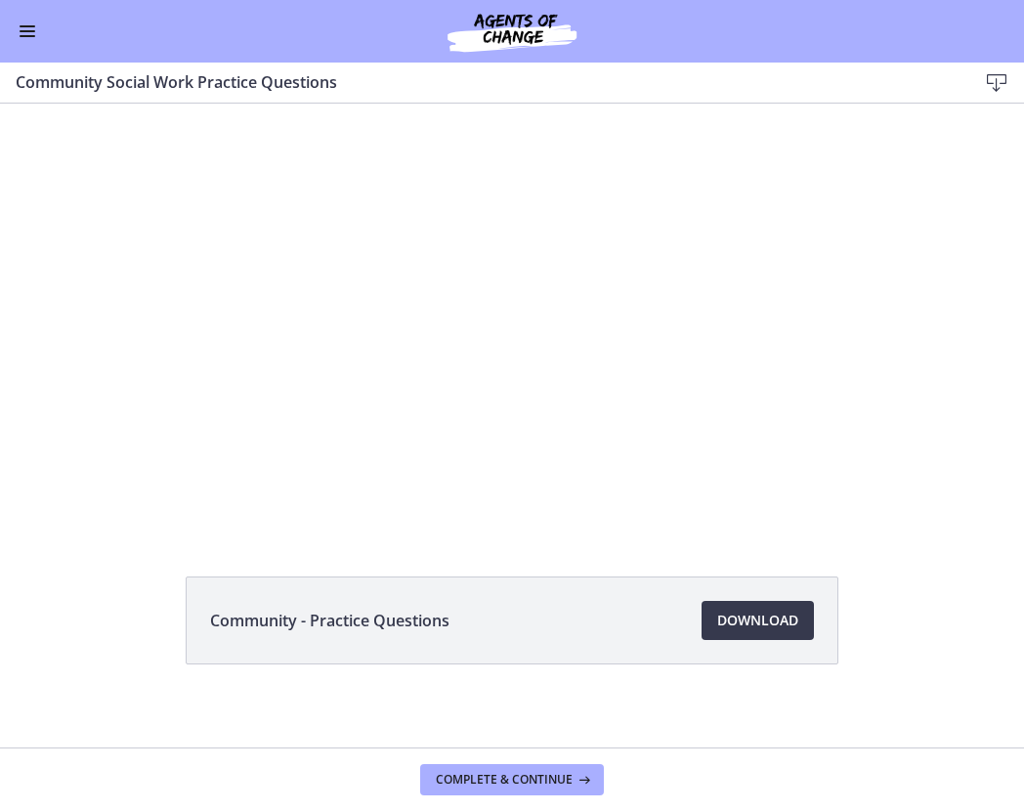
click at [644, 281] on div at bounding box center [512, 318] width 1009 height 508
click at [685, 327] on div at bounding box center [512, 318] width 1009 height 508
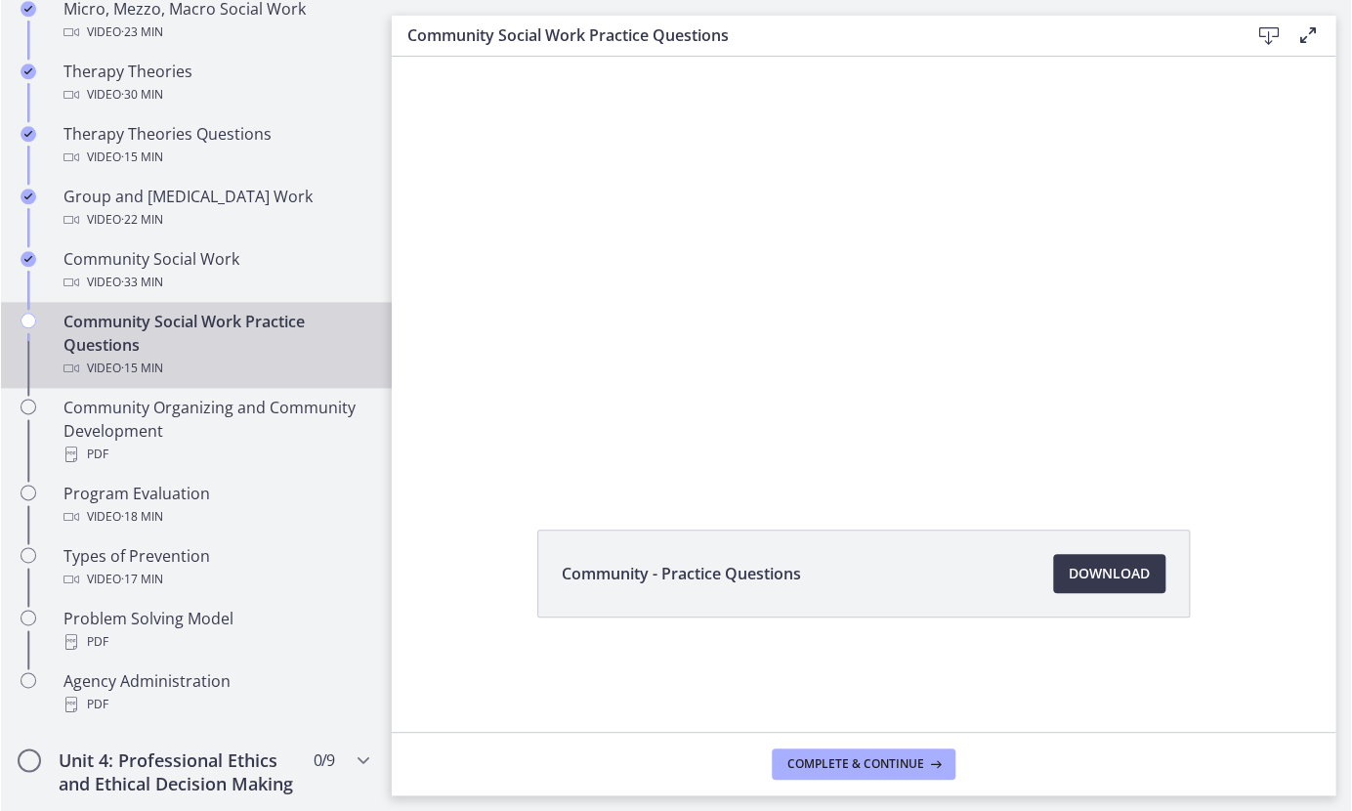
scroll to position [887, 0]
click at [825, 772] on span "Complete & continue" at bounding box center [855, 764] width 137 height 16
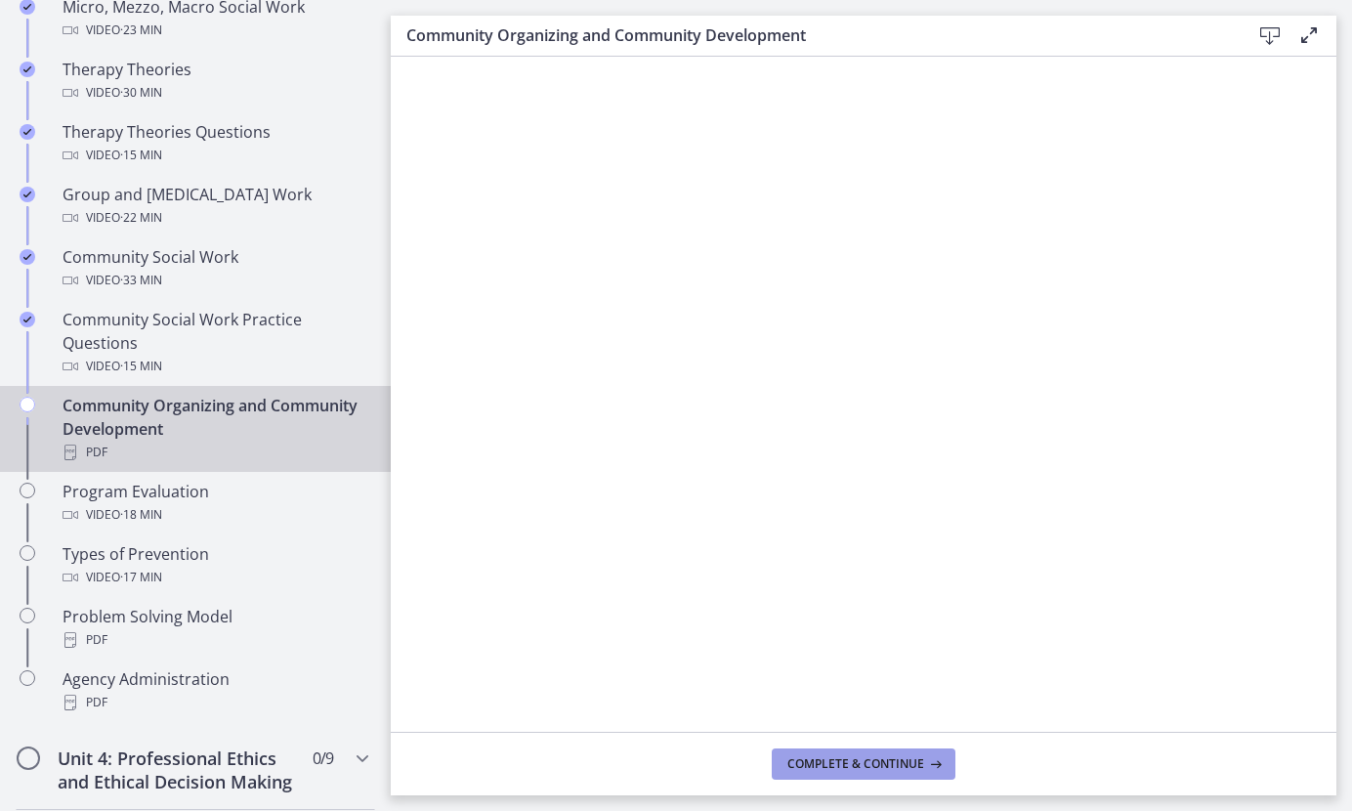
click at [825, 772] on span "Complete & continue" at bounding box center [855, 764] width 137 height 16
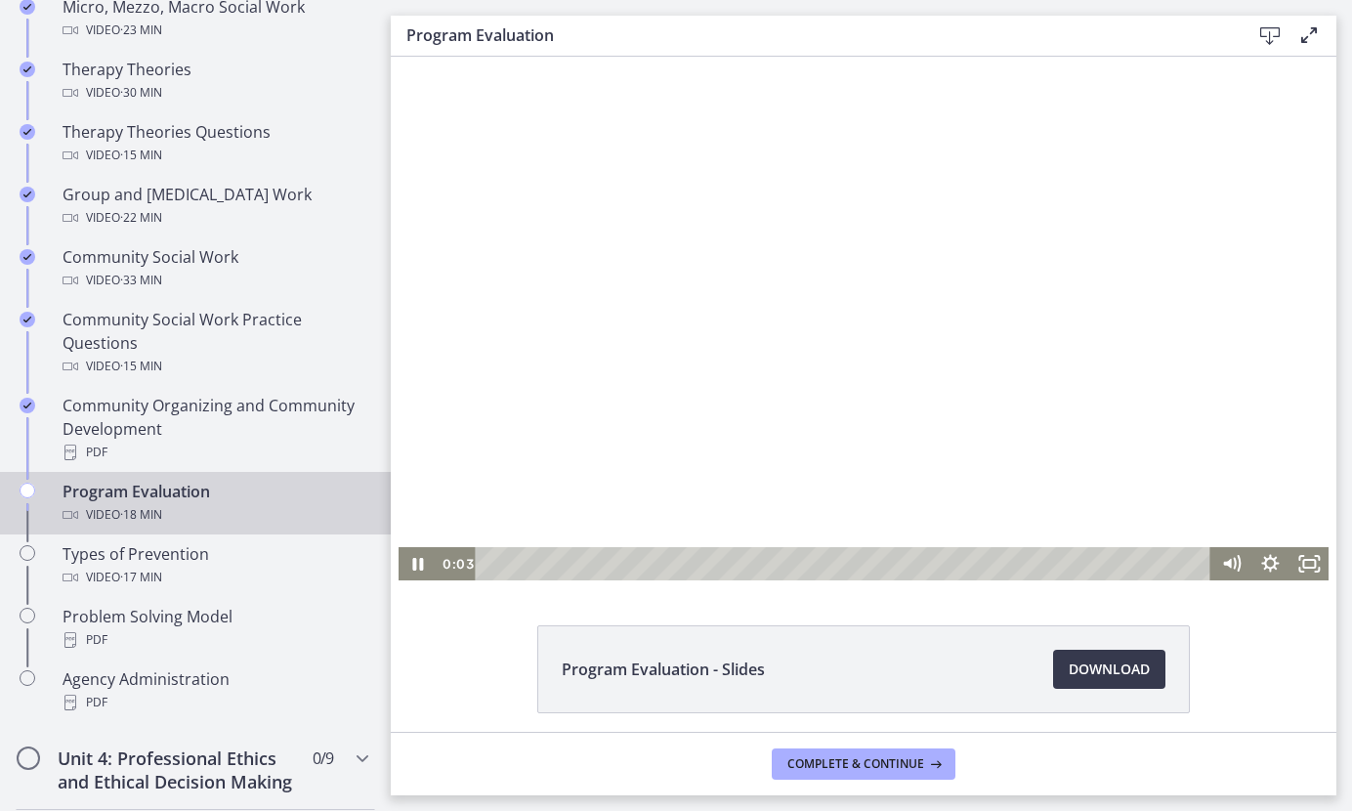
click at [841, 371] on div at bounding box center [864, 319] width 931 height 524
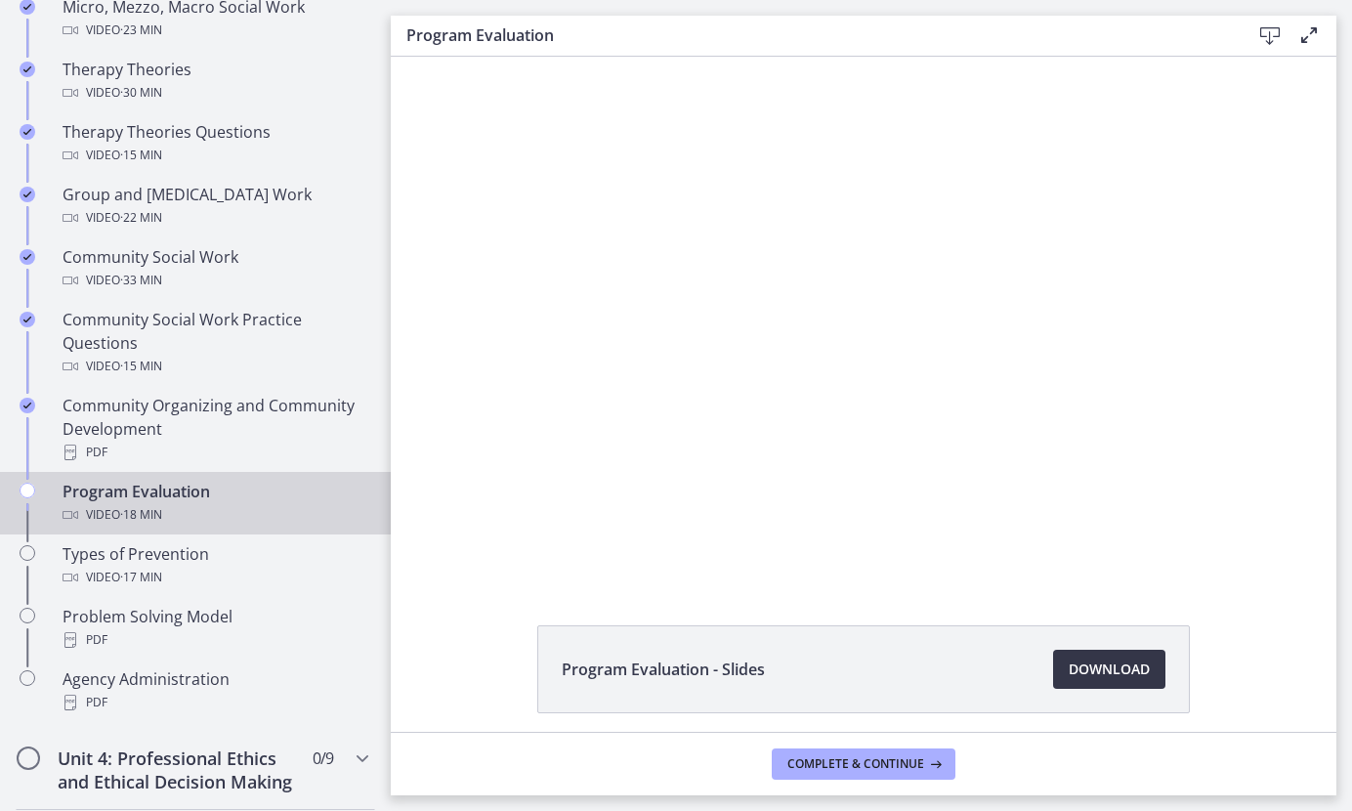
click at [1086, 658] on span "Download Opens in a new window" at bounding box center [1109, 668] width 81 height 23
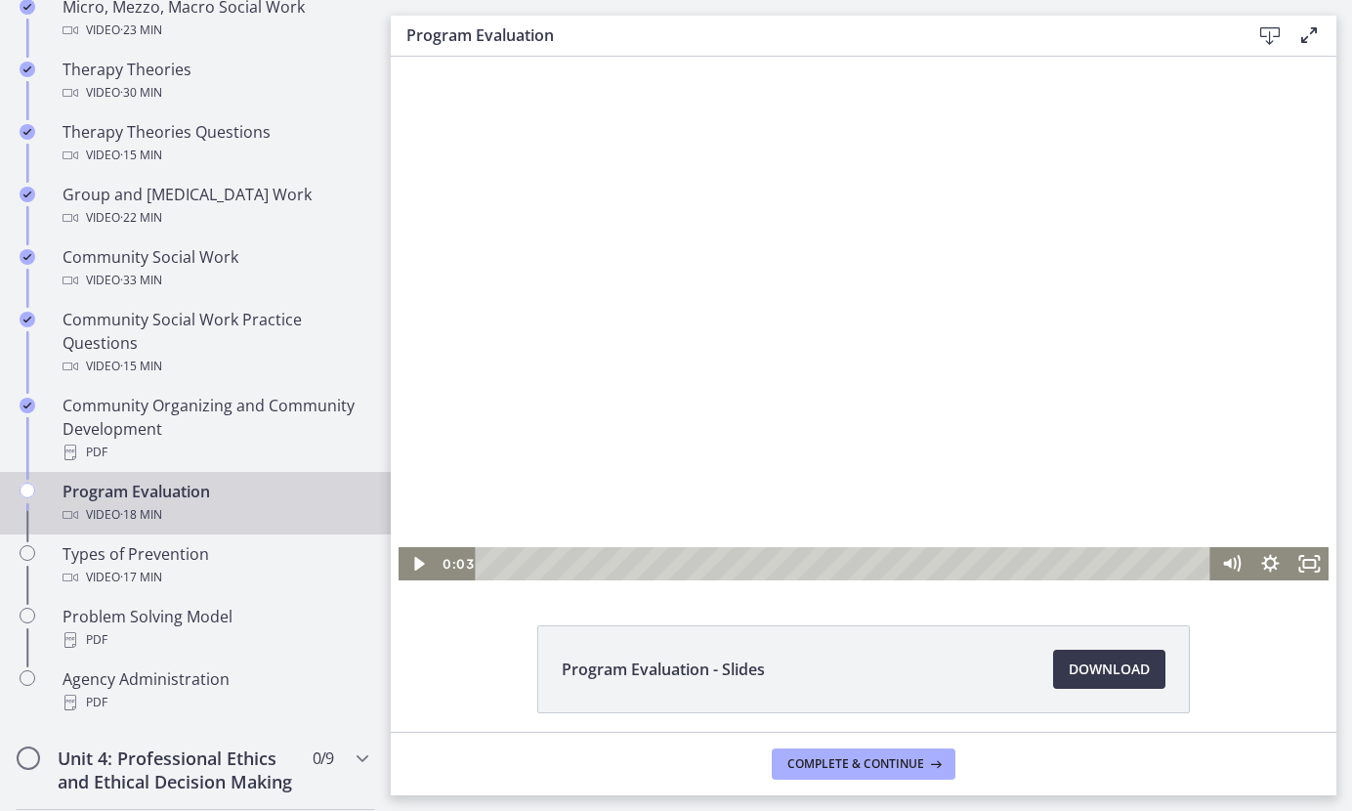
click at [698, 423] on div at bounding box center [864, 319] width 931 height 524
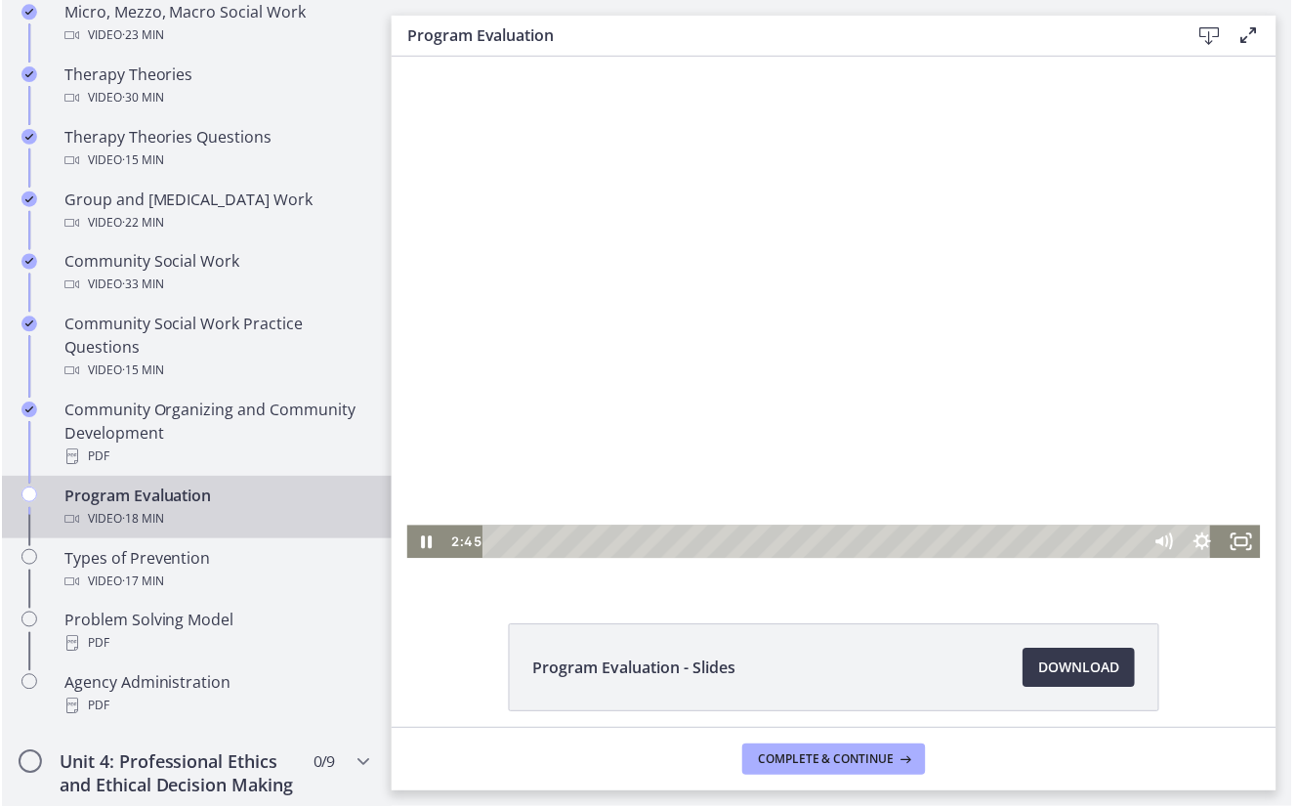
scroll to position [883, 0]
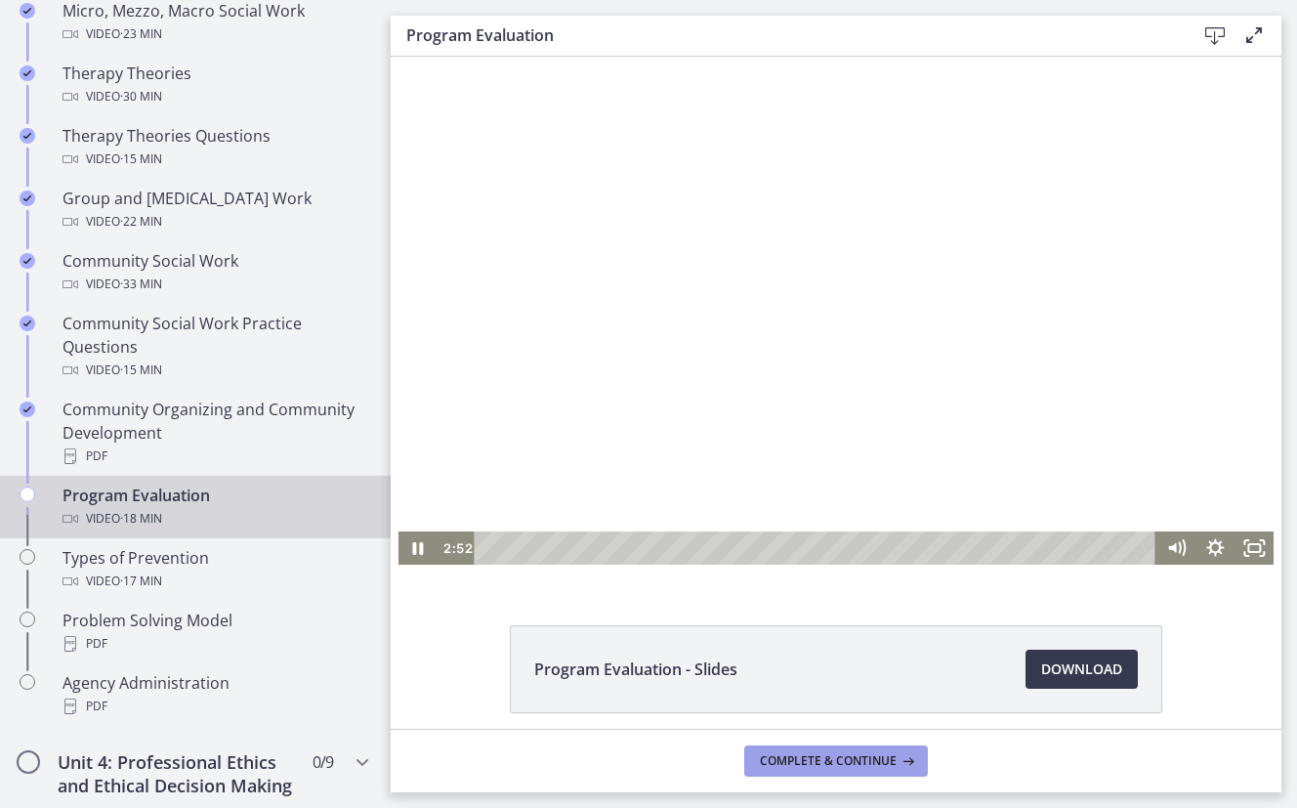
click at [864, 755] on span "Complete & continue" at bounding box center [828, 761] width 137 height 16
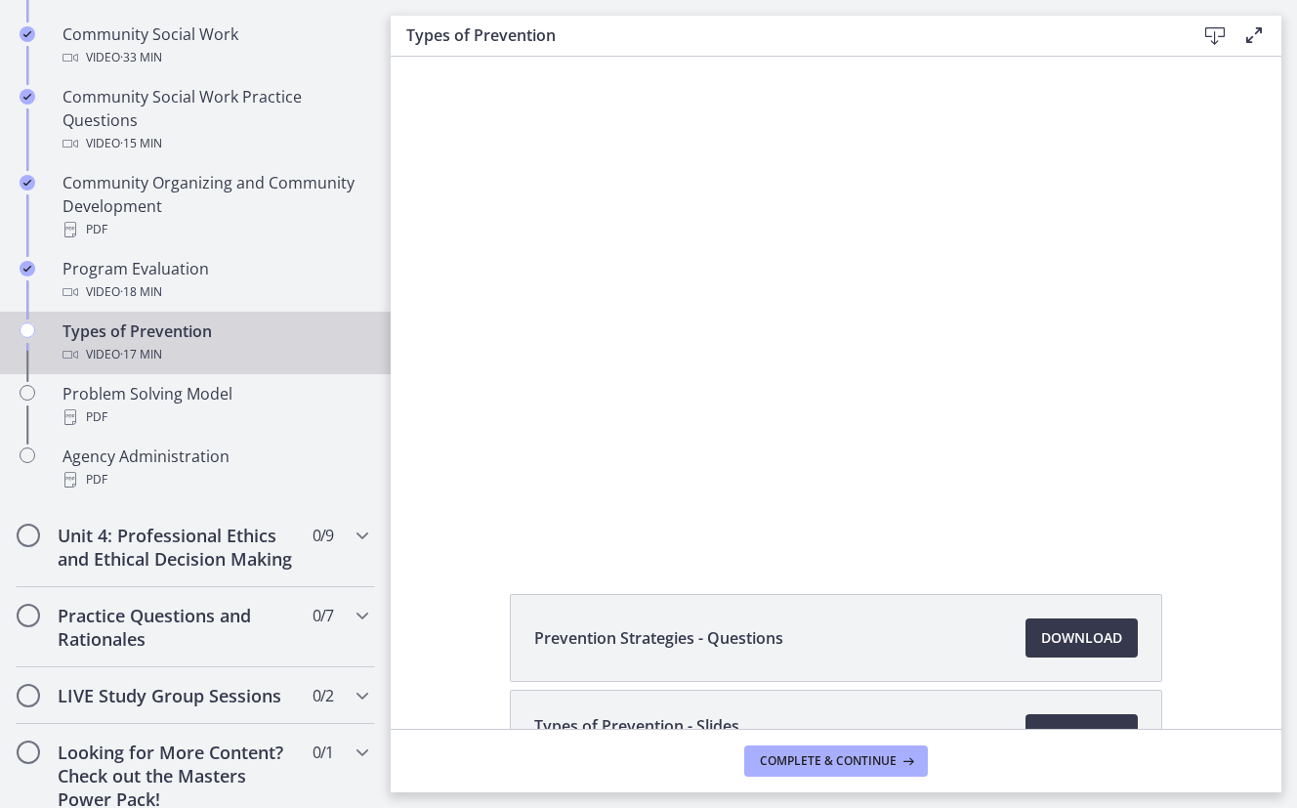
scroll to position [1118, 0]
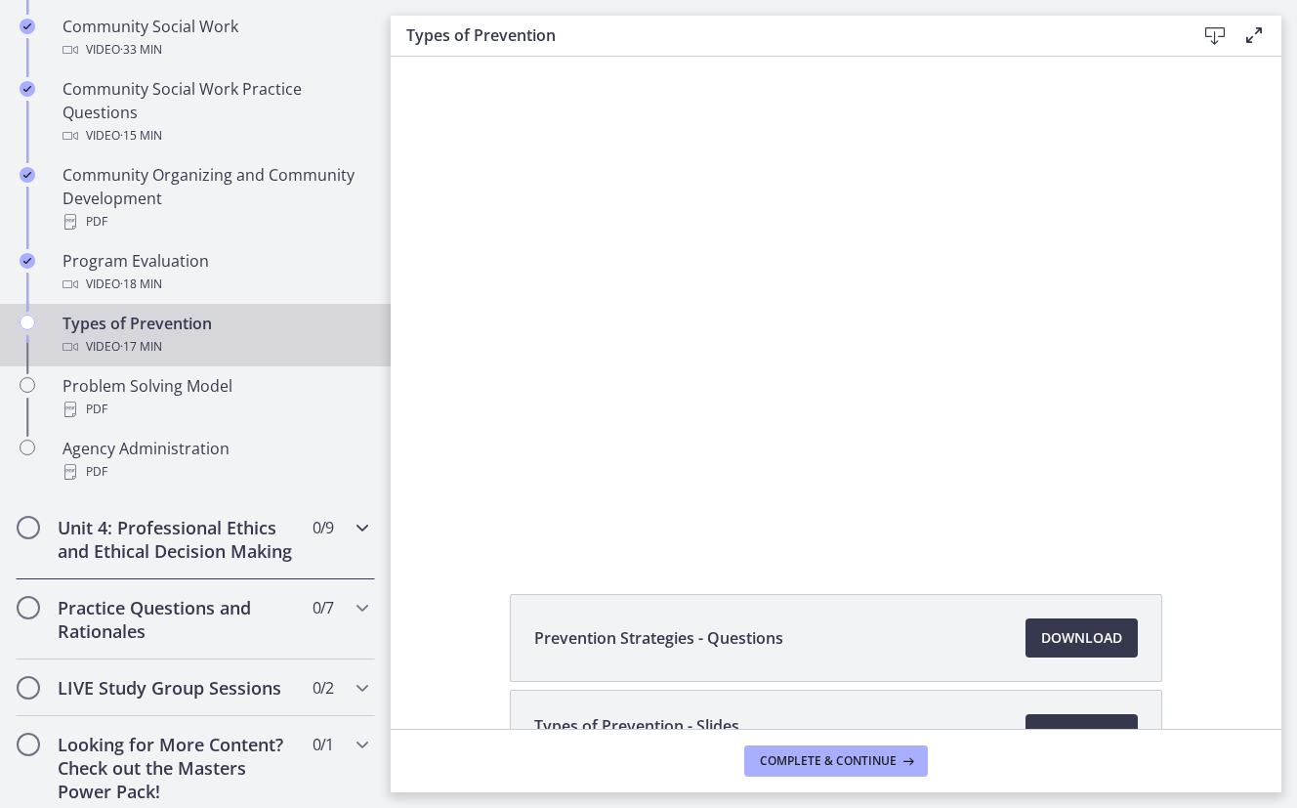
click at [351, 530] on icon "Chapters" at bounding box center [362, 527] width 23 height 23
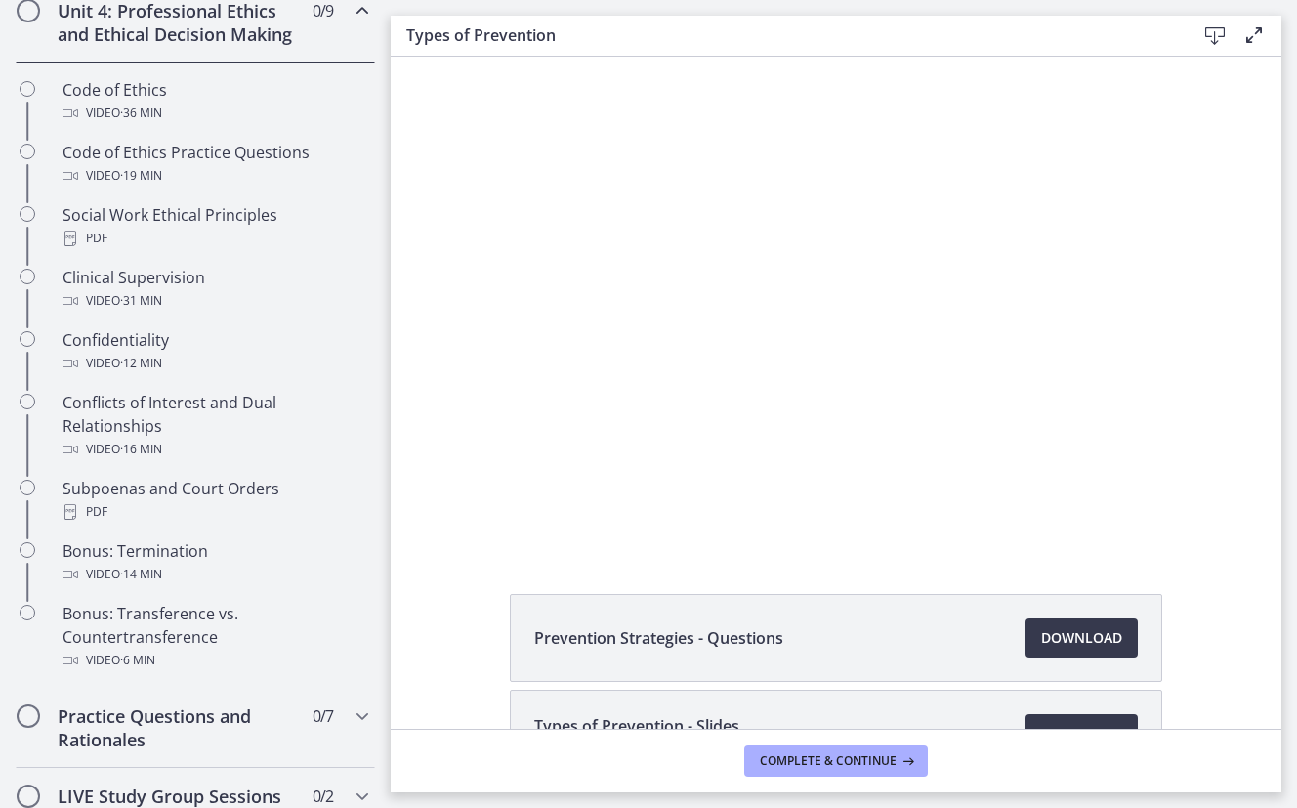
scroll to position [877, 0]
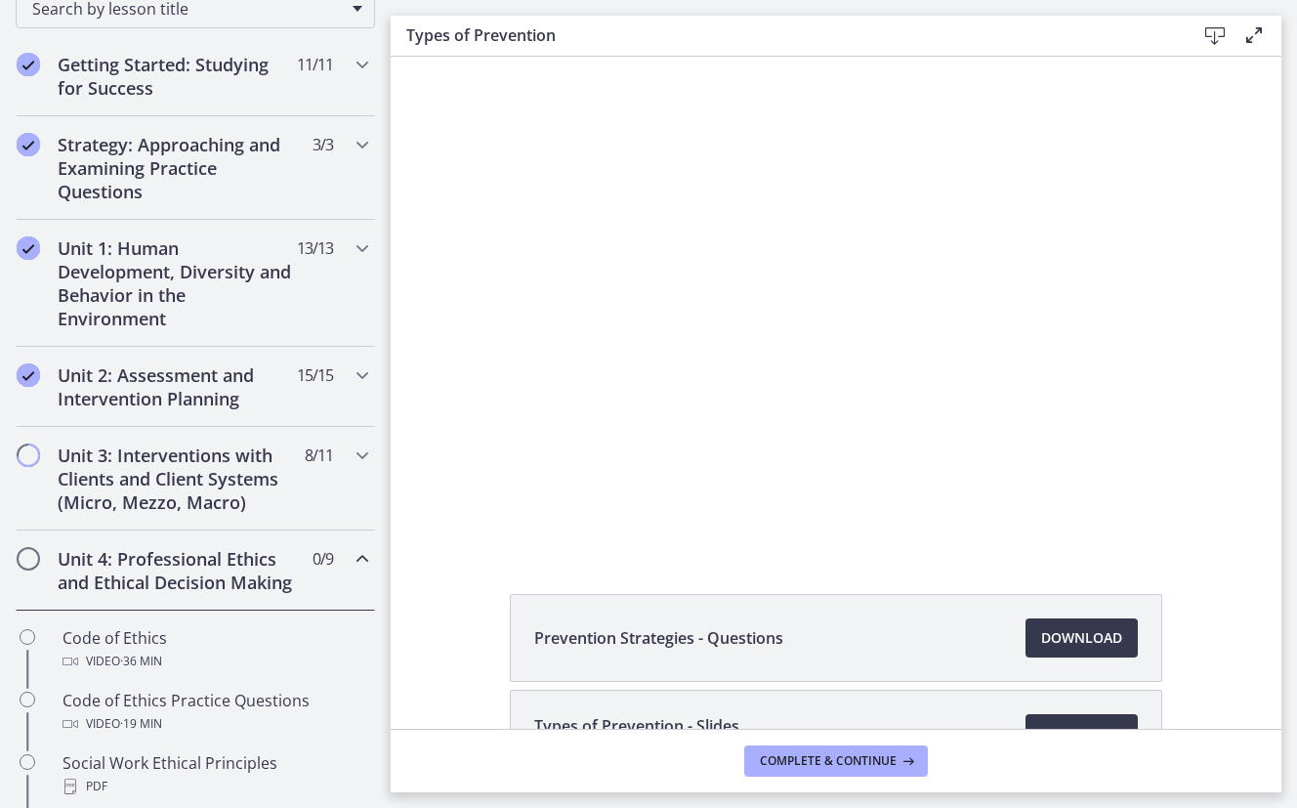
drag, startPoint x: 377, startPoint y: 531, endPoint x: 16, endPoint y: 214, distance: 481.1
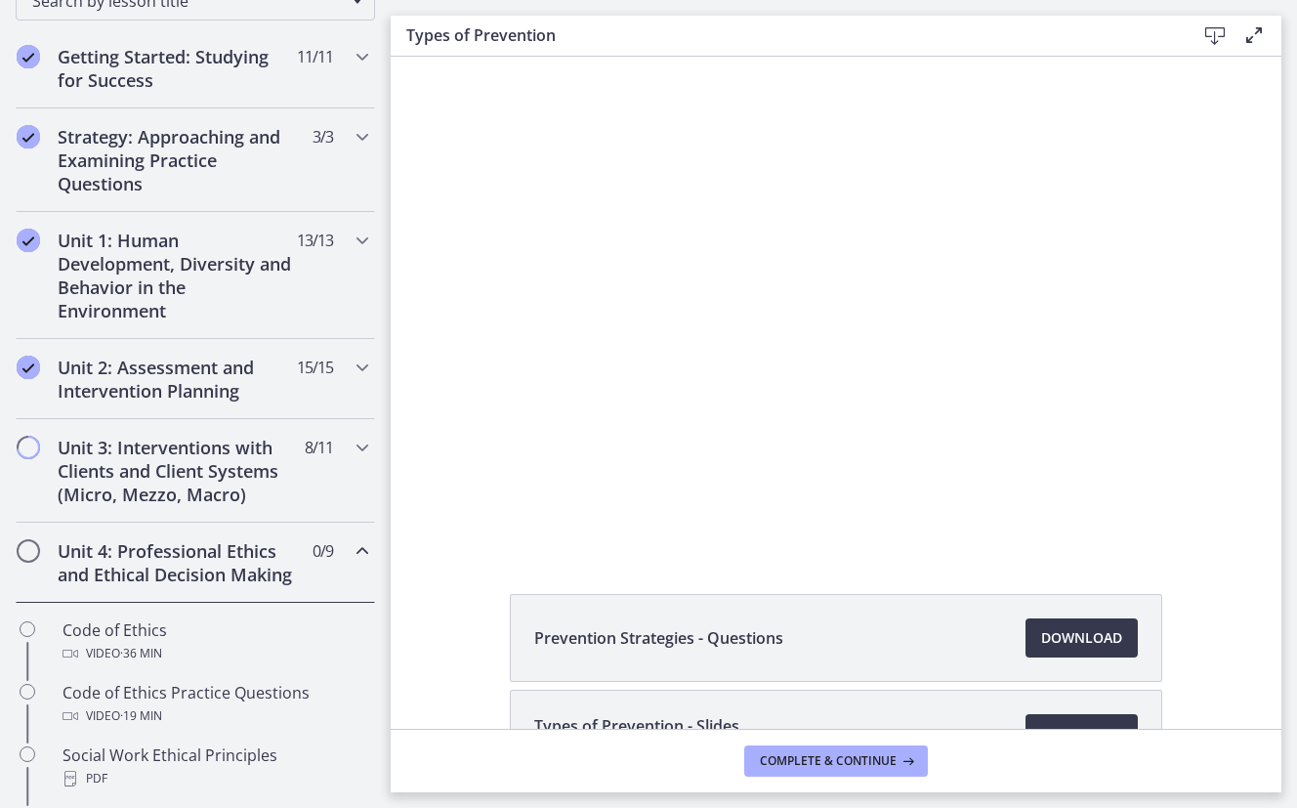
click at [351, 544] on icon "Chapters" at bounding box center [362, 550] width 23 height 23
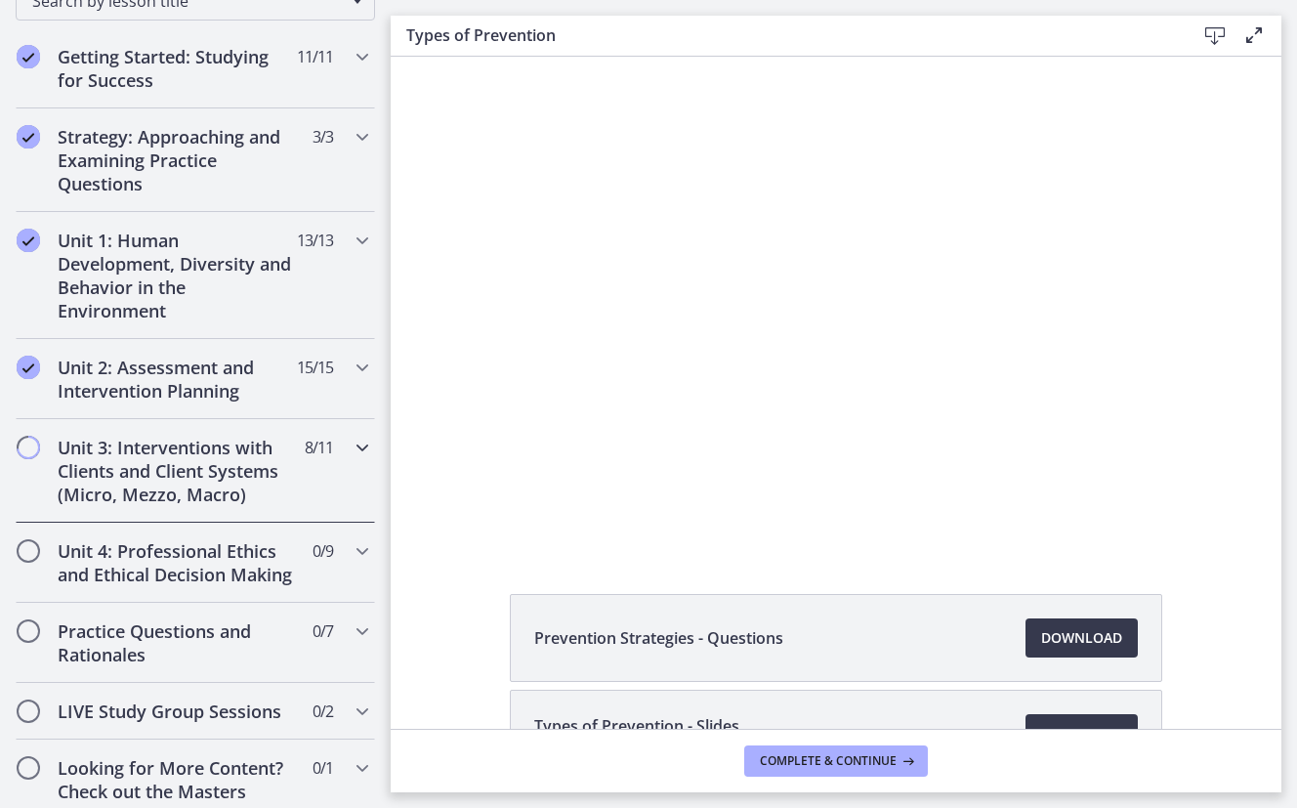
click at [356, 446] on icon "Chapters" at bounding box center [362, 447] width 23 height 23
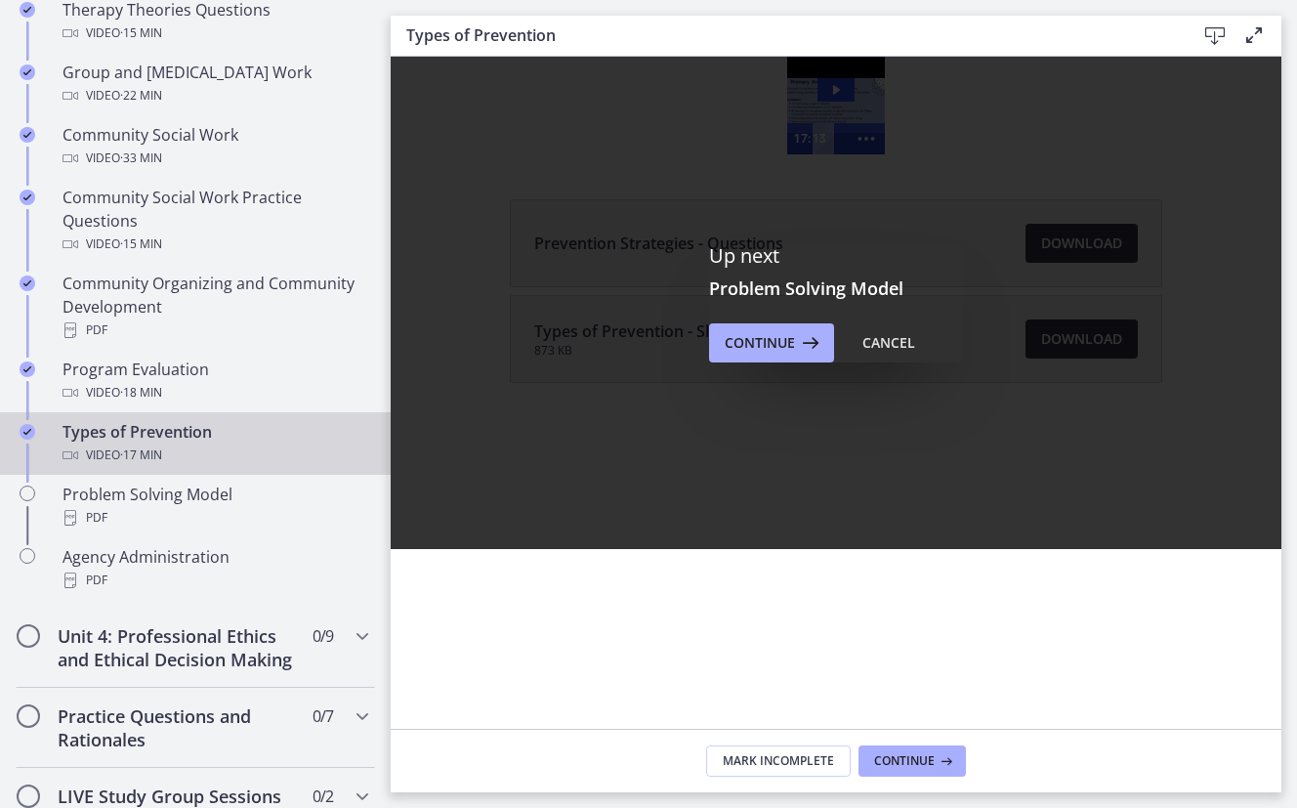
scroll to position [1019, 0]
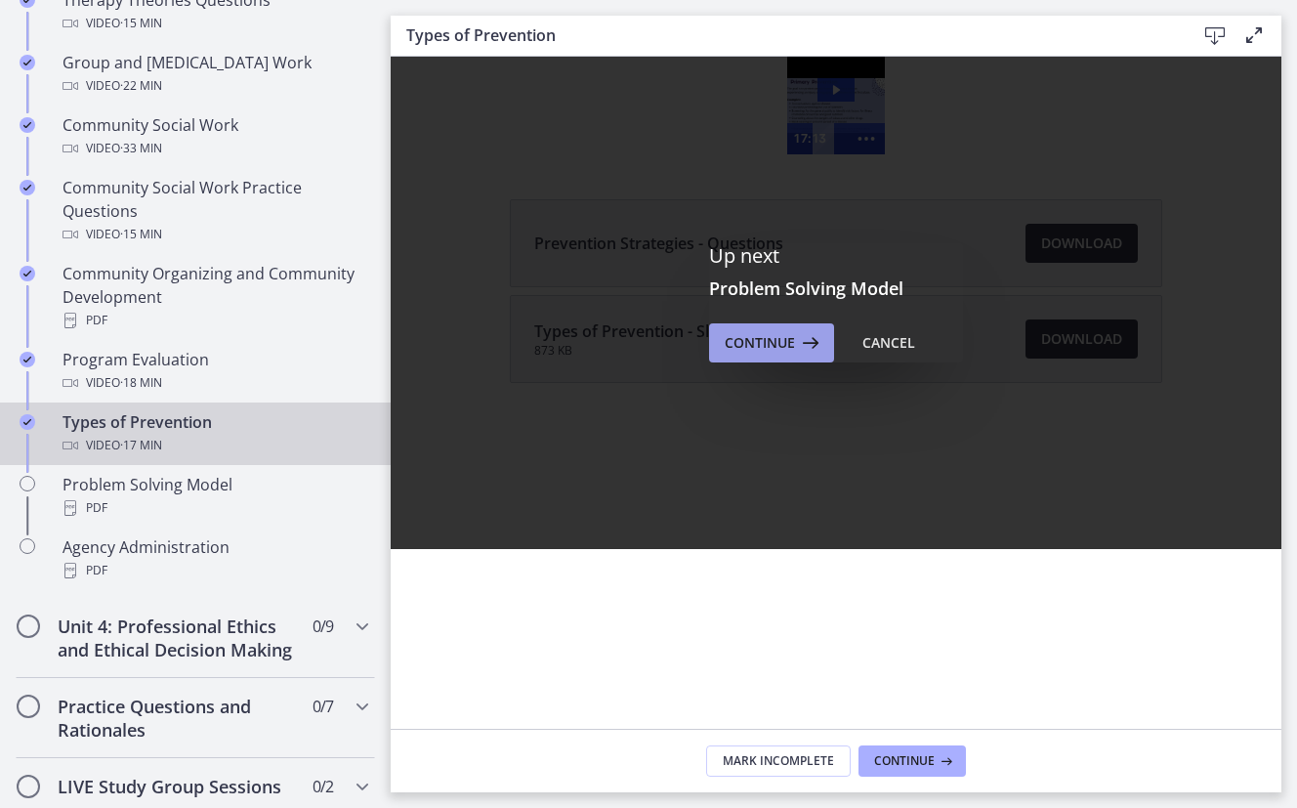
click at [770, 346] on span "Continue" at bounding box center [760, 342] width 70 height 23
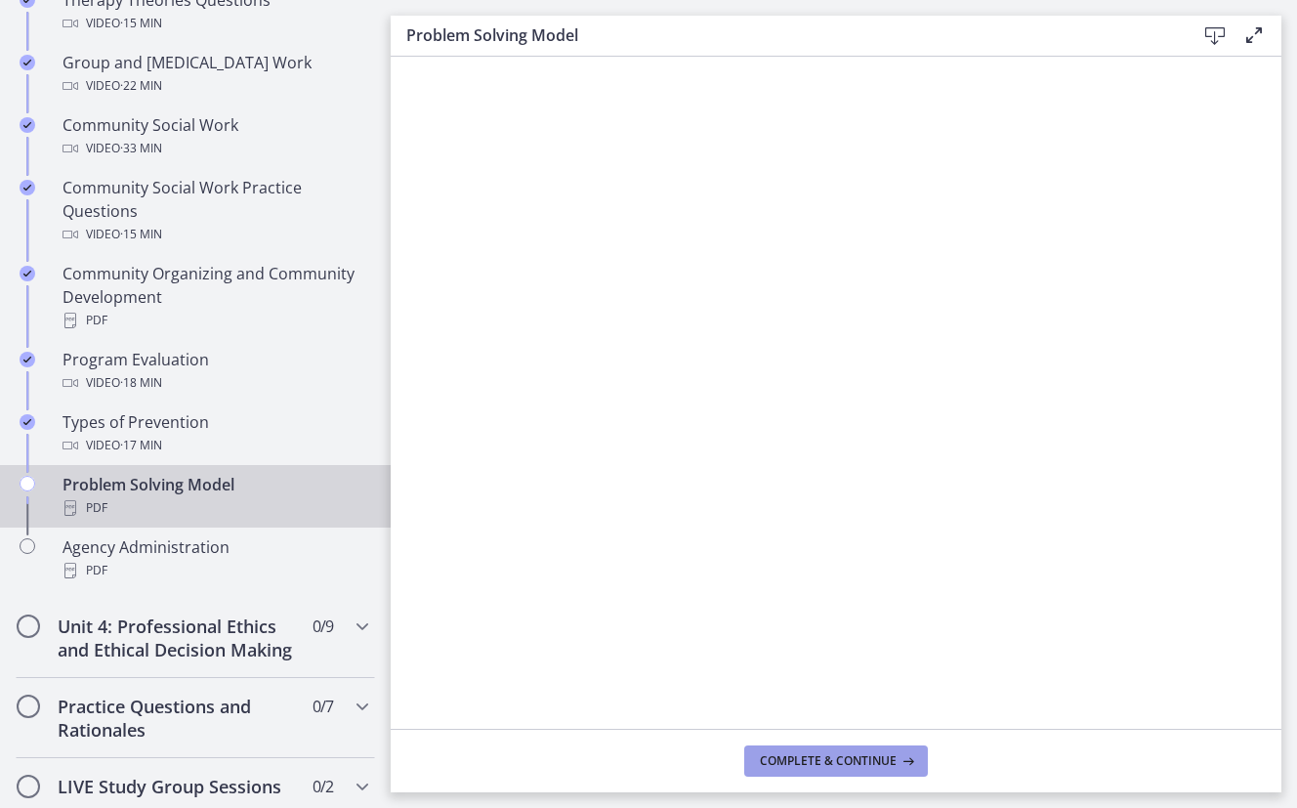
click at [832, 757] on span "Complete & continue" at bounding box center [828, 761] width 137 height 16
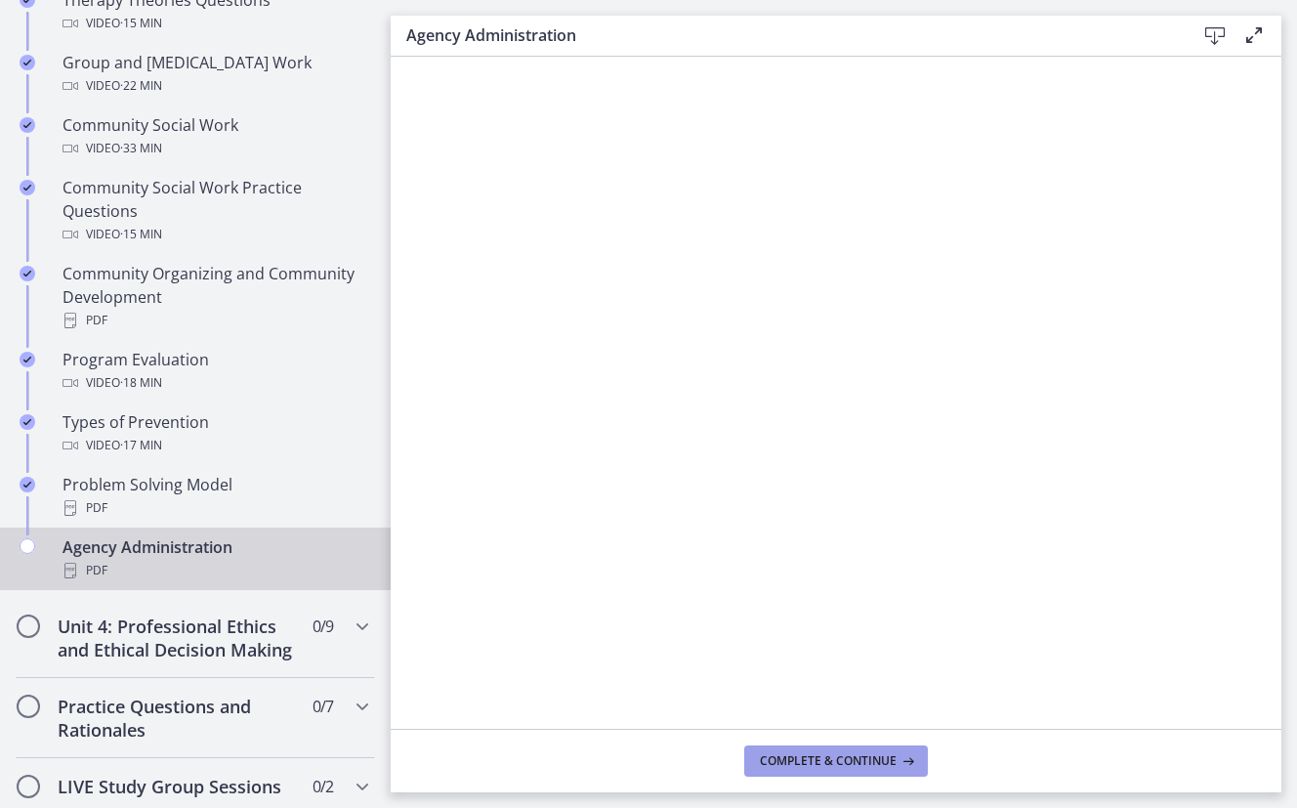
click at [831, 745] on button "Complete & continue" at bounding box center [836, 760] width 184 height 31
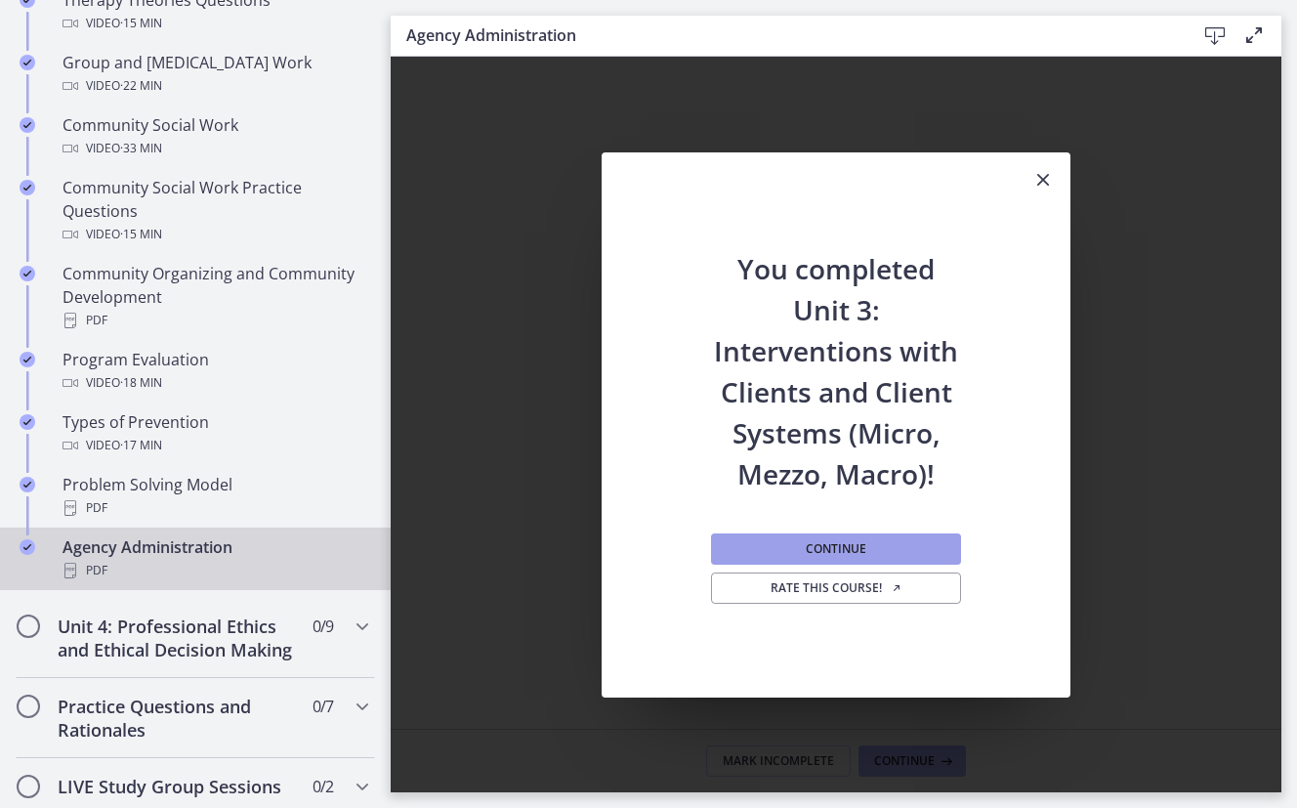
click at [818, 552] on span "Continue" at bounding box center [836, 549] width 61 height 16
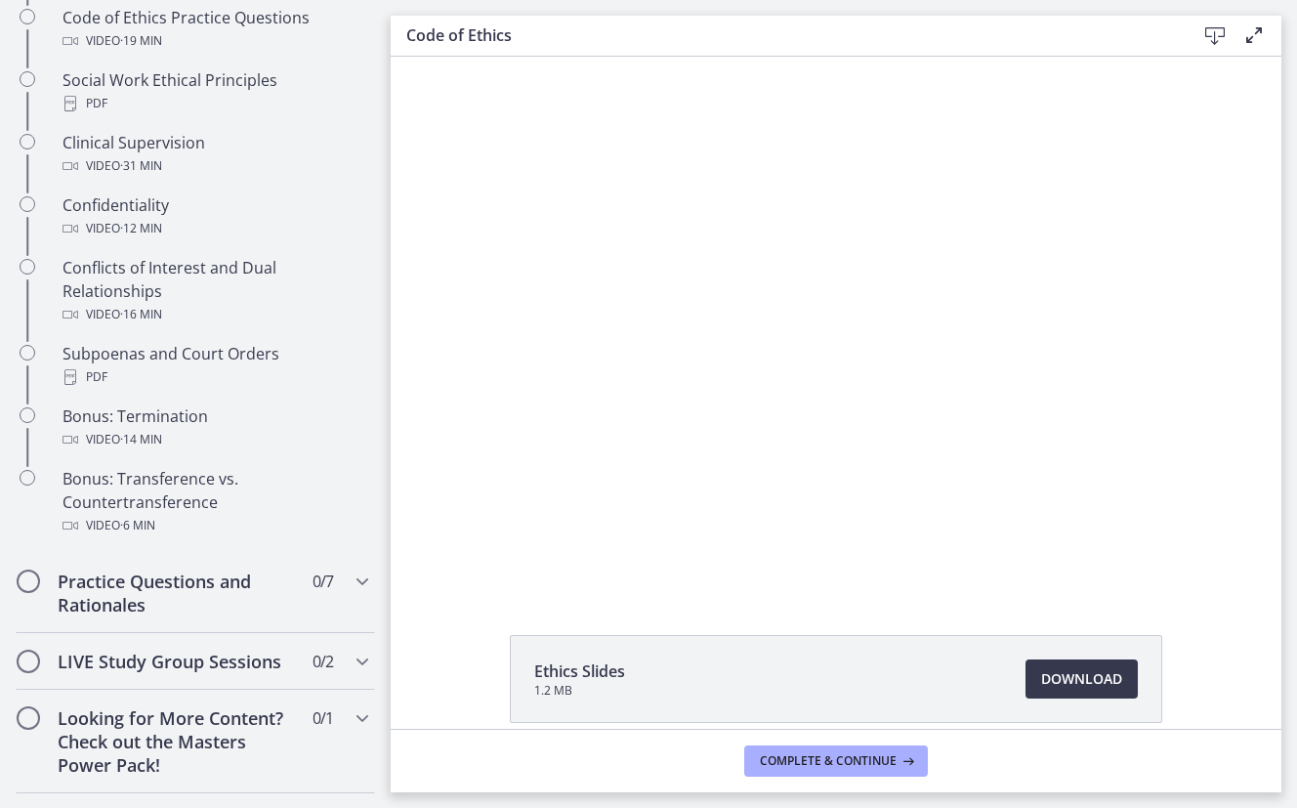
click at [798, 381] on div "Click for sound @keyframes VOLUME_SMALL_WAVE_FLASH { 0% { opacity: 0; } 33% { o…" at bounding box center [836, 323] width 854 height 533
